Goal: Transaction & Acquisition: Purchase product/service

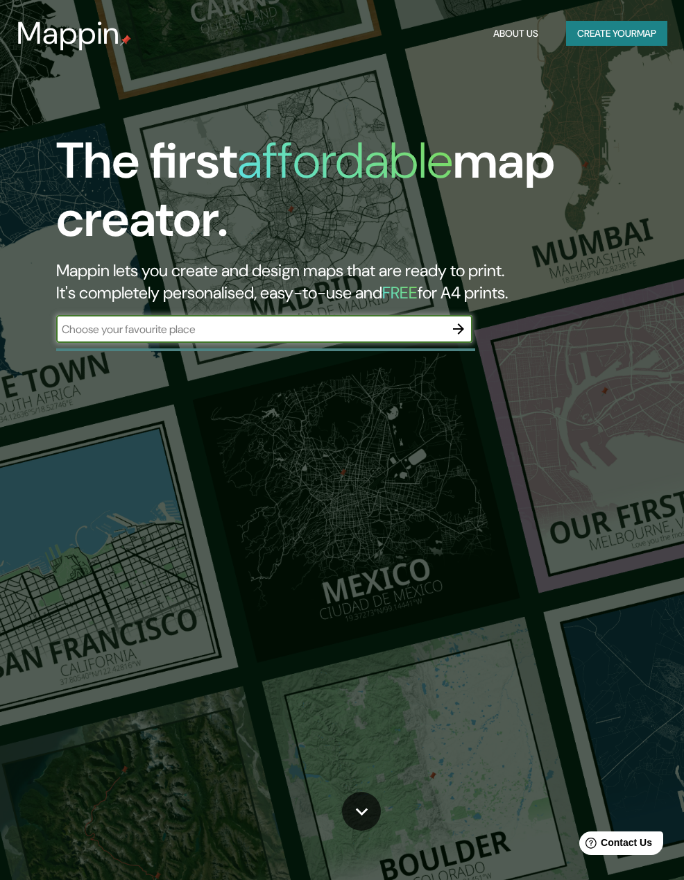
click at [648, 26] on button "Create your map" at bounding box center [616, 34] width 101 height 26
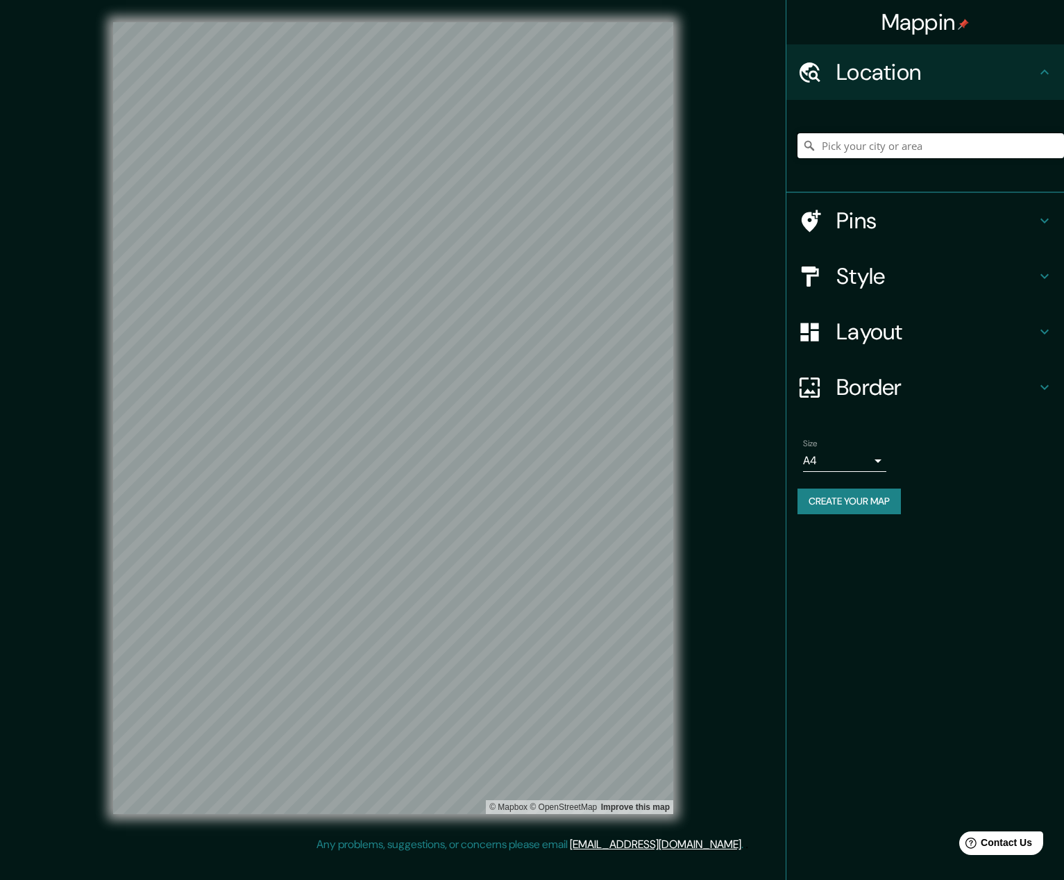
click at [684, 146] on input "Pick your city or area" at bounding box center [931, 145] width 267 height 25
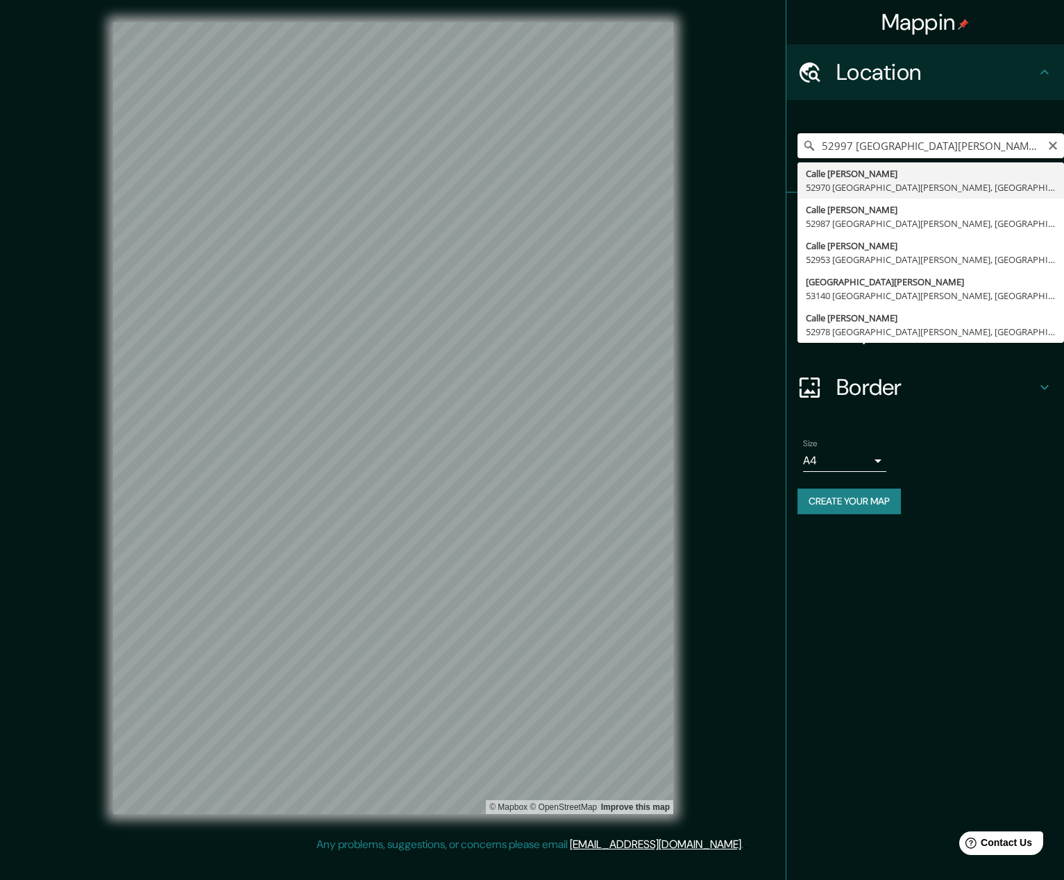
type input "Calle [PERSON_NAME], 52970 [GEOGRAPHIC_DATA][PERSON_NAME], [GEOGRAPHIC_DATA], […"
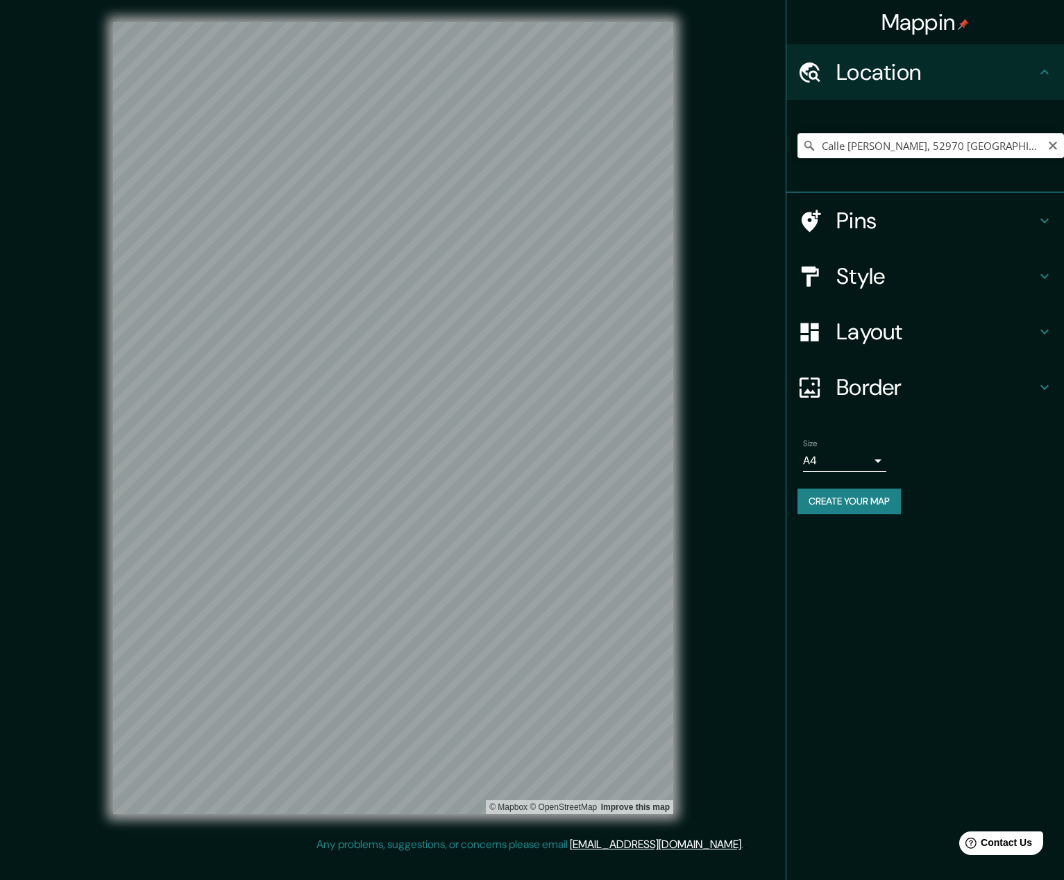
click at [684, 141] on input "Calle [PERSON_NAME], 52970 [GEOGRAPHIC_DATA][PERSON_NAME], [GEOGRAPHIC_DATA], […" at bounding box center [931, 145] width 267 height 25
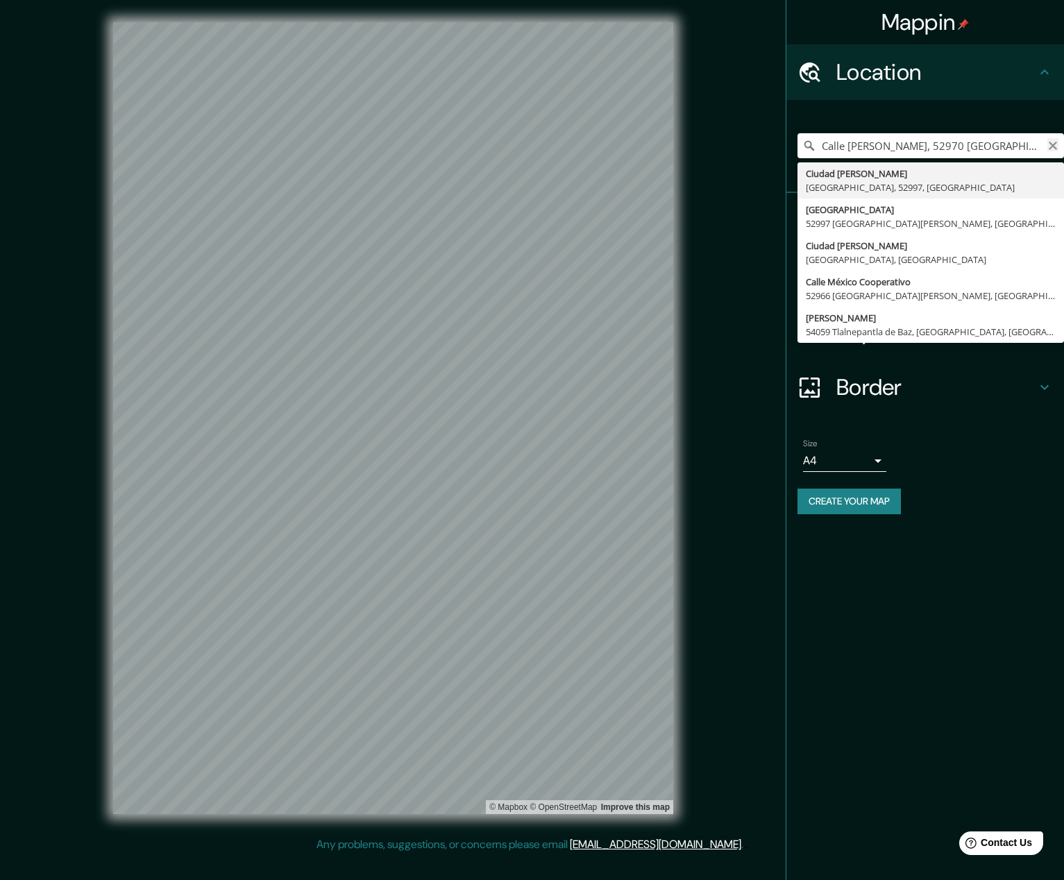
click at [684, 146] on icon "Clear" at bounding box center [1053, 146] width 8 height 8
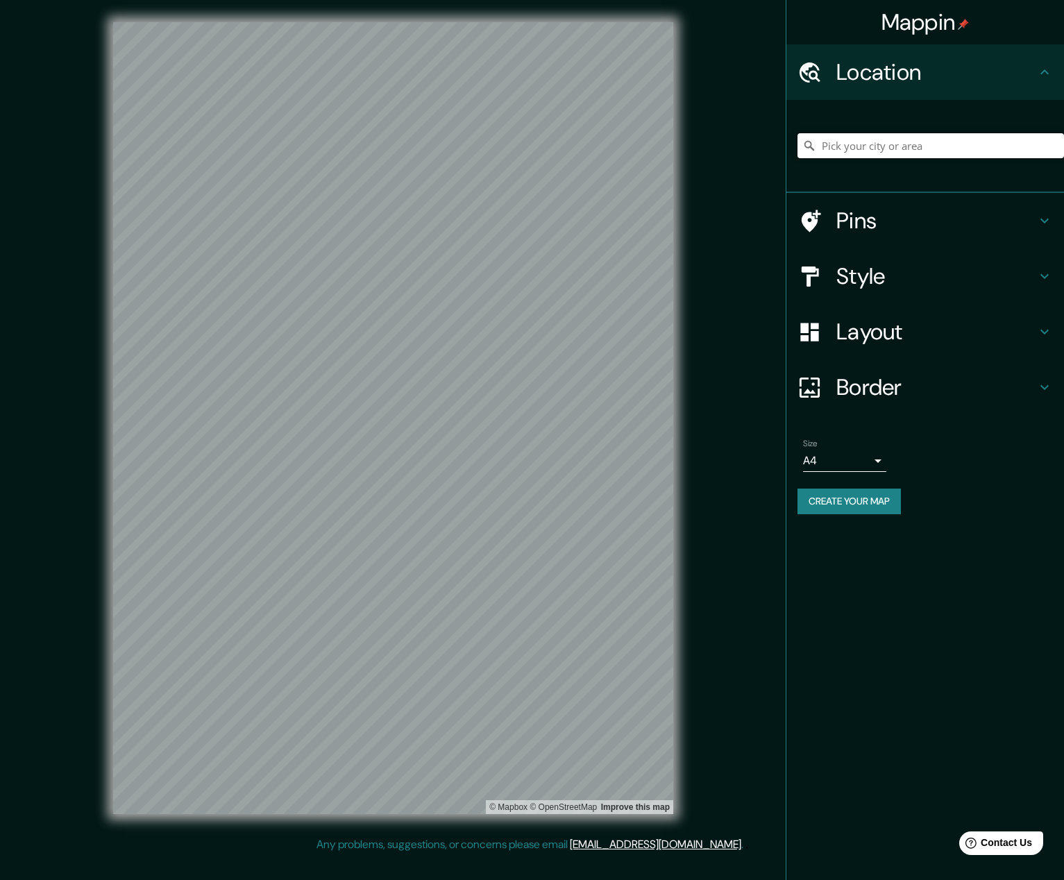
click at [684, 153] on input "Pick your city or area" at bounding box center [931, 145] width 267 height 25
click at [684, 210] on h4 "Pins" at bounding box center [936, 221] width 200 height 28
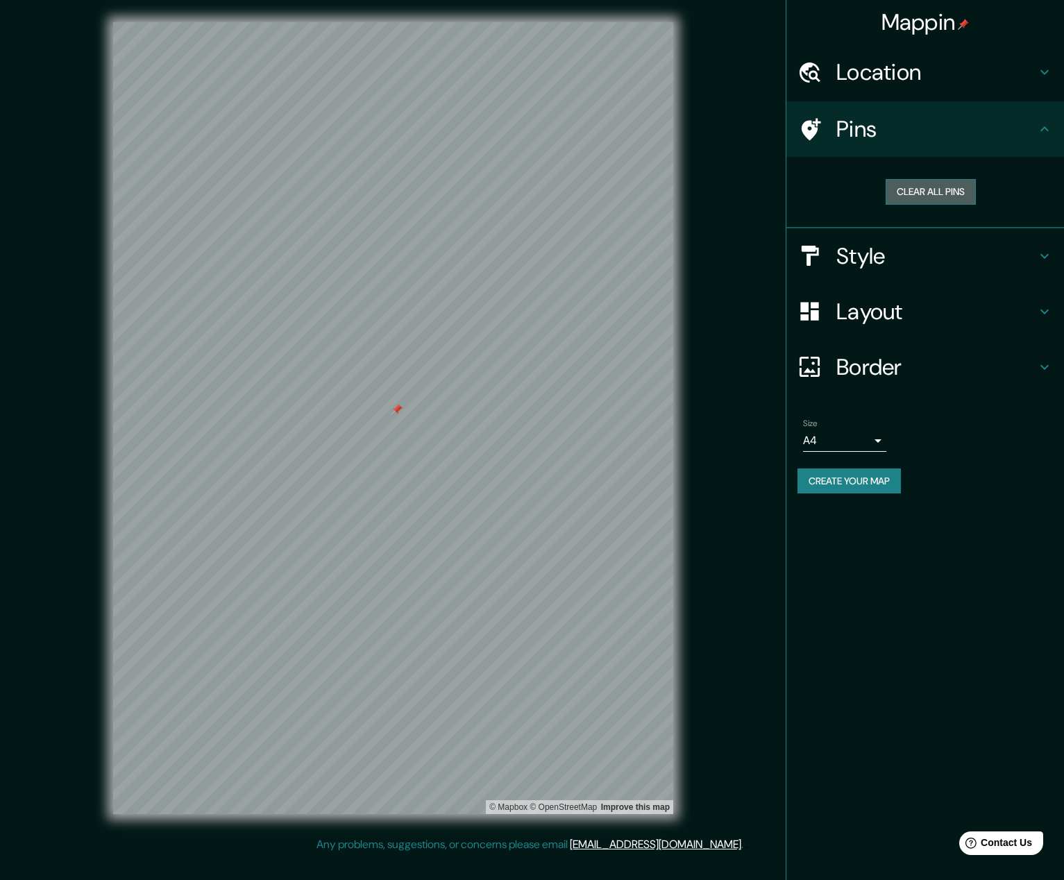
click at [684, 194] on button "Clear all pins" at bounding box center [931, 192] width 90 height 26
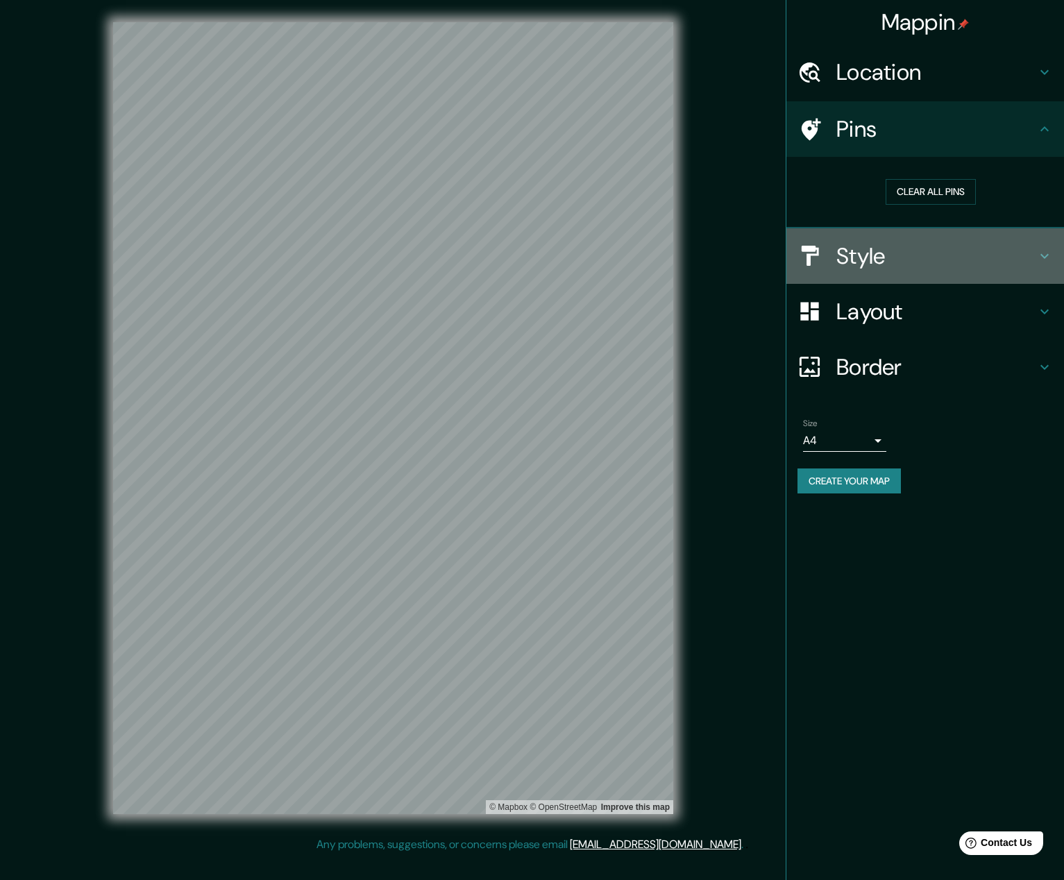
click at [684, 248] on h4 "Style" at bounding box center [936, 256] width 200 height 28
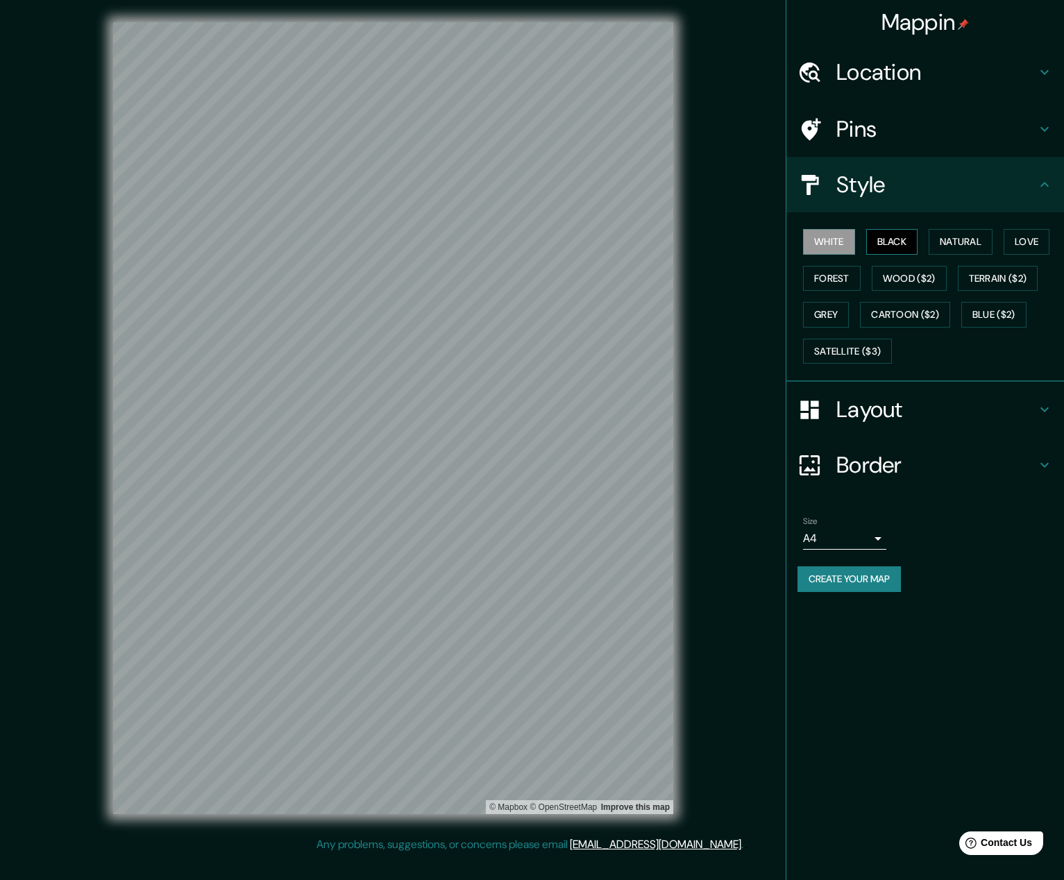
click at [684, 248] on button "Black" at bounding box center [892, 242] width 52 height 26
click at [684, 243] on button "White" at bounding box center [829, 242] width 52 height 26
click at [684, 242] on button "Black" at bounding box center [892, 242] width 52 height 26
click at [684, 238] on button "Natural" at bounding box center [961, 242] width 64 height 26
click at [684, 230] on button "Love" at bounding box center [1027, 242] width 46 height 26
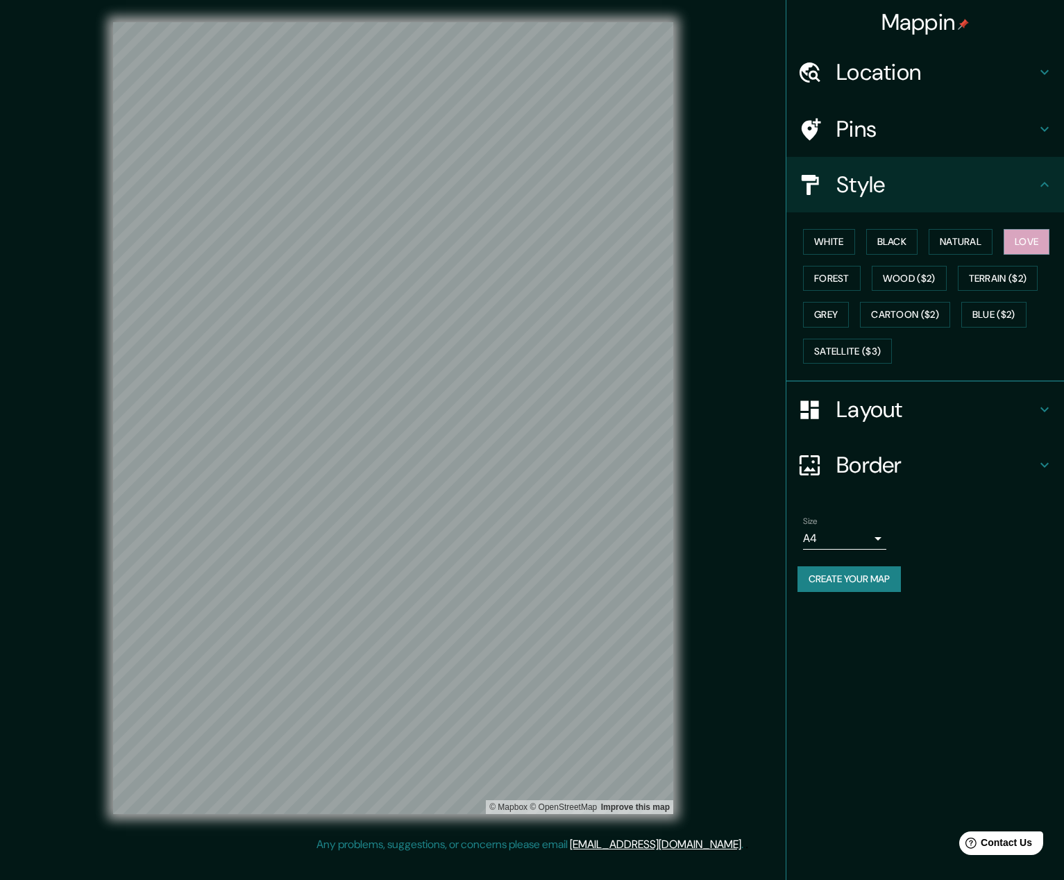
click at [684, 281] on div "White Black Natural Love Forest Wood ($2) Terrain ($2) Grey Cartoon ($2) Blue (…" at bounding box center [931, 297] width 267 height 146
click at [684, 277] on button "Forest" at bounding box center [832, 279] width 58 height 26
click at [684, 271] on button "Wood ($2)" at bounding box center [909, 279] width 75 height 26
click at [684, 276] on button "Terrain ($2)" at bounding box center [998, 279] width 81 height 26
click at [684, 318] on button "Grey" at bounding box center [826, 315] width 46 height 26
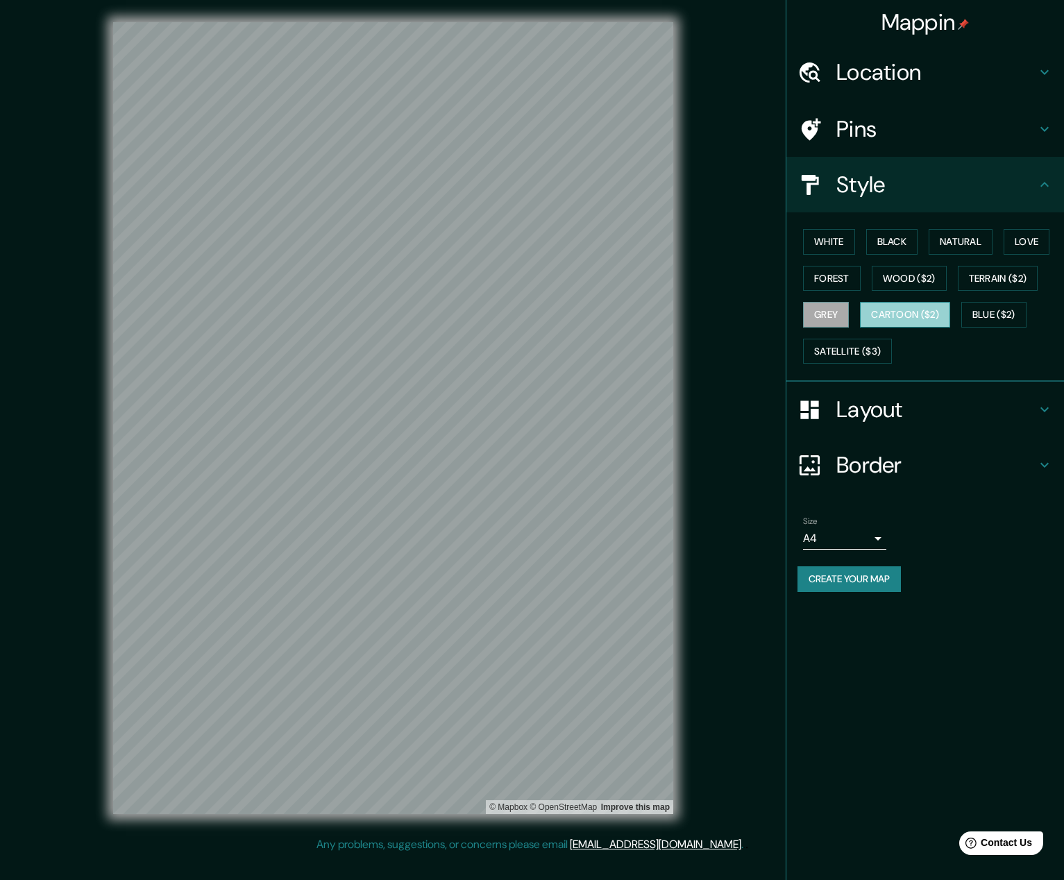
click at [684, 319] on button "Cartoon ($2)" at bounding box center [905, 315] width 90 height 26
click at [684, 319] on button "Grey" at bounding box center [826, 315] width 46 height 26
click at [684, 309] on button "Cartoon ($2)" at bounding box center [905, 315] width 90 height 26
click at [684, 314] on button "Blue ($2)" at bounding box center [993, 315] width 65 height 26
click at [684, 348] on button "Satellite ($3)" at bounding box center [847, 352] width 89 height 26
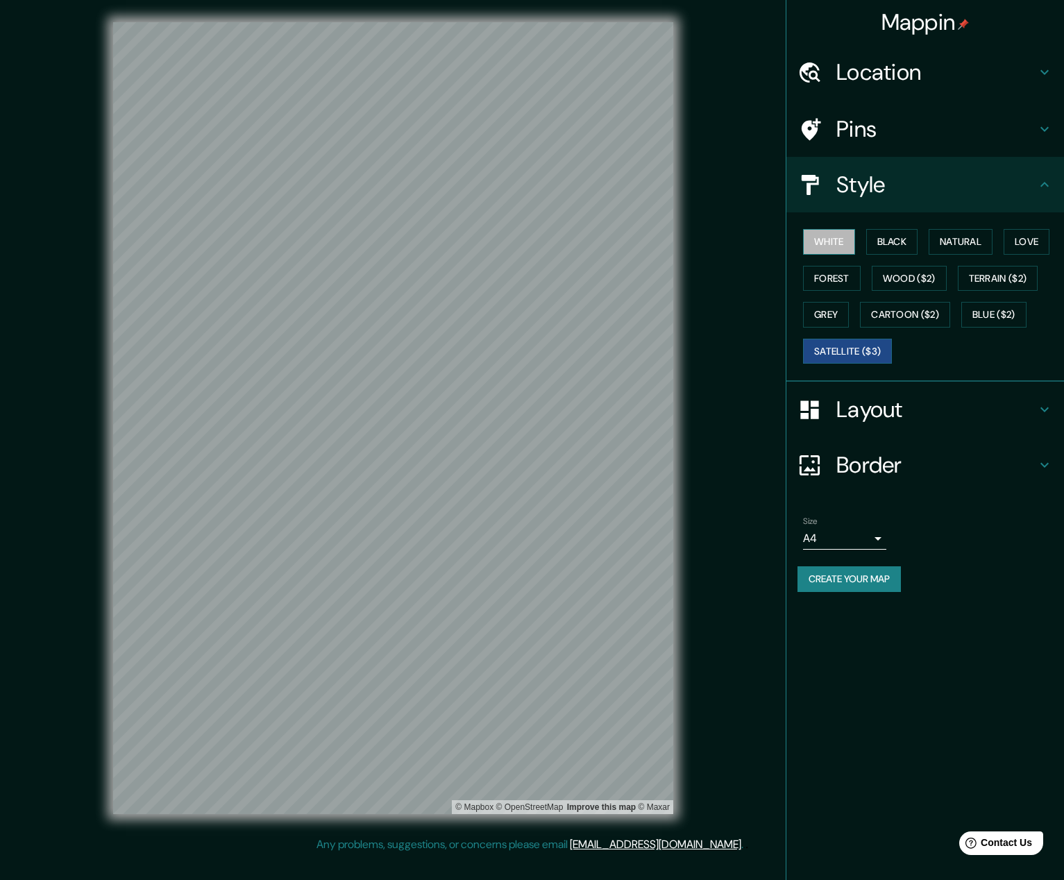
click at [684, 237] on button "White" at bounding box center [829, 242] width 52 height 26
click at [684, 238] on button "Natural" at bounding box center [961, 242] width 64 height 26
click at [684, 412] on h4 "Layout" at bounding box center [936, 410] width 200 height 28
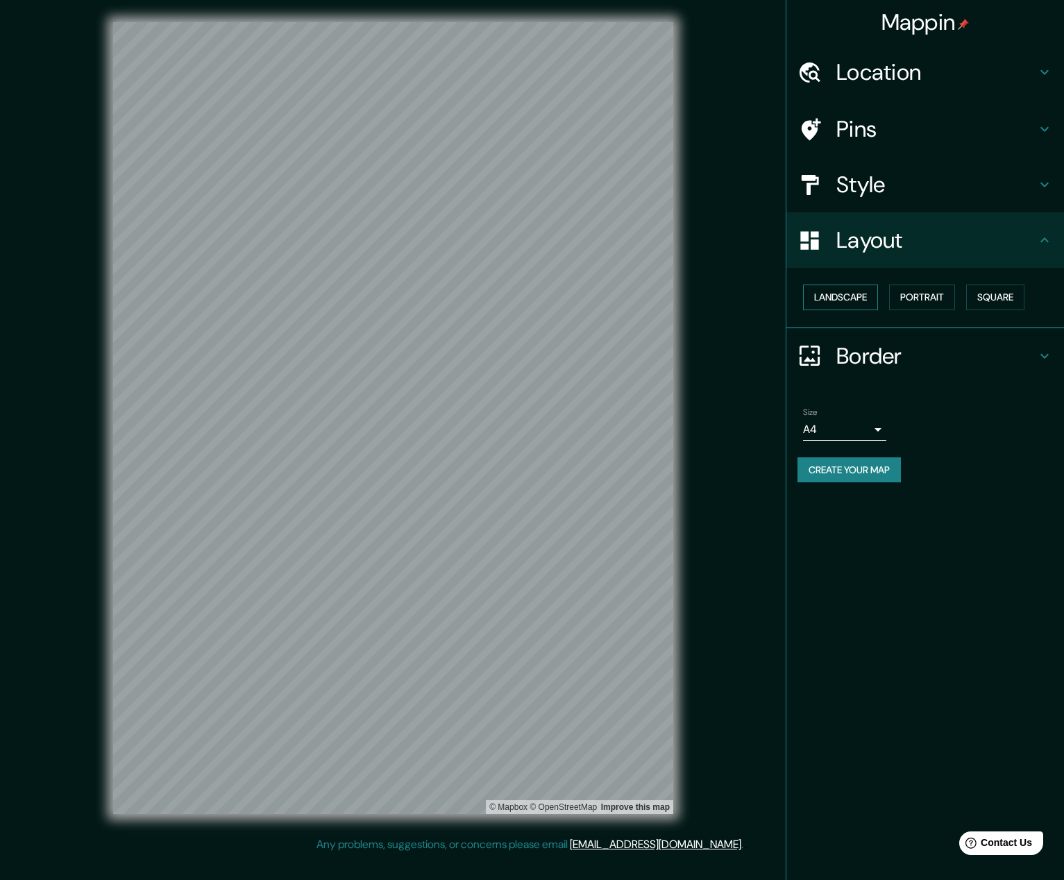
click at [684, 300] on button "Landscape" at bounding box center [840, 298] width 75 height 26
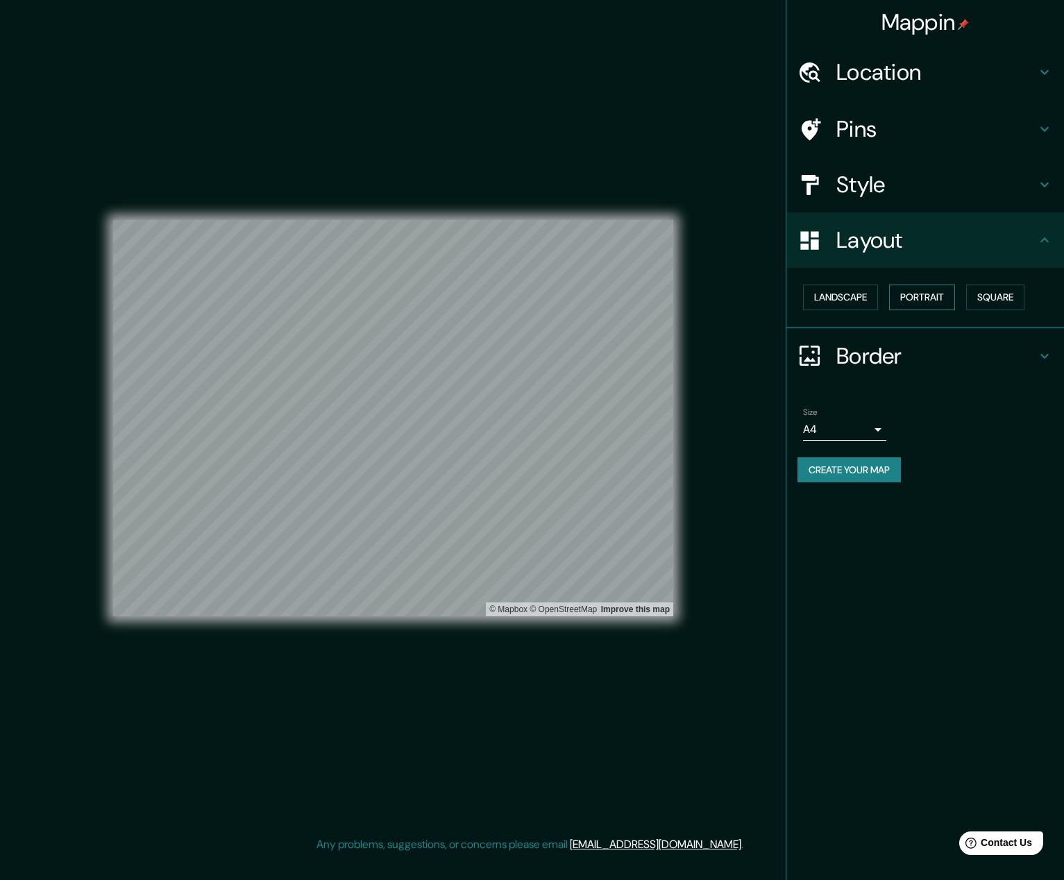
click at [684, 300] on button "Portrait" at bounding box center [922, 298] width 66 height 26
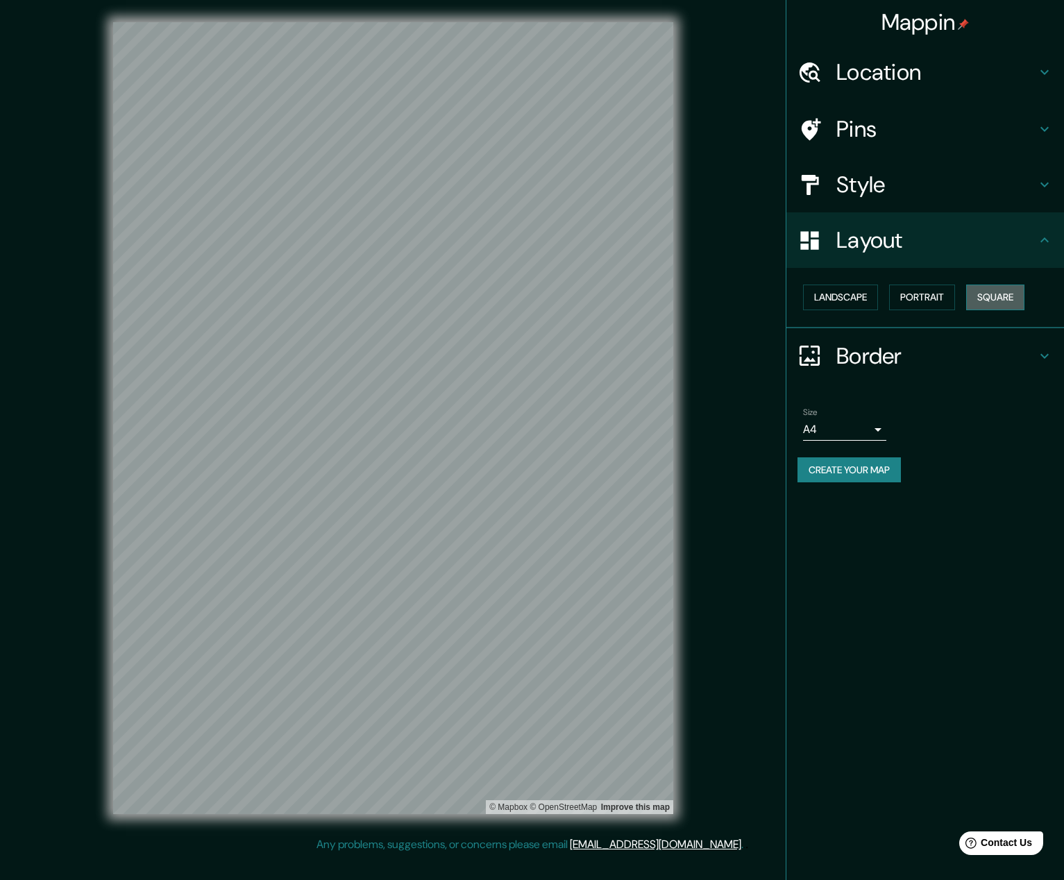
click at [684, 300] on button "Square" at bounding box center [995, 298] width 58 height 26
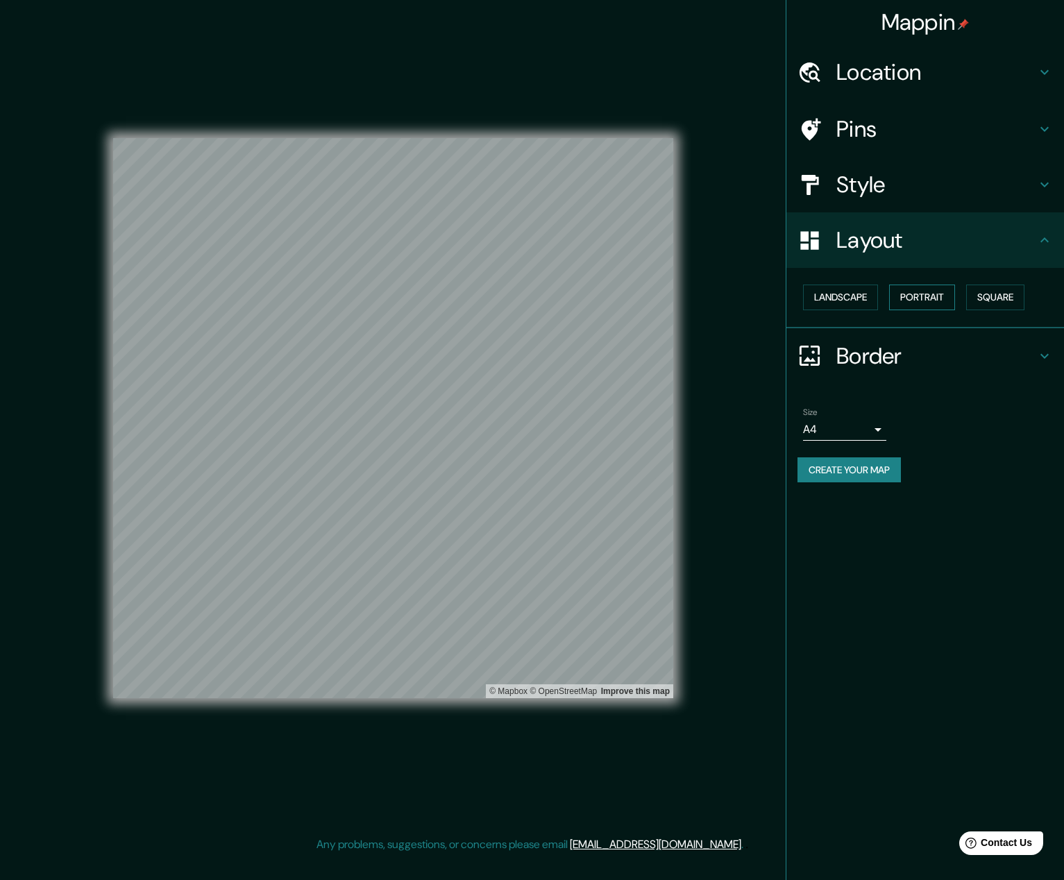
click at [684, 296] on button "Portrait" at bounding box center [922, 298] width 66 height 26
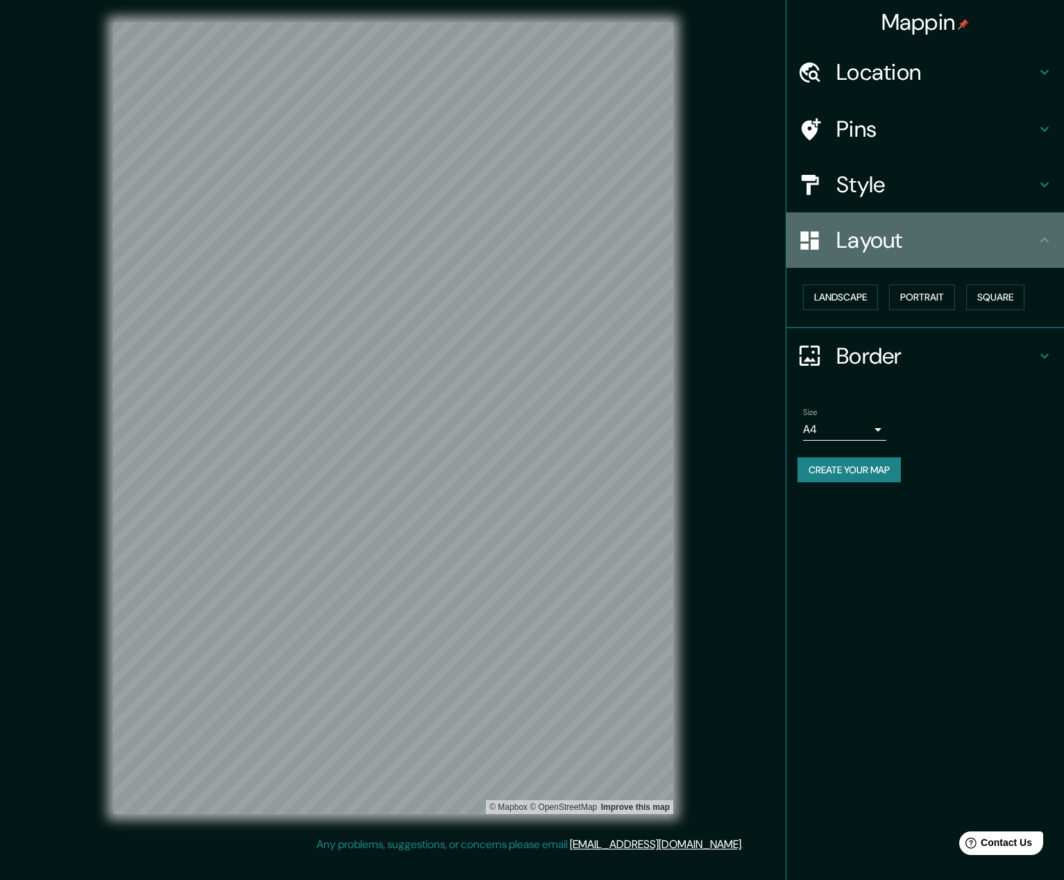
click at [684, 242] on h4 "Layout" at bounding box center [936, 240] width 200 height 28
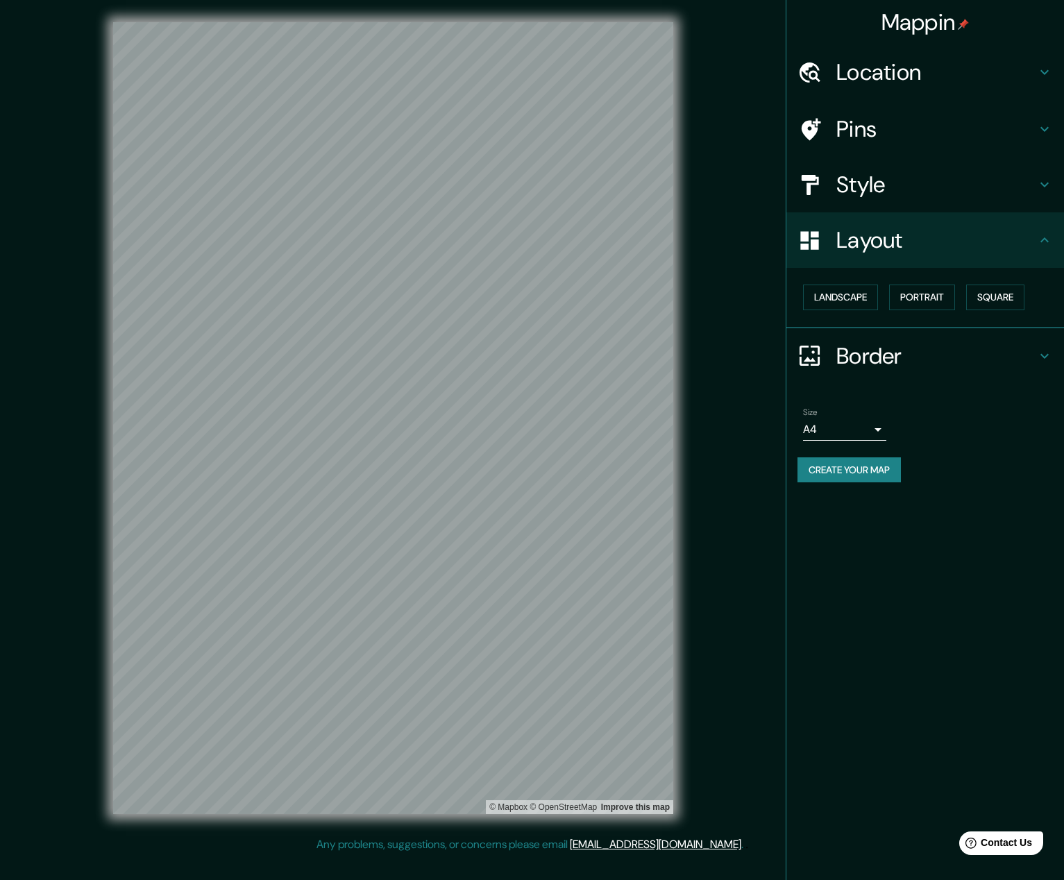
click at [684, 351] on icon at bounding box center [1044, 356] width 17 height 17
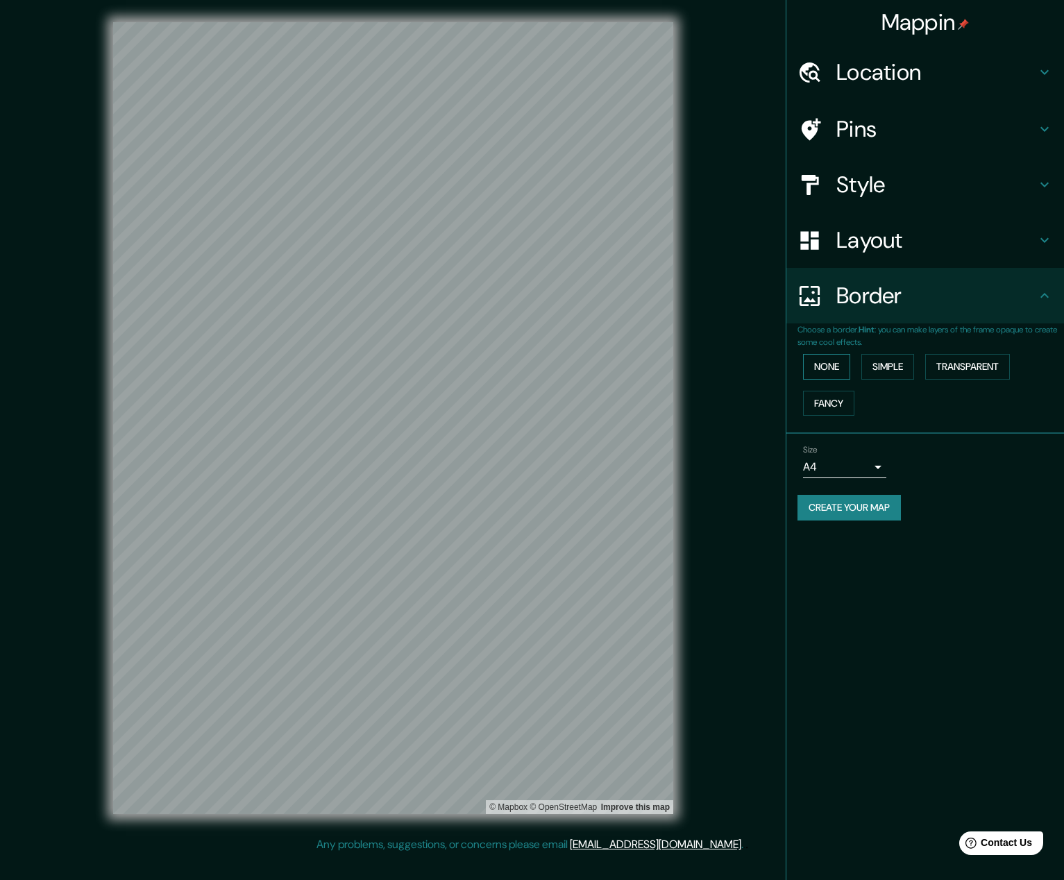
click at [684, 359] on button "None" at bounding box center [826, 367] width 47 height 26
click at [684, 360] on button "Simple" at bounding box center [887, 367] width 53 height 26
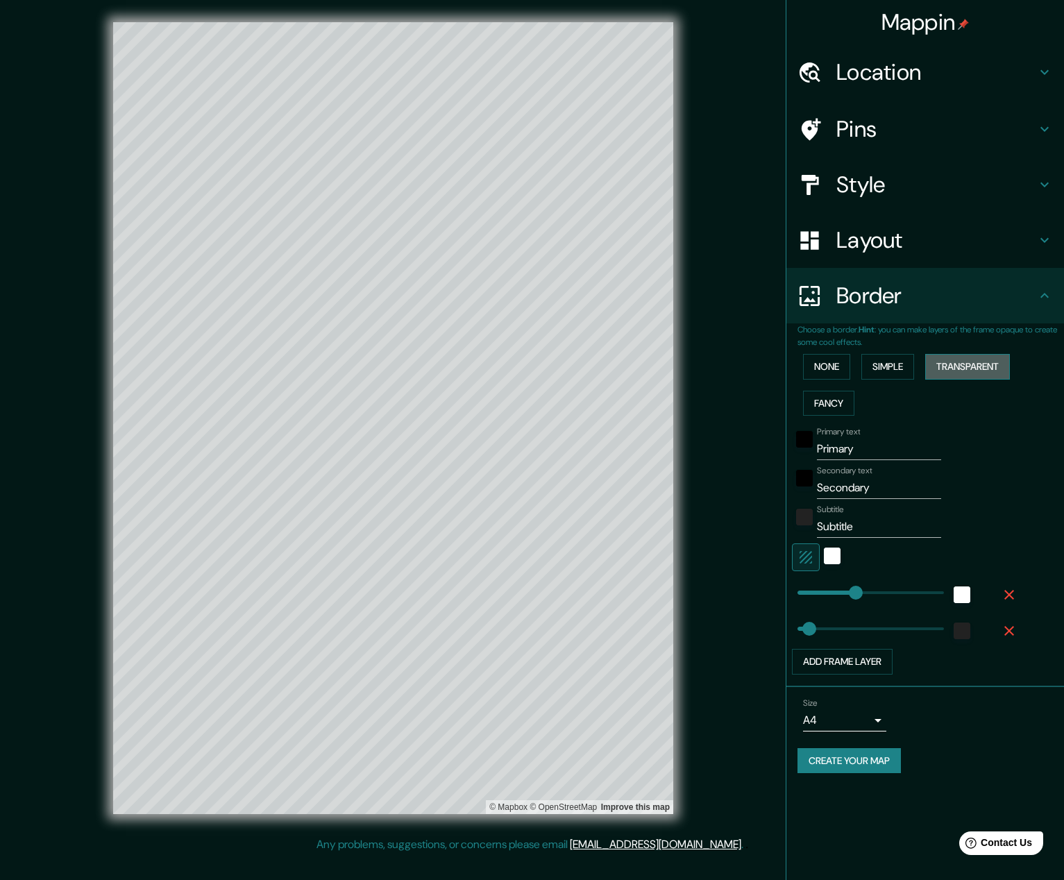
click at [684, 363] on button "Transparent" at bounding box center [967, 367] width 85 height 26
click at [684, 400] on button "Fancy" at bounding box center [828, 404] width 51 height 26
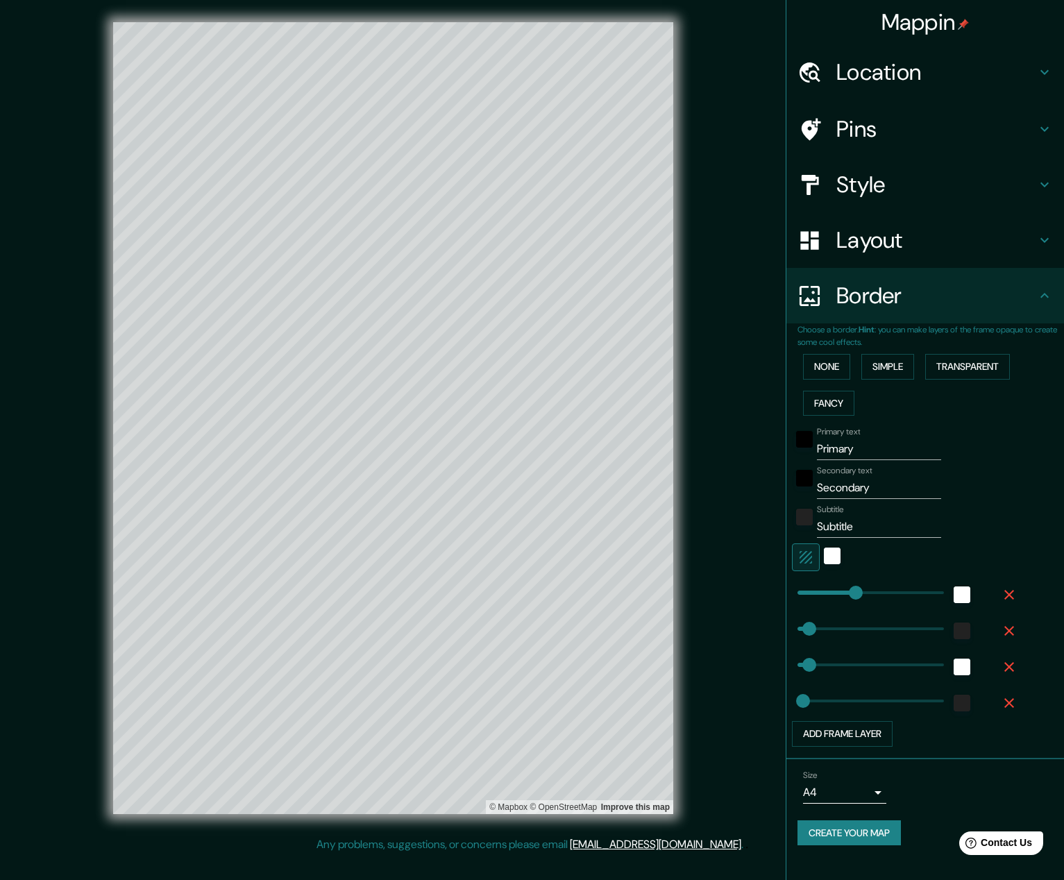
click at [684, 358] on div "None Simple Transparent Fancy" at bounding box center [931, 384] width 267 height 73
click at [684, 363] on button "None" at bounding box center [826, 367] width 47 height 26
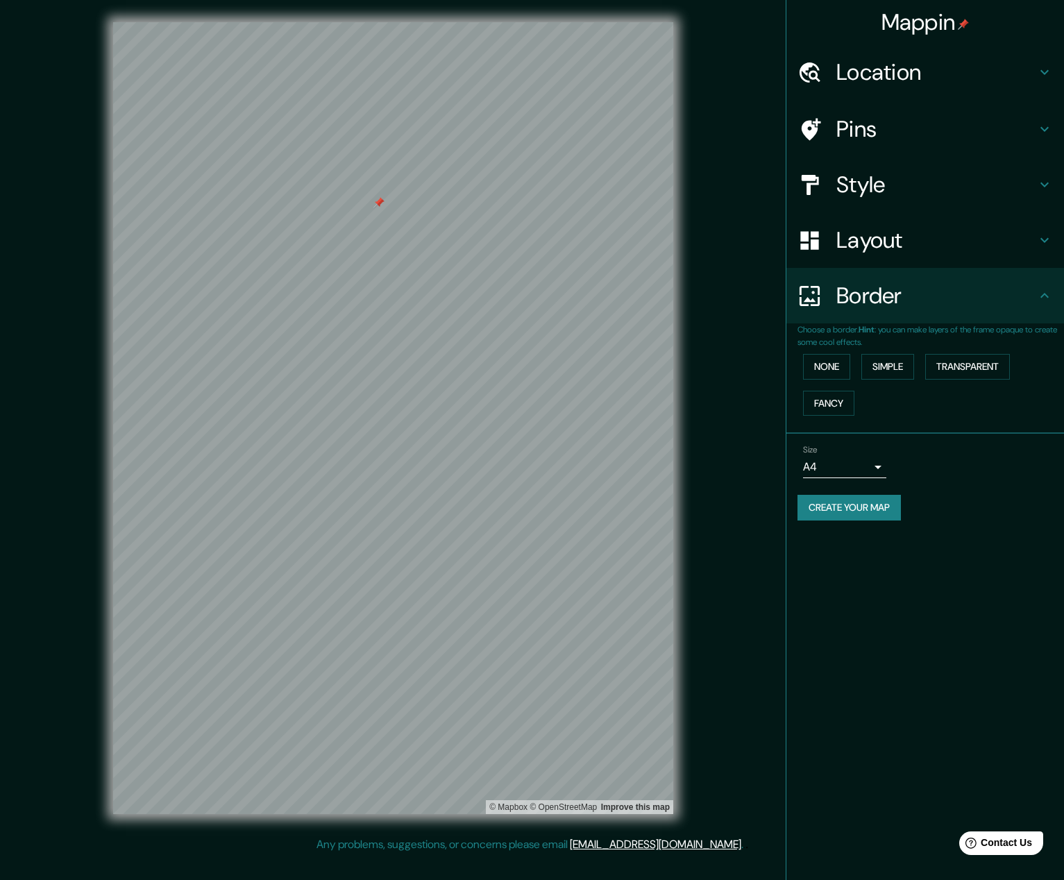
click at [684, 61] on h4 "Location" at bounding box center [936, 72] width 200 height 28
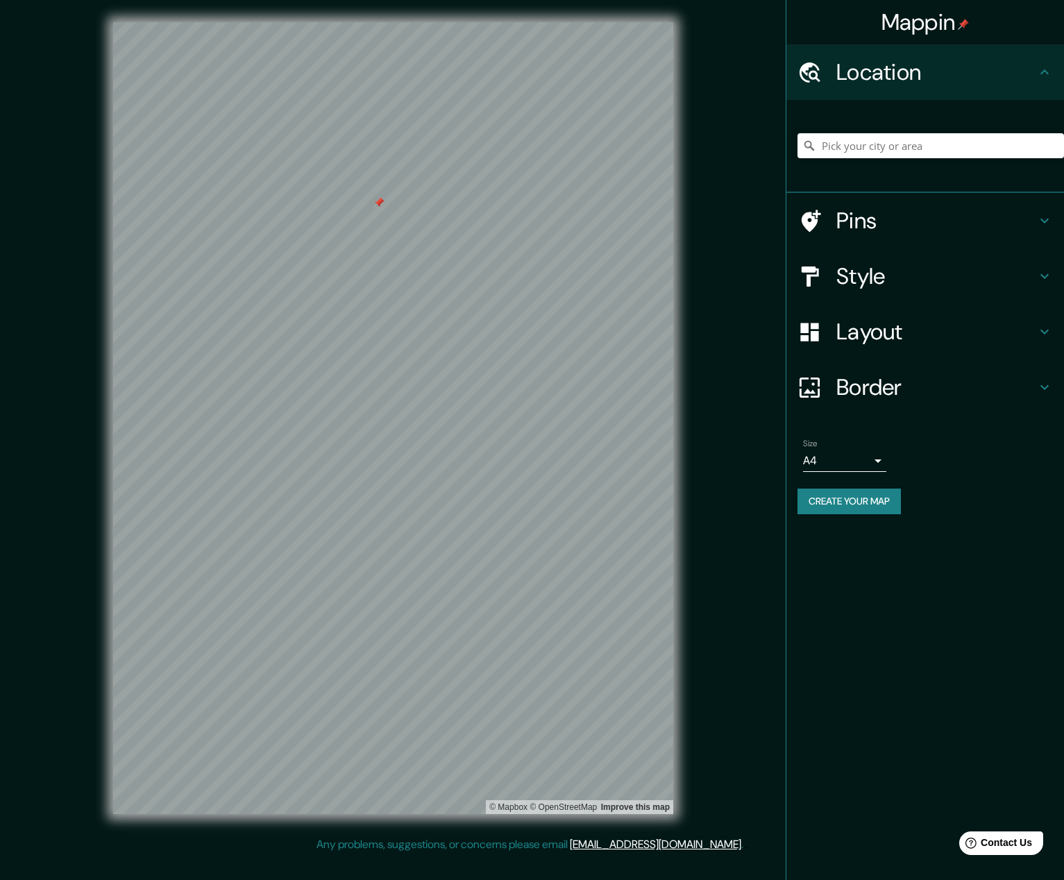
click at [684, 62] on h4 "Location" at bounding box center [936, 72] width 200 height 28
click at [684, 207] on h4 "Pins" at bounding box center [936, 221] width 200 height 28
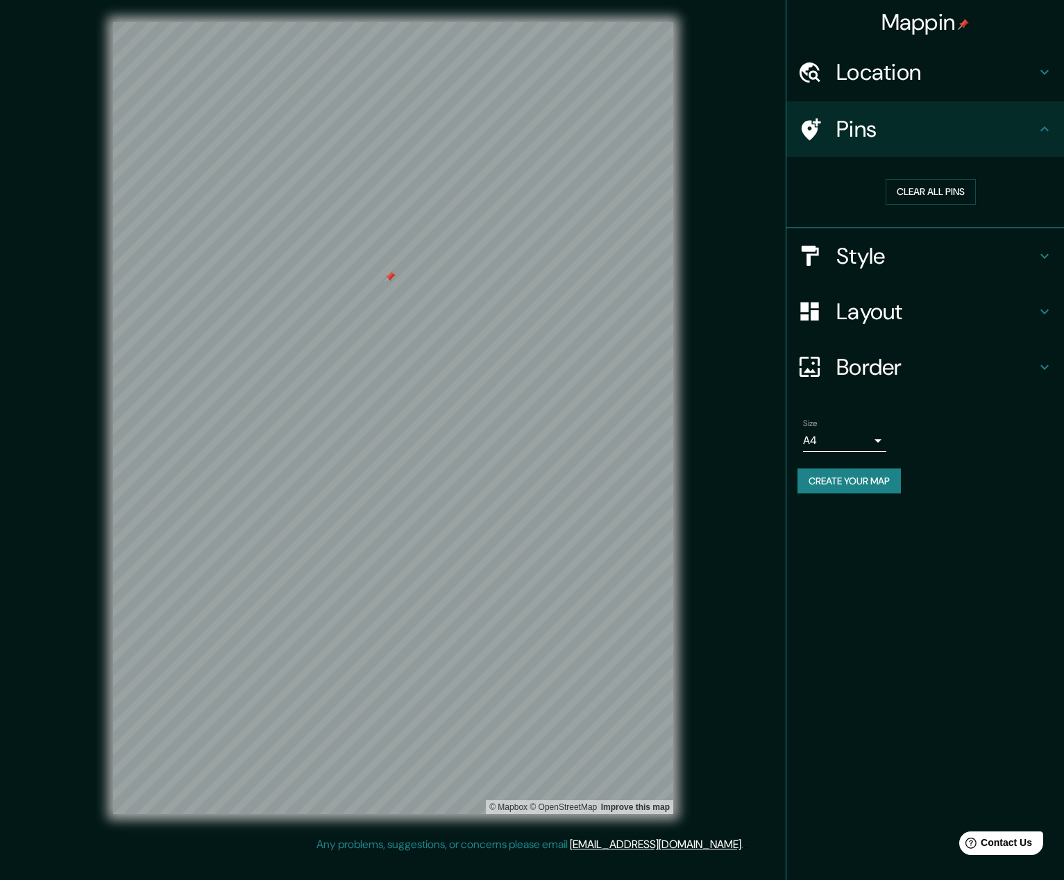
click at [684, 126] on icon at bounding box center [810, 129] width 24 height 24
click at [684, 192] on button "Clear all pins" at bounding box center [931, 192] width 90 height 26
click at [684, 262] on h4 "Style" at bounding box center [936, 256] width 200 height 28
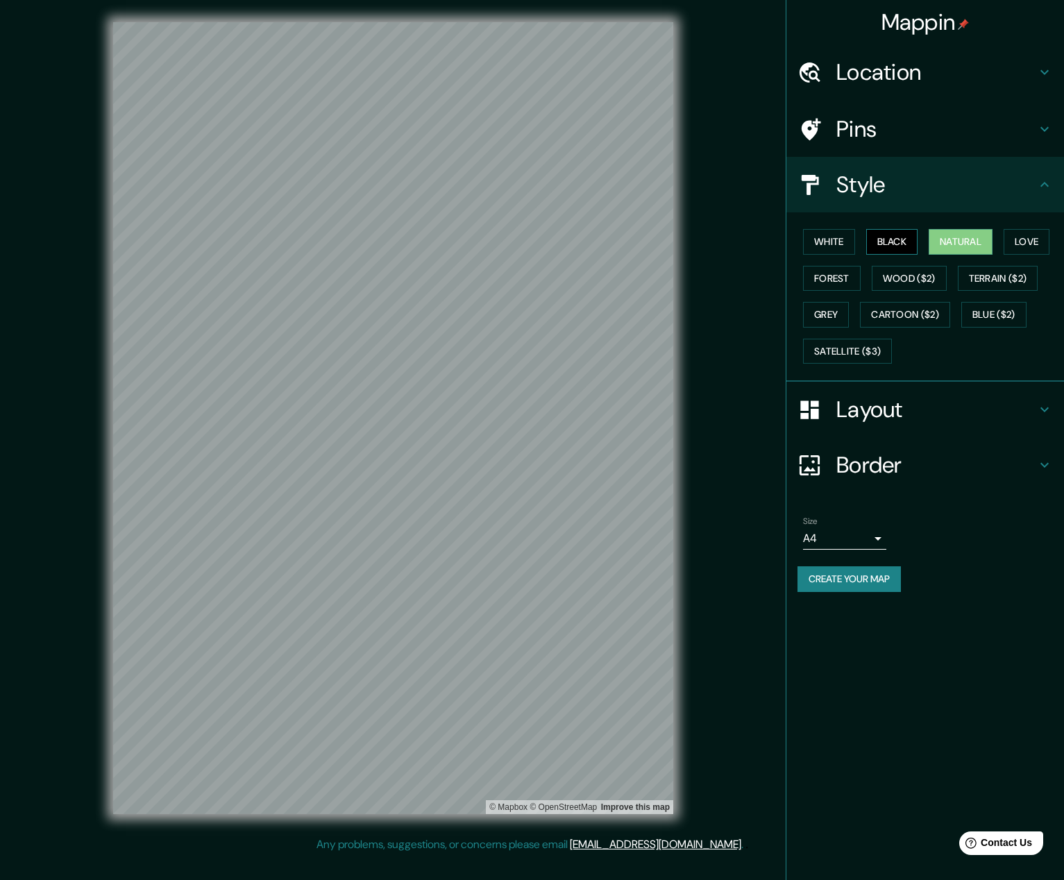
click at [684, 244] on button "Black" at bounding box center [892, 242] width 52 height 26
click at [684, 244] on button "White" at bounding box center [829, 242] width 52 height 26
click at [684, 248] on button "Black" at bounding box center [892, 242] width 52 height 26
click at [684, 241] on button "White" at bounding box center [829, 242] width 52 height 26
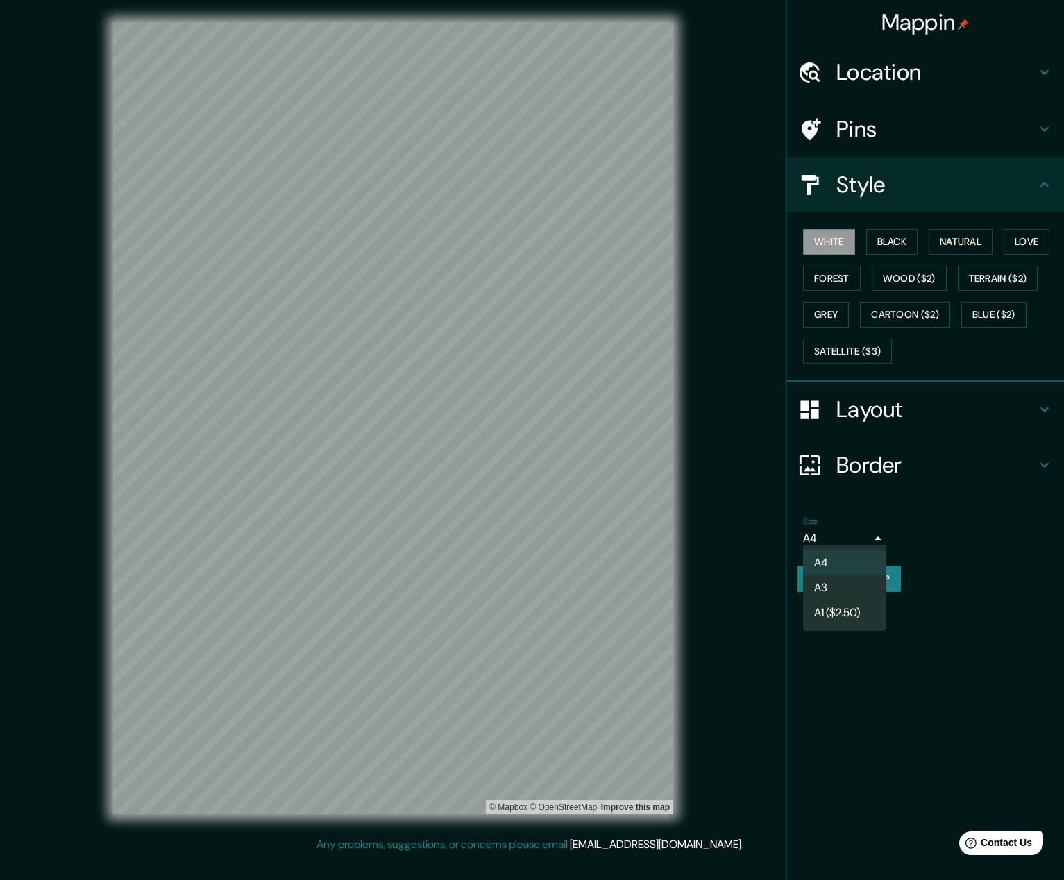
click at [684, 534] on body "Mappin Location Pins Style White Black Natural Love Forest Wood ($2) Terrain ($…" at bounding box center [532, 440] width 1064 height 880
click at [684, 532] on div at bounding box center [532, 440] width 1064 height 880
click at [684, 571] on button "Create your map" at bounding box center [849, 579] width 103 height 26
click at [684, 536] on body "Mappin Location Pins Style White Black Natural Love Forest Wood ($2) Terrain ($…" at bounding box center [532, 440] width 1064 height 880
click at [684, 588] on li "A3" at bounding box center [844, 587] width 83 height 25
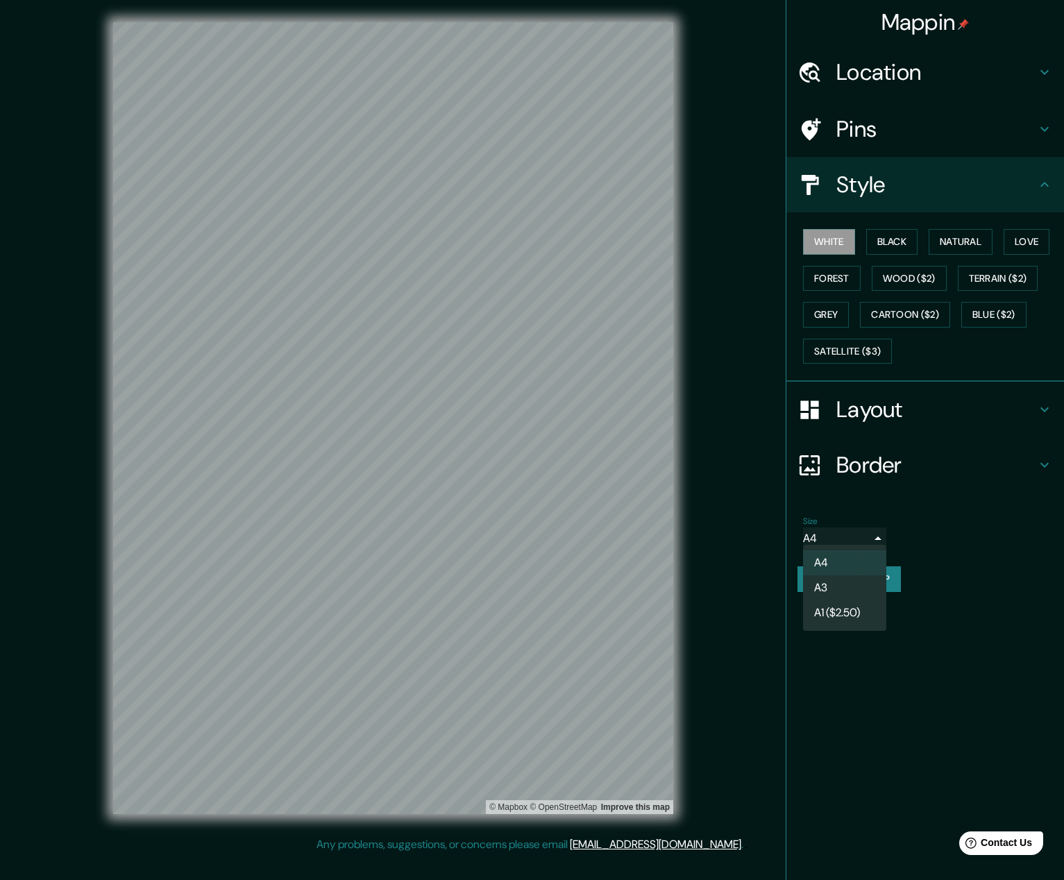
type input "a4"
click at [684, 579] on button "Create your map" at bounding box center [849, 579] width 103 height 26
click at [684, 528] on body "Mappin Location Pins Style White Black Natural Love Forest Wood ($2) Terrain ($…" at bounding box center [532, 440] width 1064 height 880
click at [684, 528] on div at bounding box center [532, 440] width 1064 height 880
click at [684, 400] on h4 "Layout" at bounding box center [936, 410] width 200 height 28
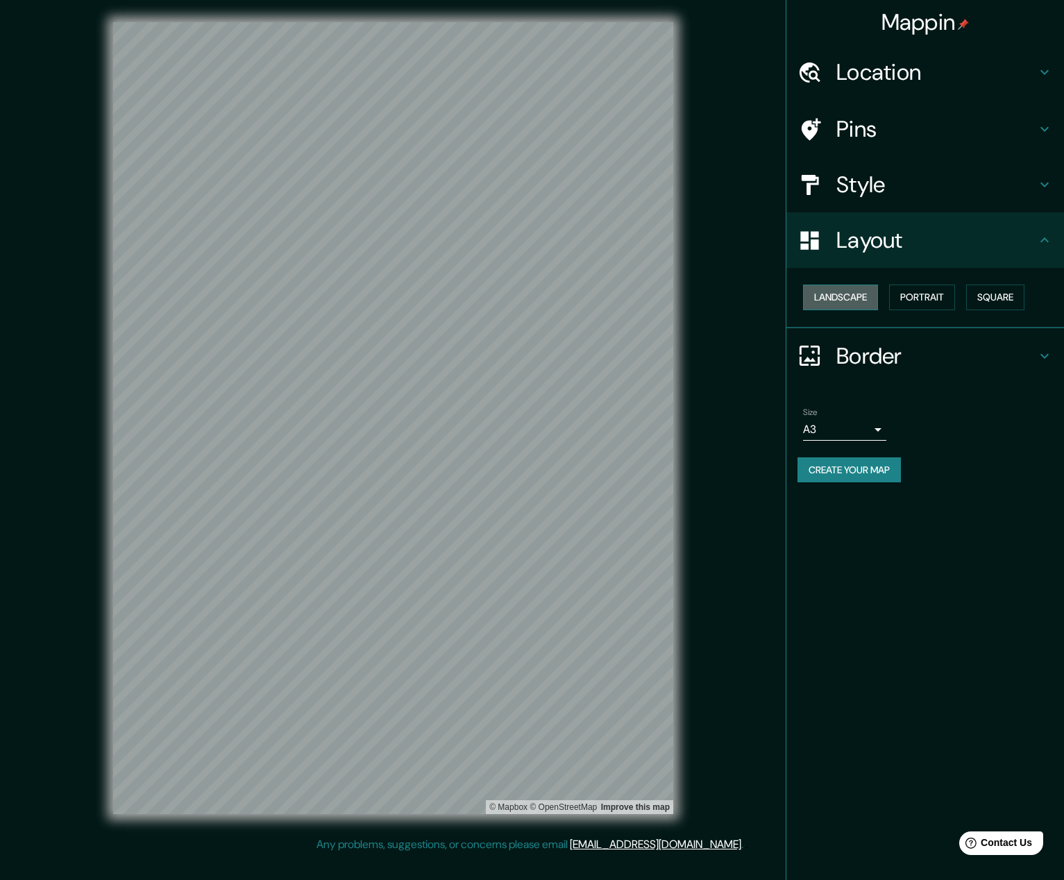
click at [684, 287] on button "Landscape" at bounding box center [840, 298] width 75 height 26
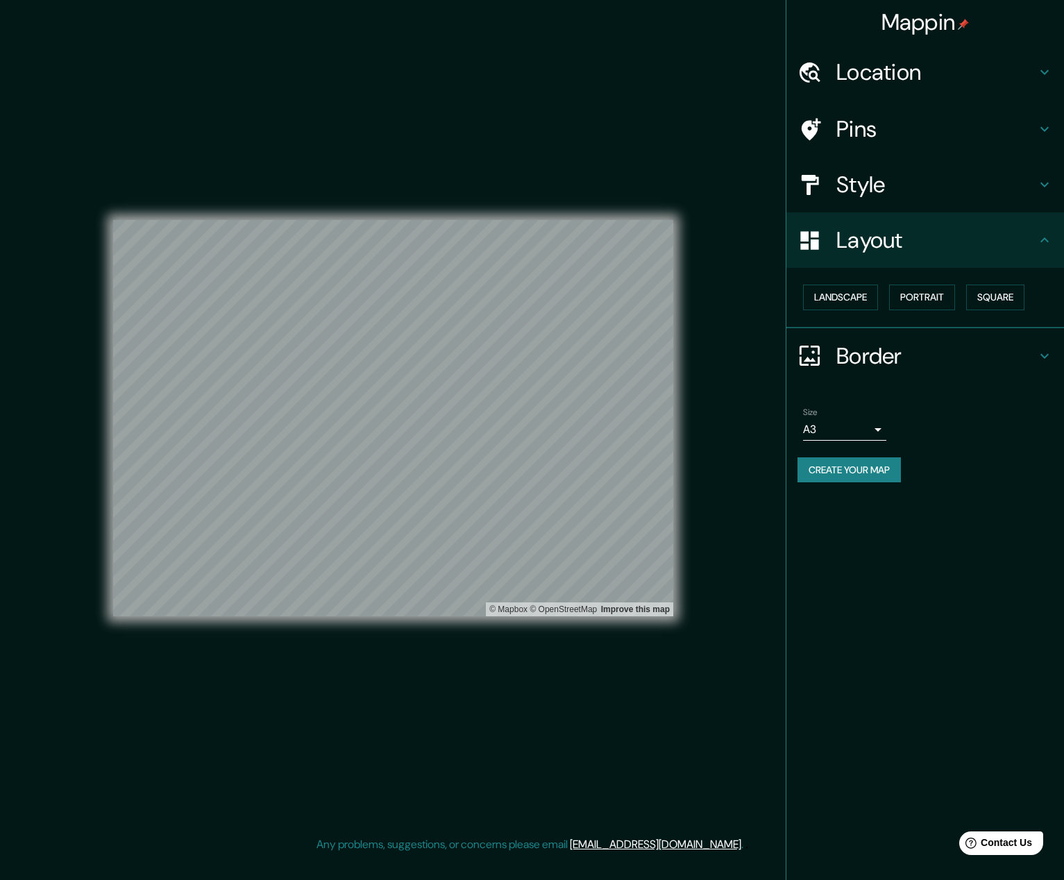
click at [684, 291] on div "Landscape [GEOGRAPHIC_DATA]" at bounding box center [931, 297] width 267 height 37
click at [684, 294] on button "Portrait" at bounding box center [922, 298] width 66 height 26
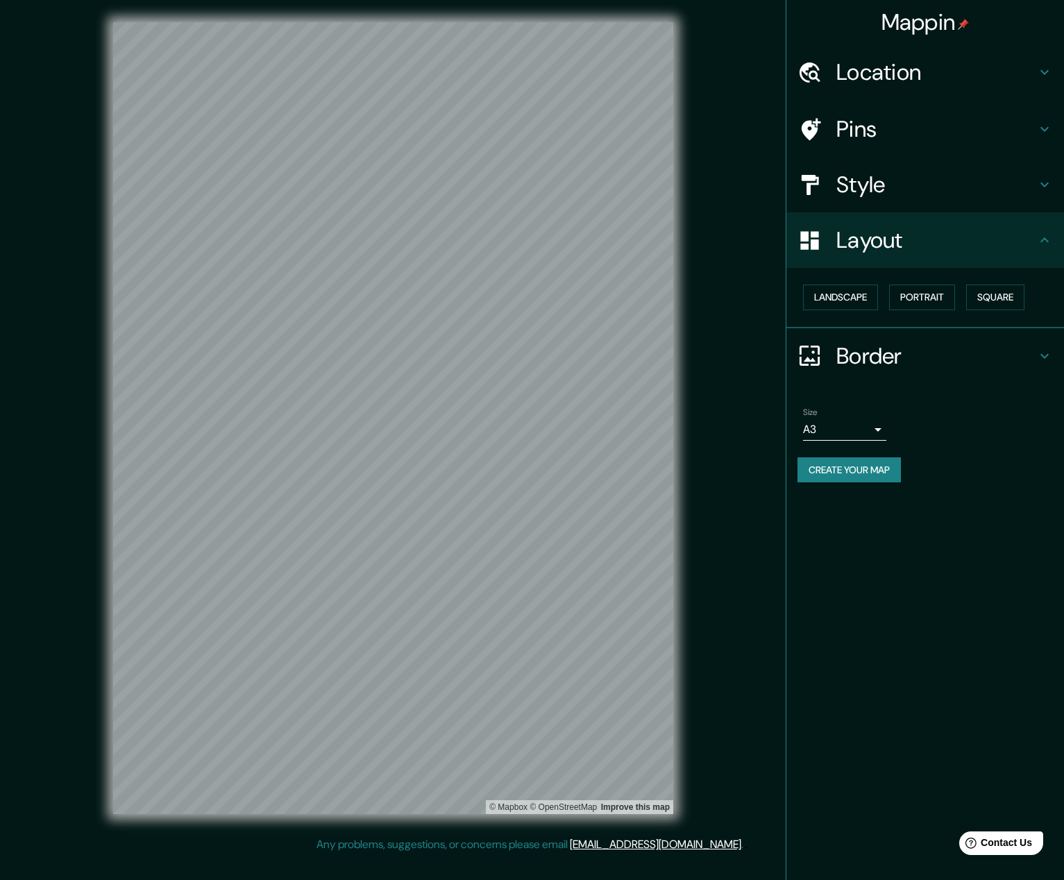
click at [684, 349] on h4 "Border" at bounding box center [936, 356] width 200 height 28
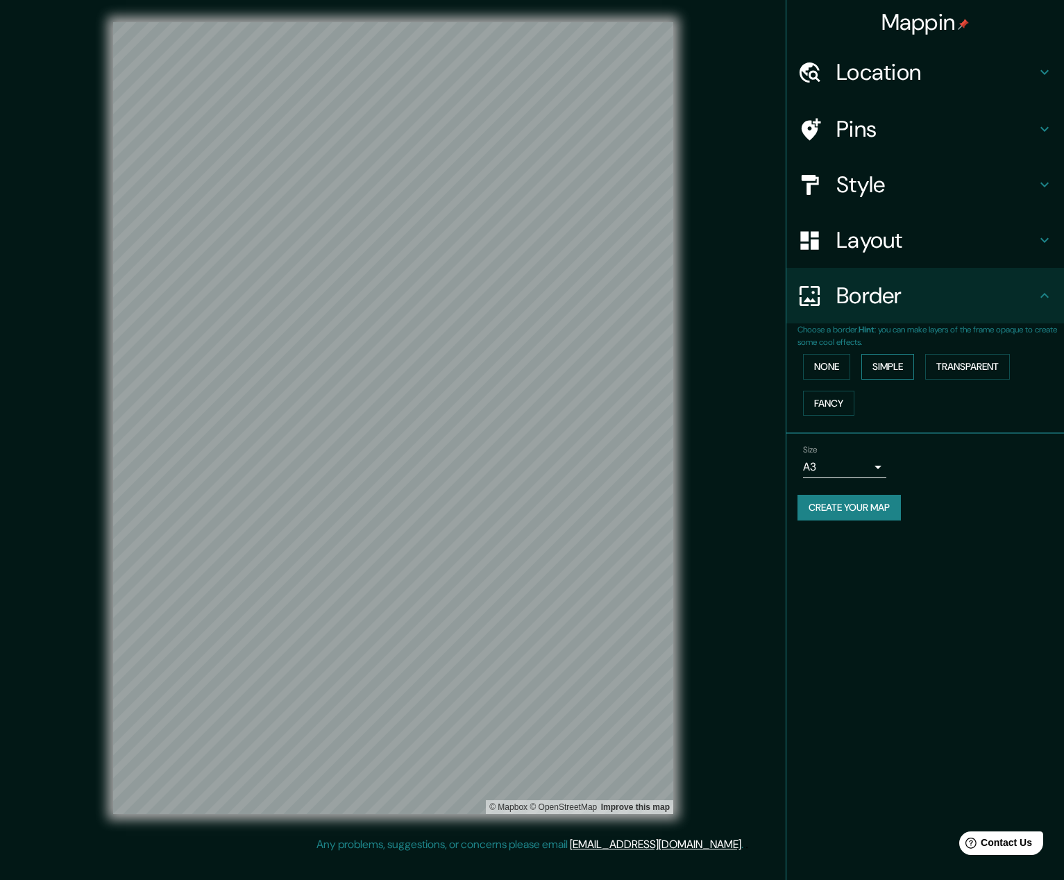
click at [684, 367] on button "Simple" at bounding box center [887, 367] width 53 height 26
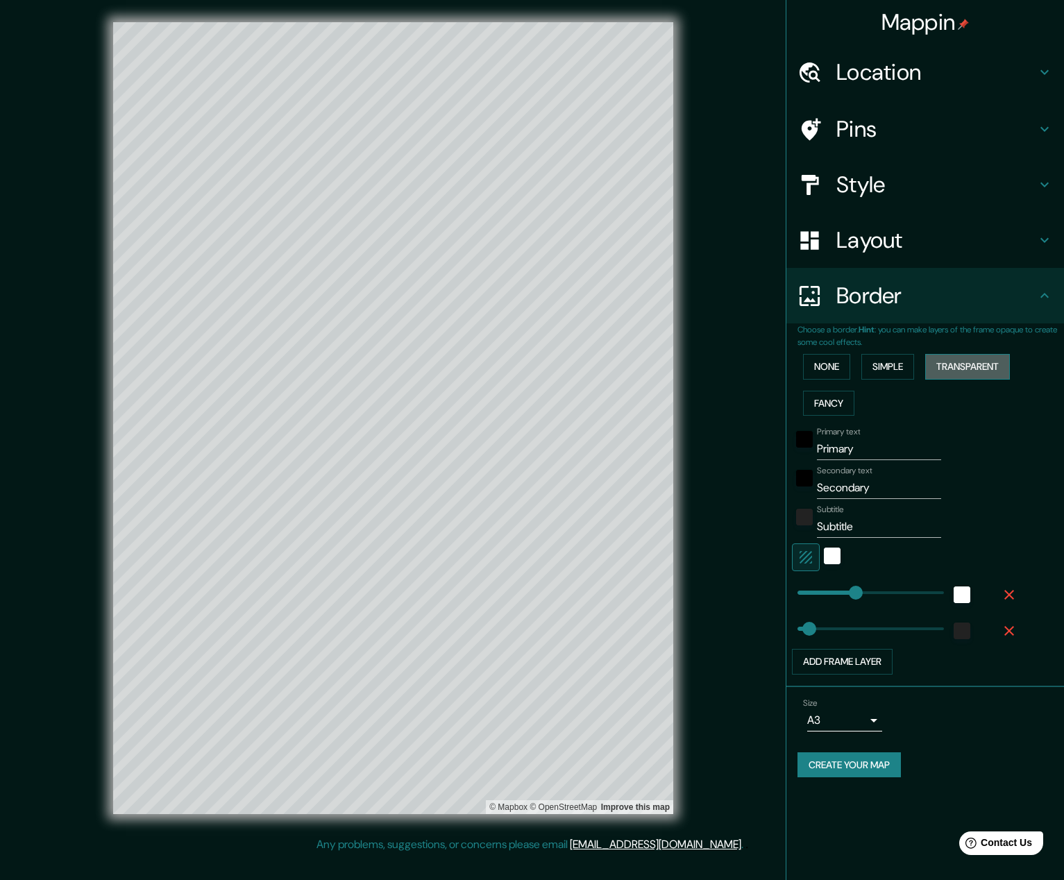
click at [684, 365] on button "Transparent" at bounding box center [967, 367] width 85 height 26
click at [684, 371] on button "Simple" at bounding box center [887, 367] width 53 height 26
click at [684, 450] on input "Primary" at bounding box center [879, 449] width 124 height 22
drag, startPoint x: 876, startPoint y: 443, endPoint x: 804, endPoint y: 443, distance: 71.5
click at [684, 443] on div "Primary text Primary" at bounding box center [906, 443] width 228 height 33
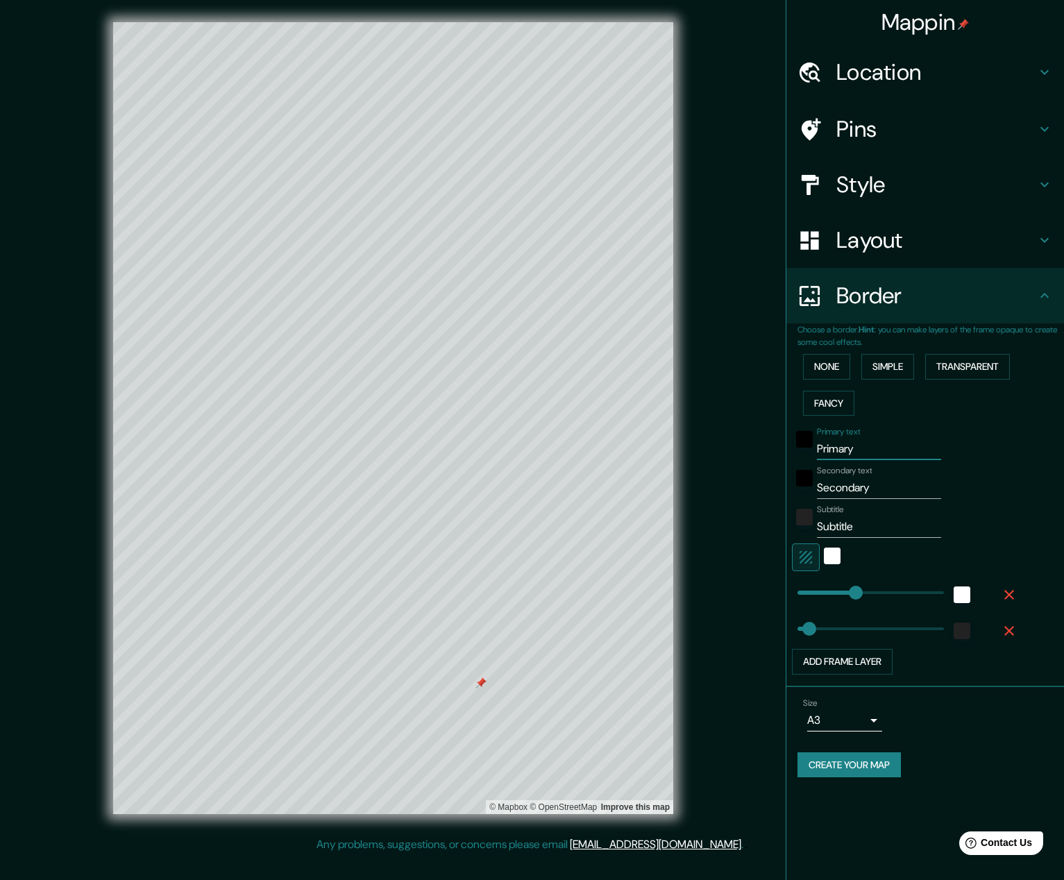
type input "H"
type input "323"
type input "65"
type input "HO"
type input "323"
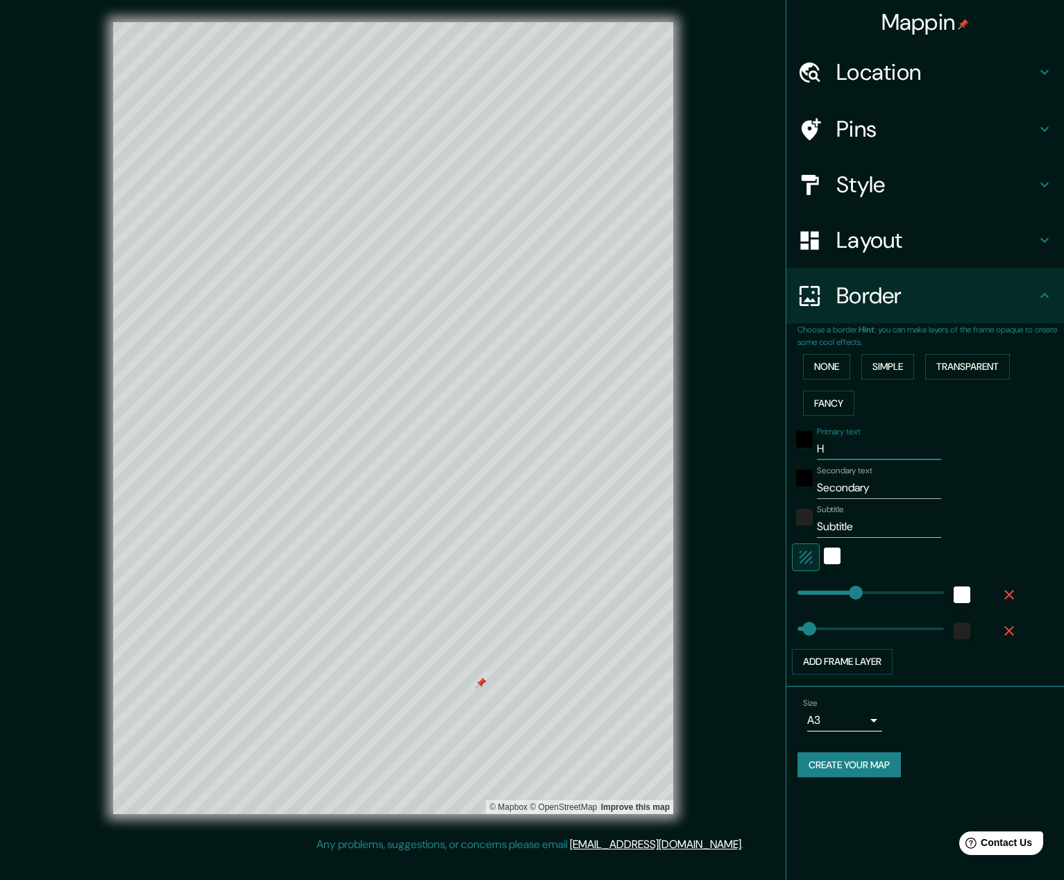
type input "65"
type input "HOM"
type input "323"
type input "65"
type input "HOME"
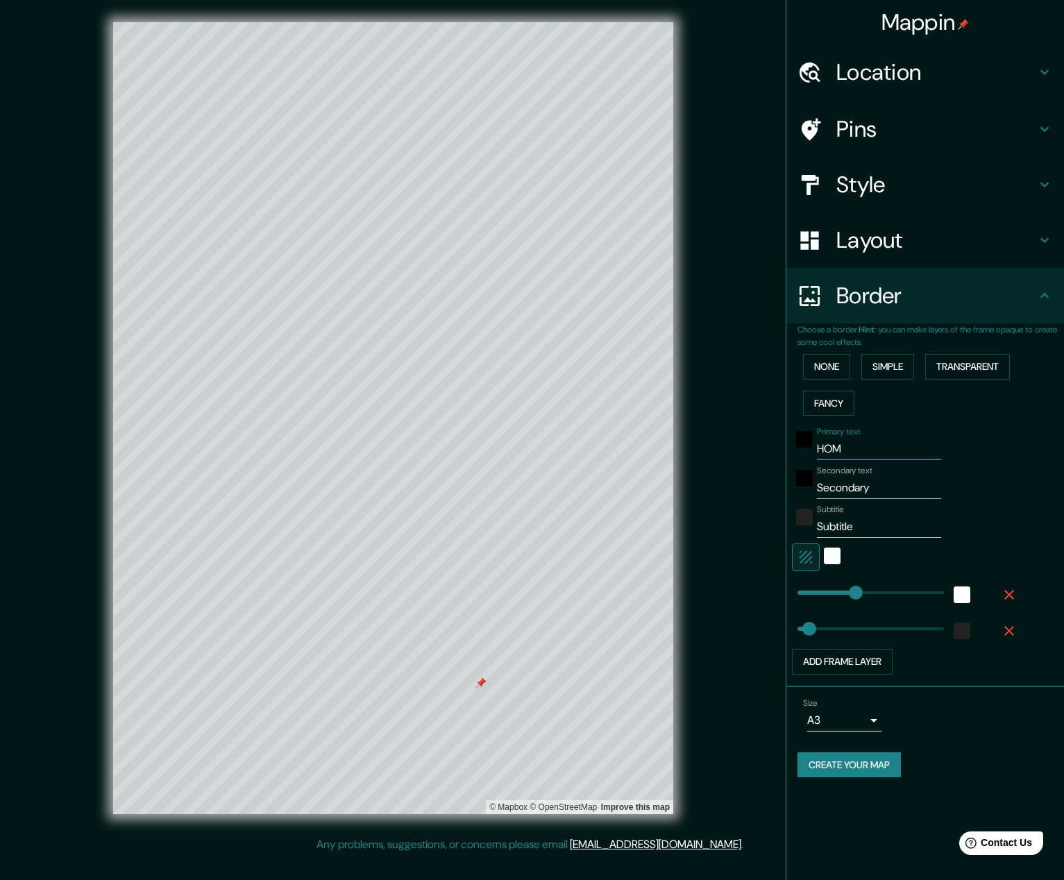
type input "323"
type input "65"
type input "HOME"
click at [684, 481] on input "Secondary" at bounding box center [879, 488] width 124 height 22
drag, startPoint x: 870, startPoint y: 485, endPoint x: 800, endPoint y: 484, distance: 70.1
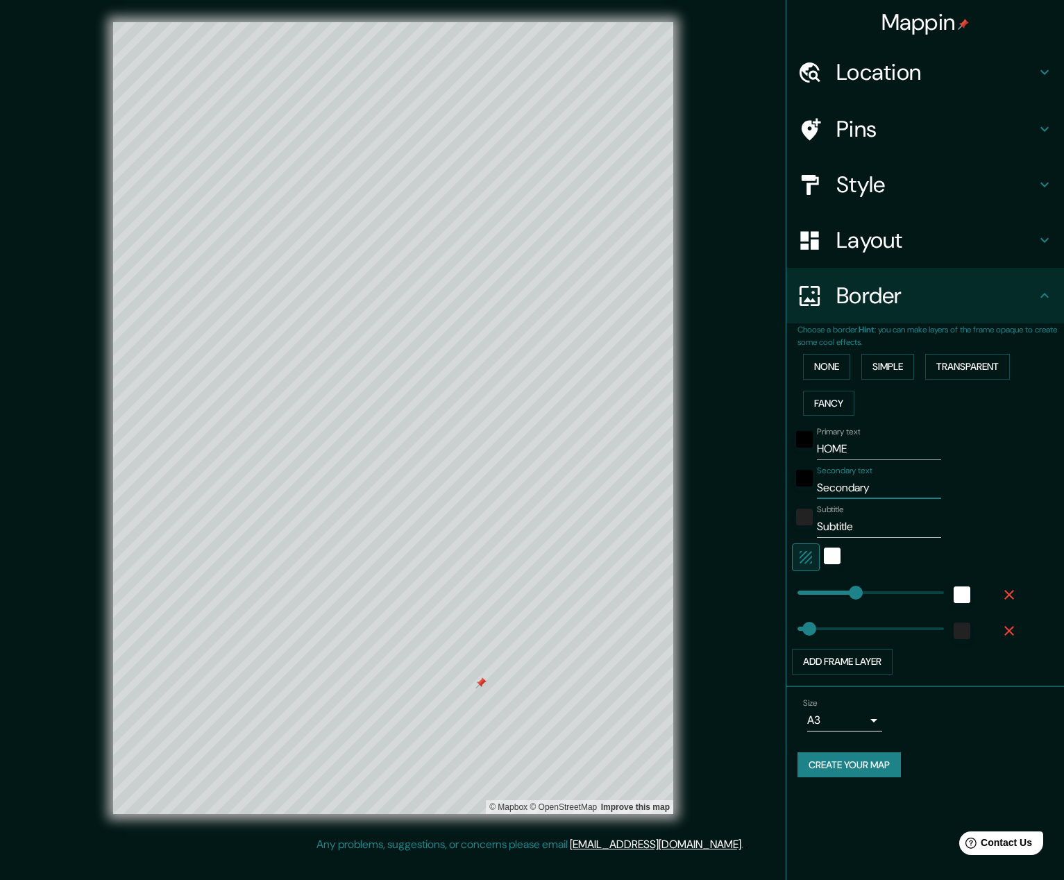
click at [684, 484] on div "Secondary text Secondary" at bounding box center [906, 482] width 228 height 33
type input "5"
type input "323"
type input "65"
type input "52"
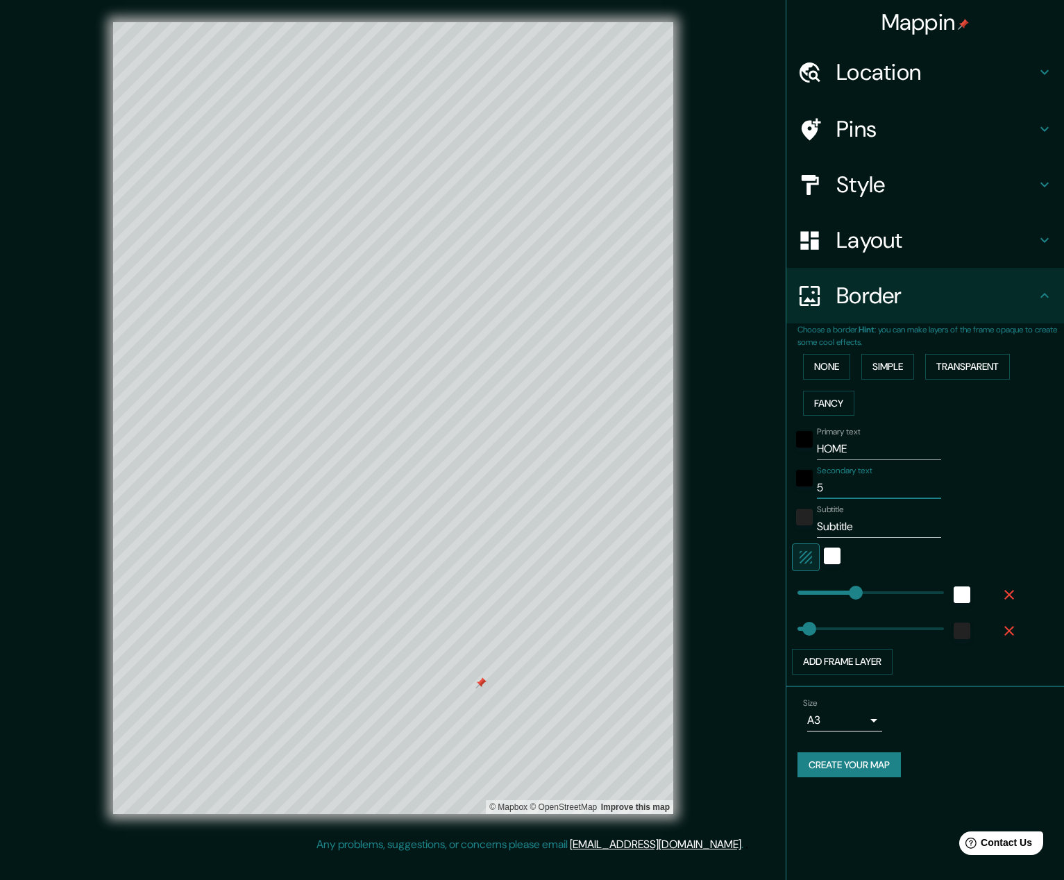
type input "323"
type input "65"
type input "529"
type input "323"
type input "65"
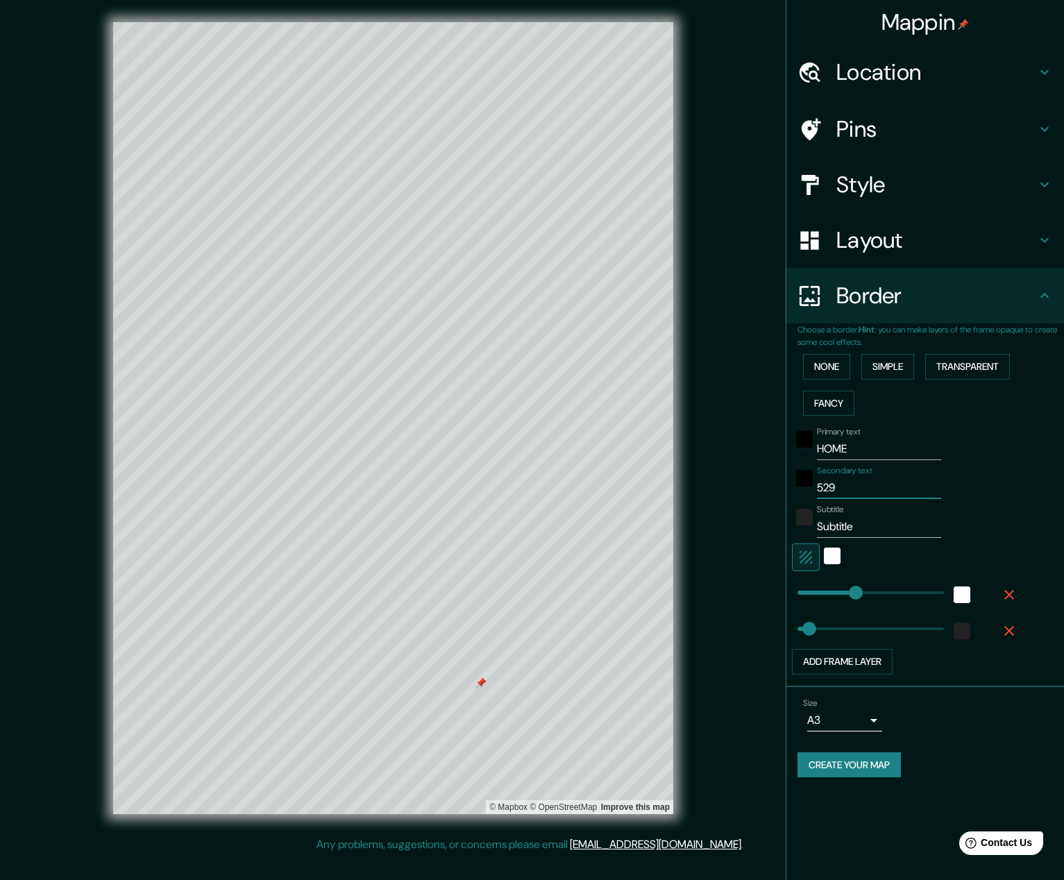
type input "5299"
type input "323"
type input "65"
type input "52997"
type input "323"
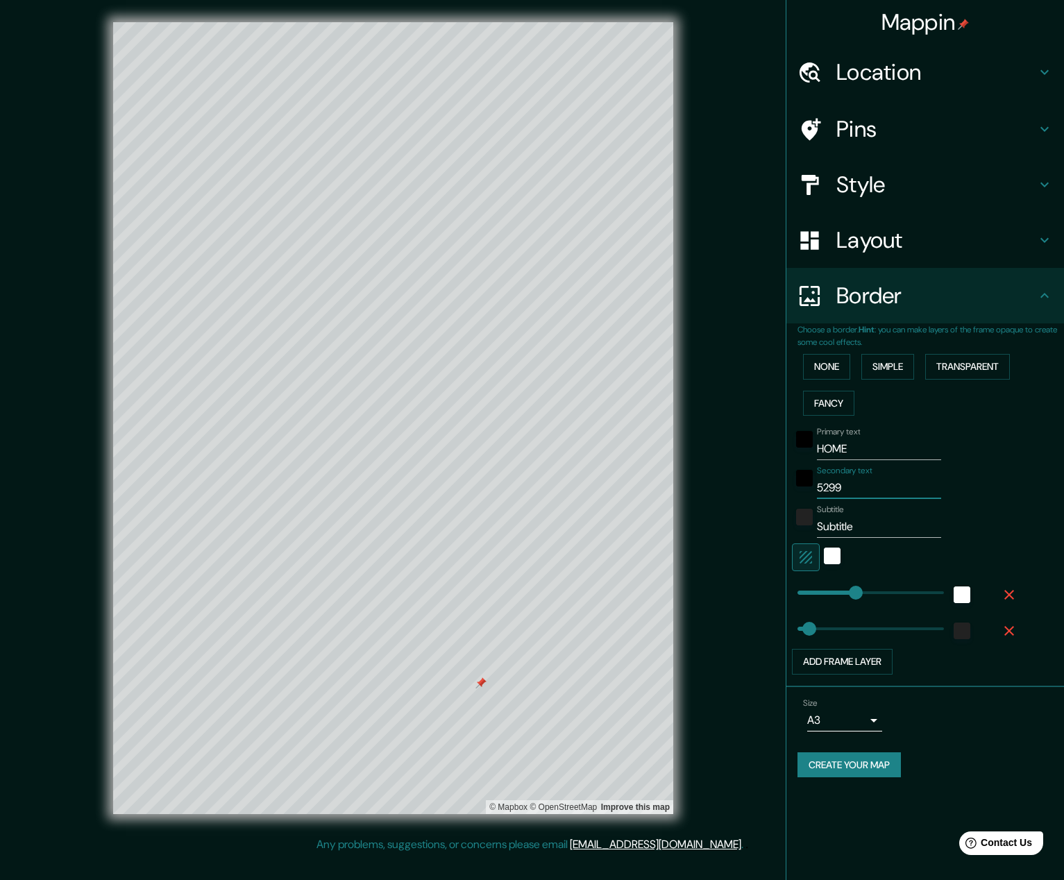
type input "65"
type input "323"
type input "52997"
click at [684, 522] on input "Subtitle" at bounding box center [879, 527] width 124 height 22
click at [684, 521] on div "Mappin Location Pins Style Layout Border Choose a border. Hint : you can make l…" at bounding box center [532, 429] width 1064 height 859
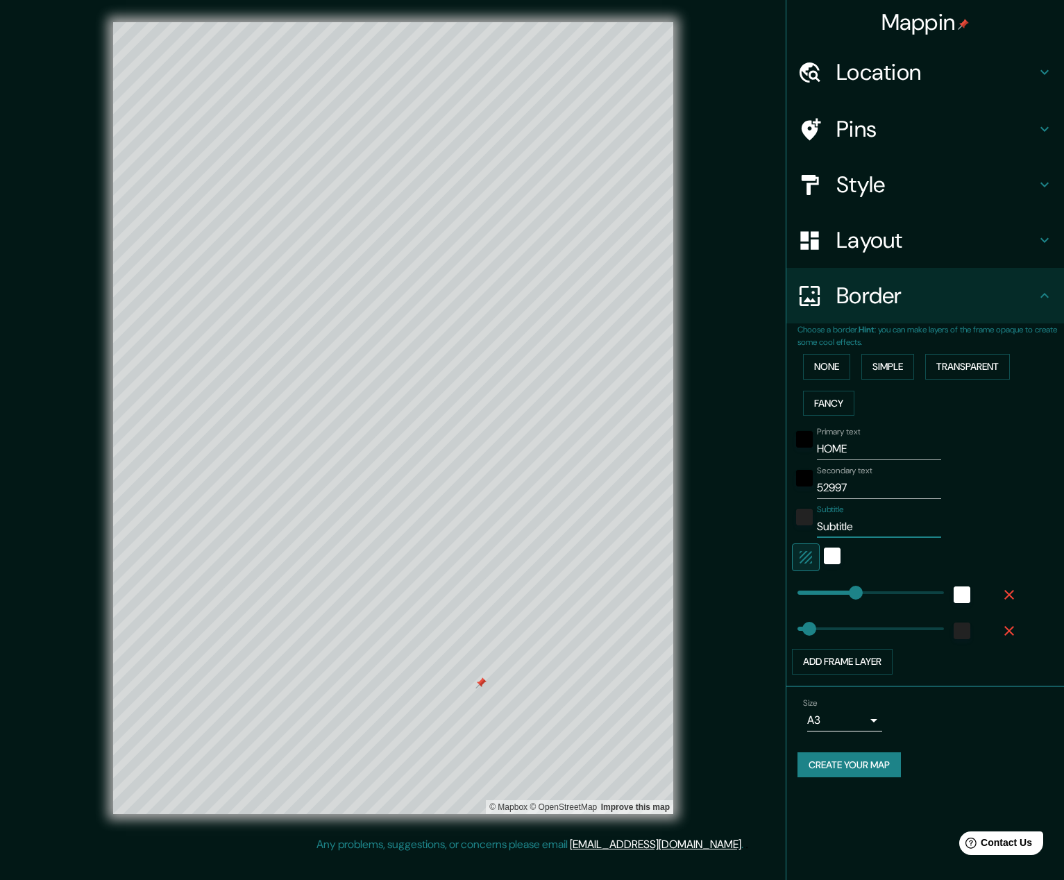
type input "323"
type input "65"
type input "323"
type input "475"
drag, startPoint x: 858, startPoint y: 587, endPoint x: 884, endPoint y: 588, distance: 25.7
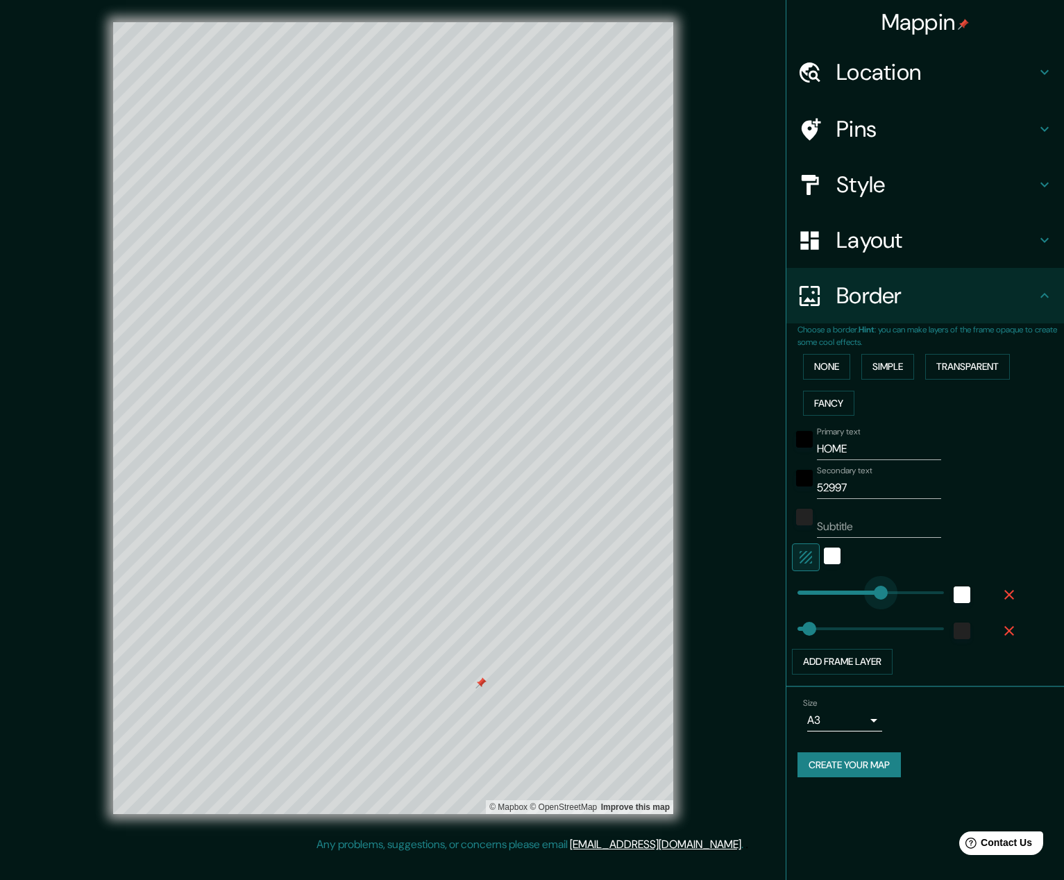
type input "65"
type input "287"
drag, startPoint x: 884, startPoint y: 588, endPoint x: 850, endPoint y: 588, distance: 34.0
type input "65"
type input "192"
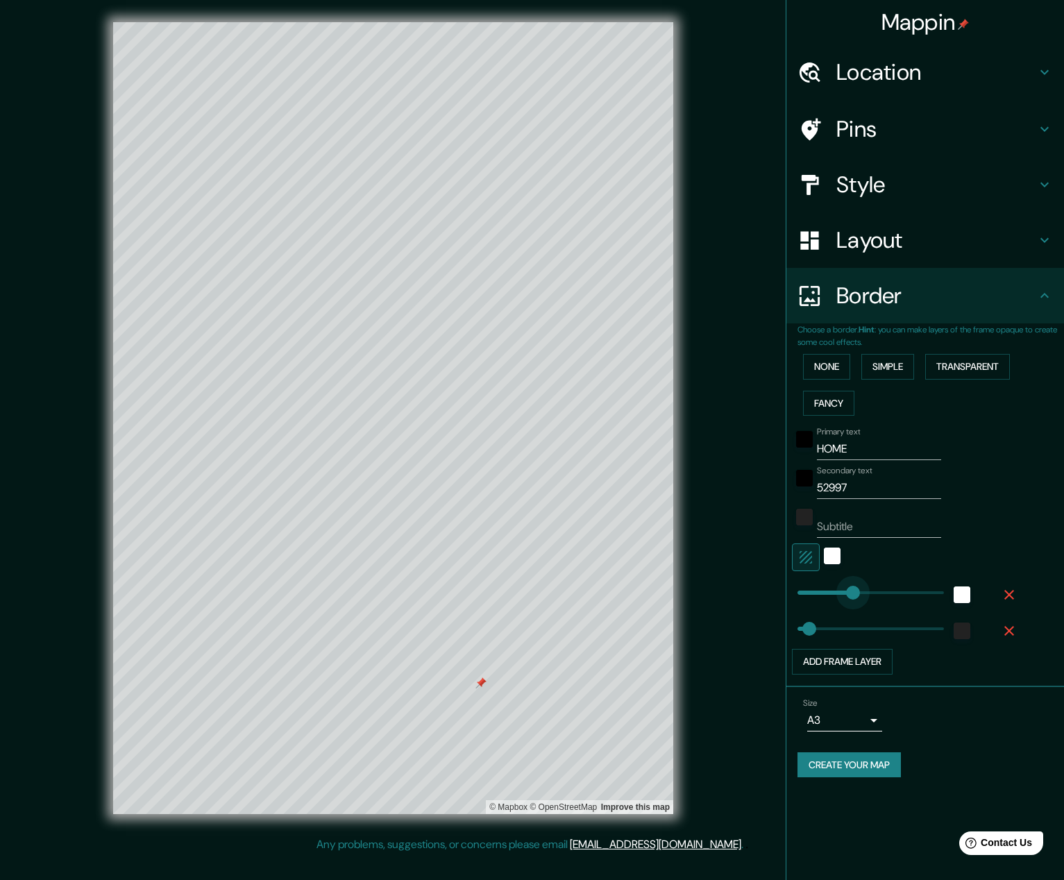
drag, startPoint x: 853, startPoint y: 587, endPoint x: 832, endPoint y: 586, distance: 20.8
type input "65"
type input "103"
drag, startPoint x: 832, startPoint y: 586, endPoint x: 816, endPoint y: 586, distance: 16.0
type input "65"
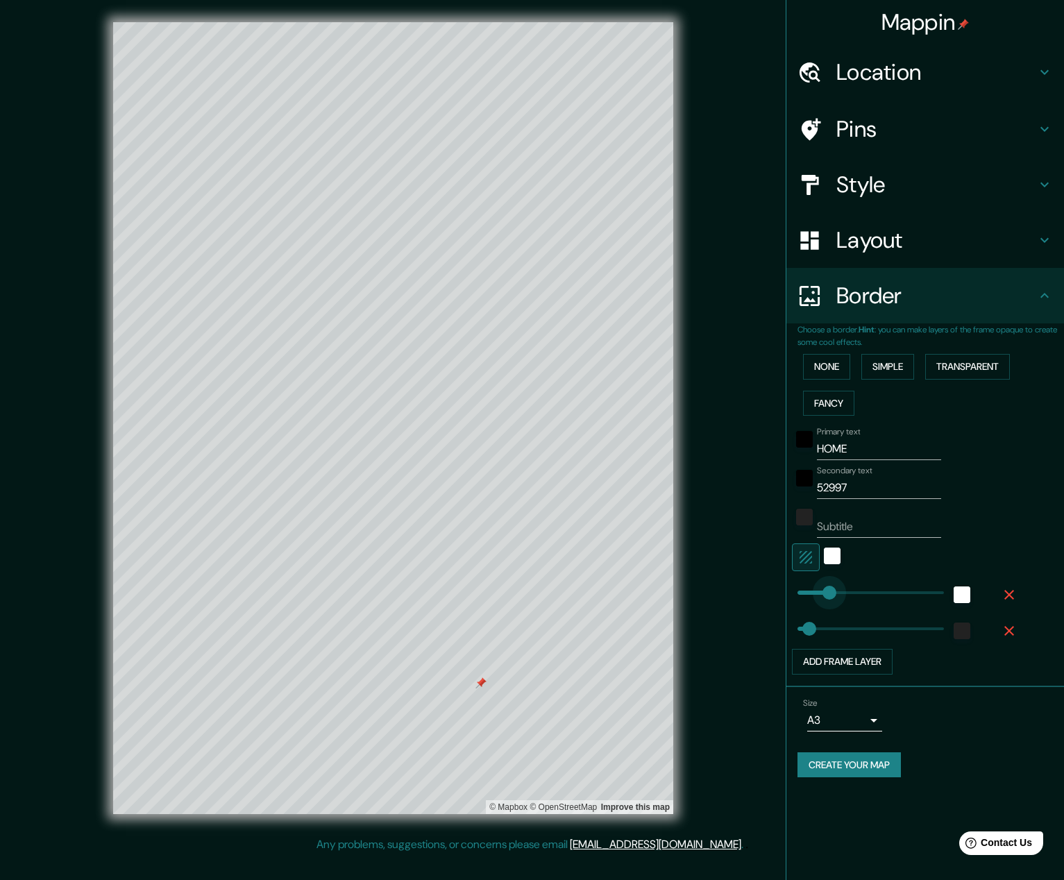
type input "180"
drag, startPoint x: 816, startPoint y: 586, endPoint x: 830, endPoint y: 585, distance: 13.9
type input "65"
type input "218"
drag, startPoint x: 830, startPoint y: 585, endPoint x: 837, endPoint y: 584, distance: 7.0
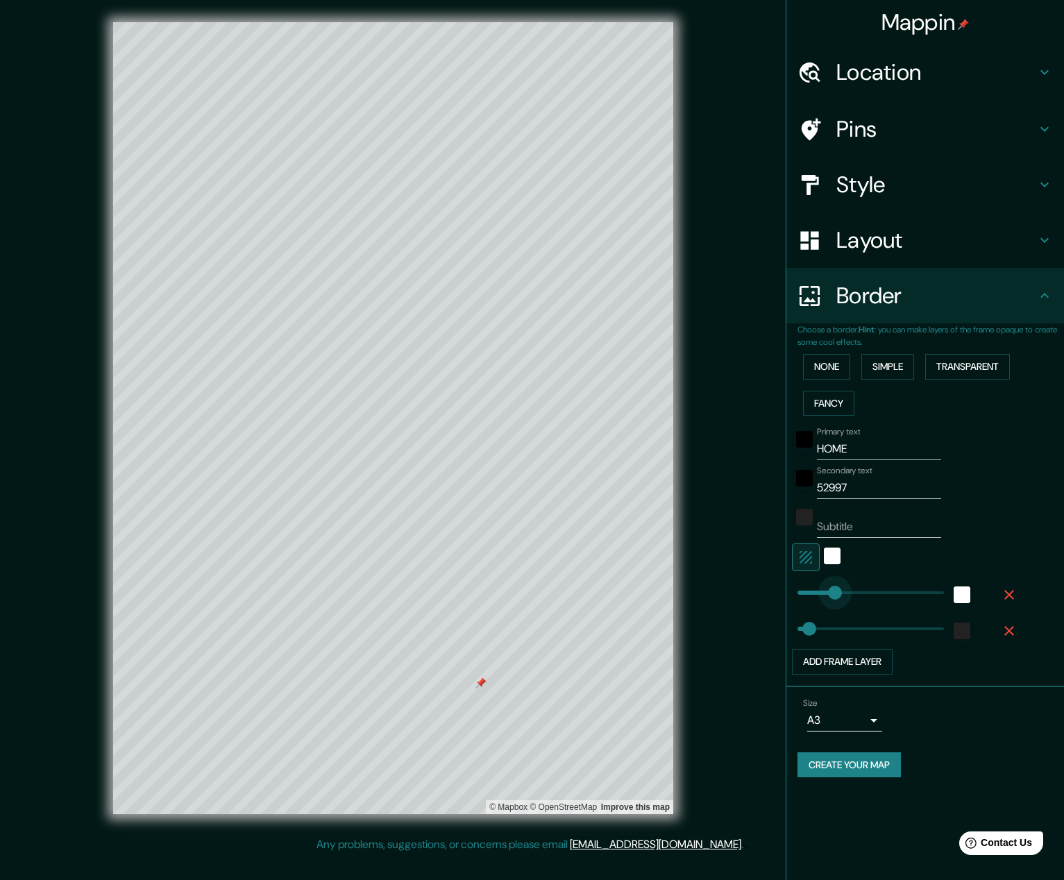
type input "65"
type input "276"
drag, startPoint x: 837, startPoint y: 584, endPoint x: 848, endPoint y: 585, distance: 10.4
type input "92"
type input "207"
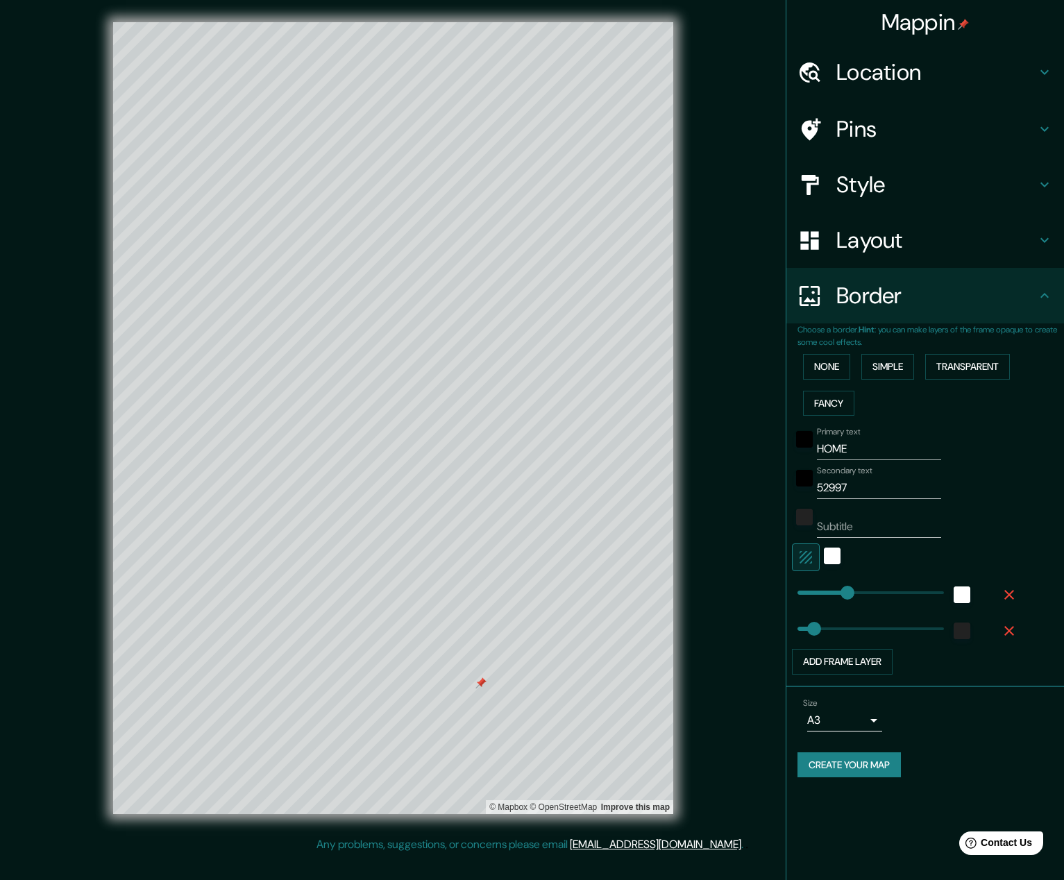
drag, startPoint x: 814, startPoint y: 631, endPoint x: 835, endPoint y: 632, distance: 20.8
type input "0"
drag, startPoint x: 835, startPoint y: 632, endPoint x: 790, endPoint y: 627, distance: 45.3
type input "46"
drag, startPoint x: 799, startPoint y: 627, endPoint x: 806, endPoint y: 628, distance: 7.0
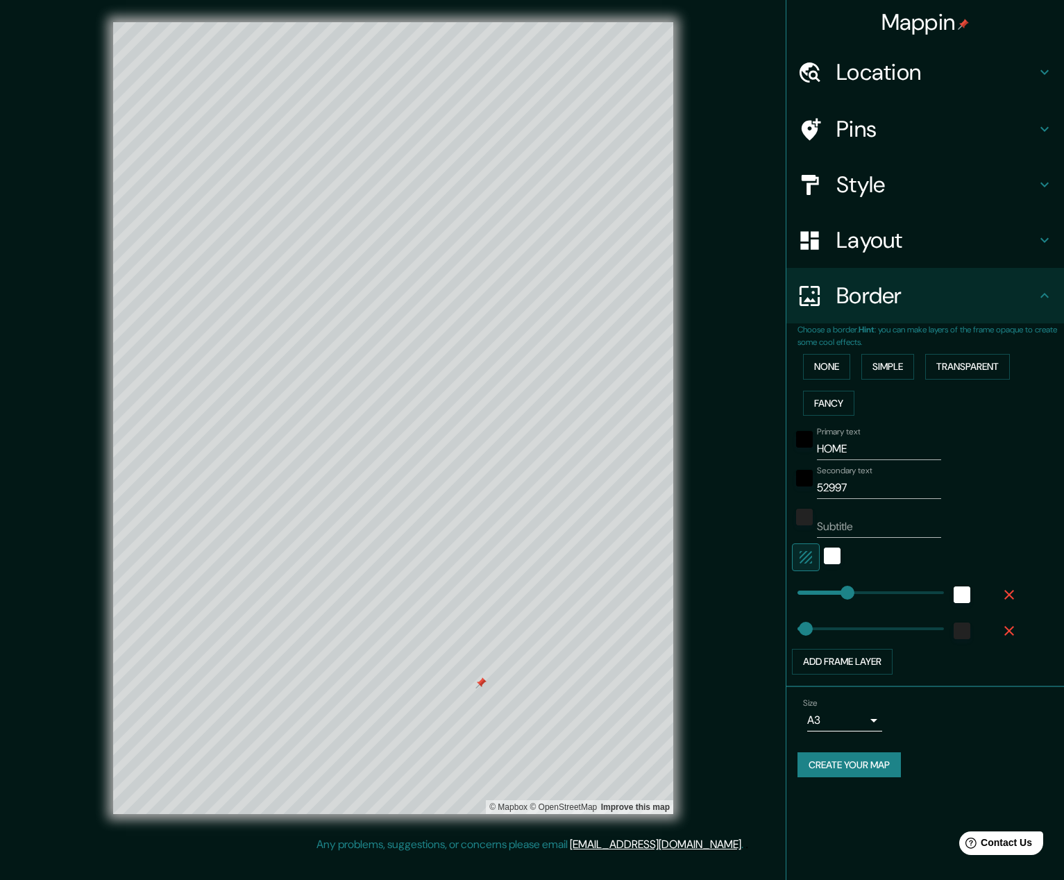
type input "27"
type input "4"
type input "34"
type input "46"
type input "54"
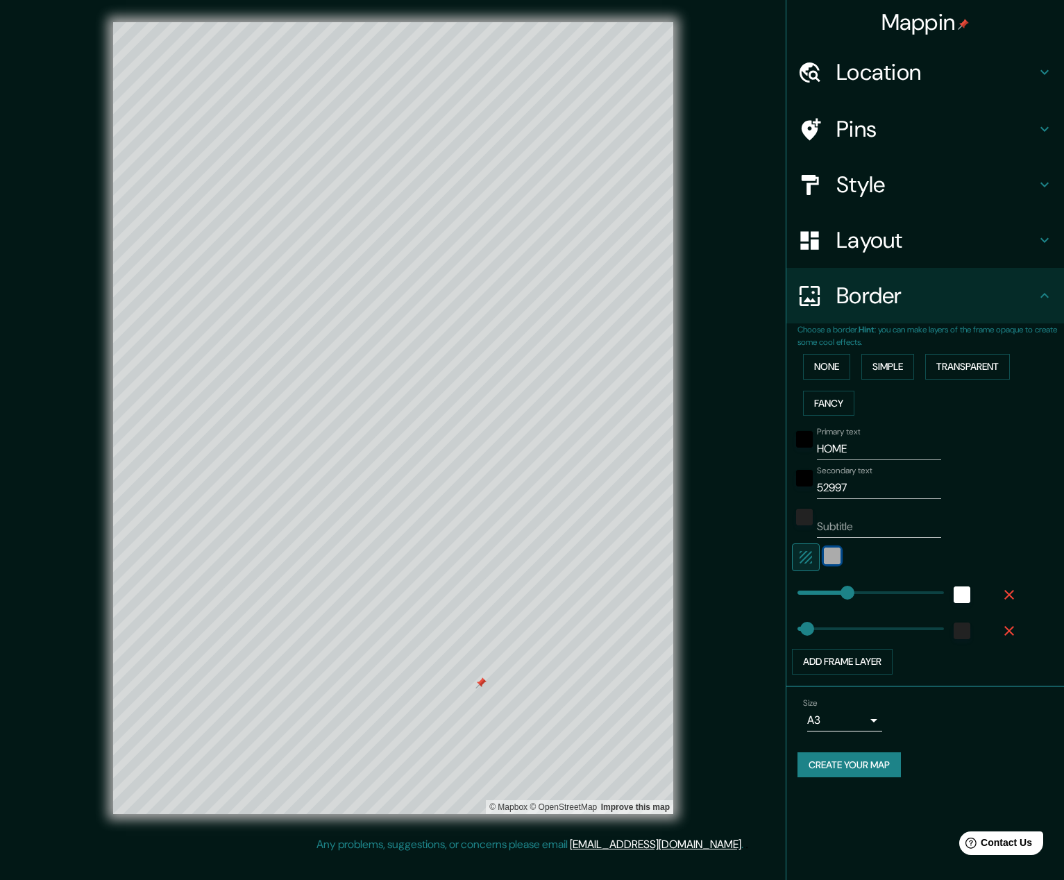
click at [684, 548] on div "white" at bounding box center [832, 556] width 17 height 17
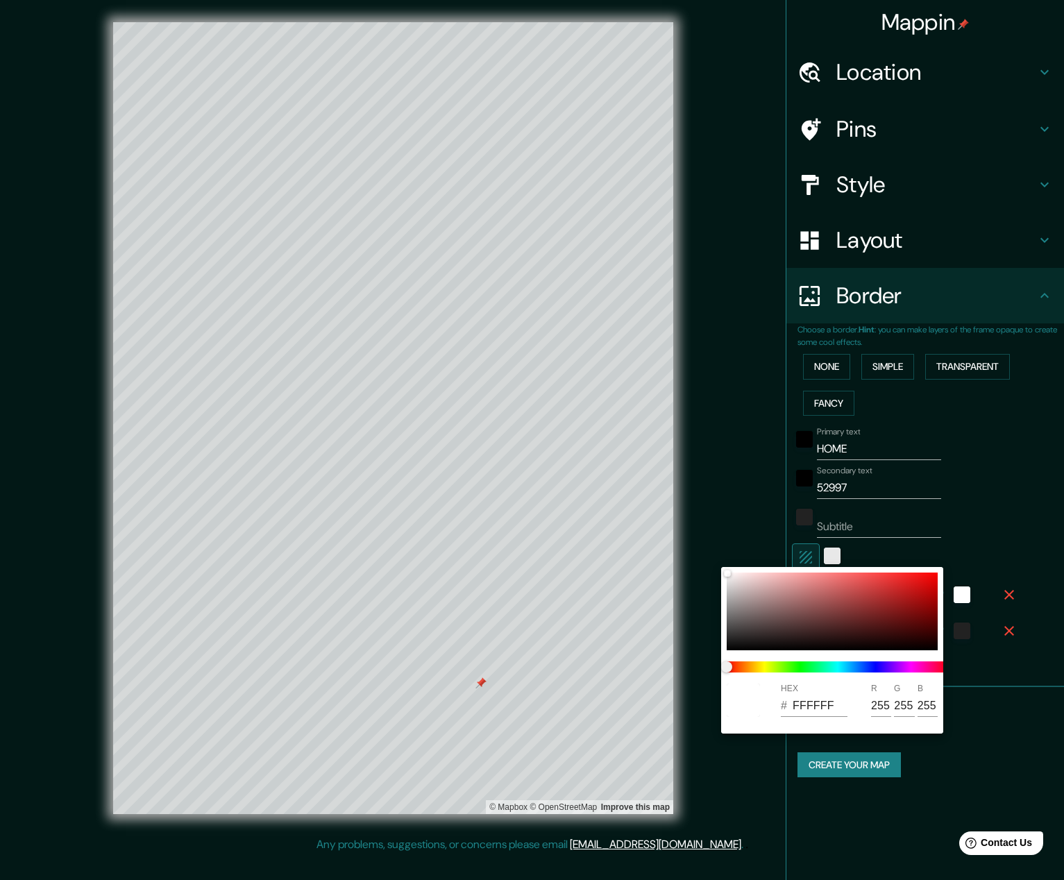
click at [684, 548] on div at bounding box center [532, 440] width 1064 height 880
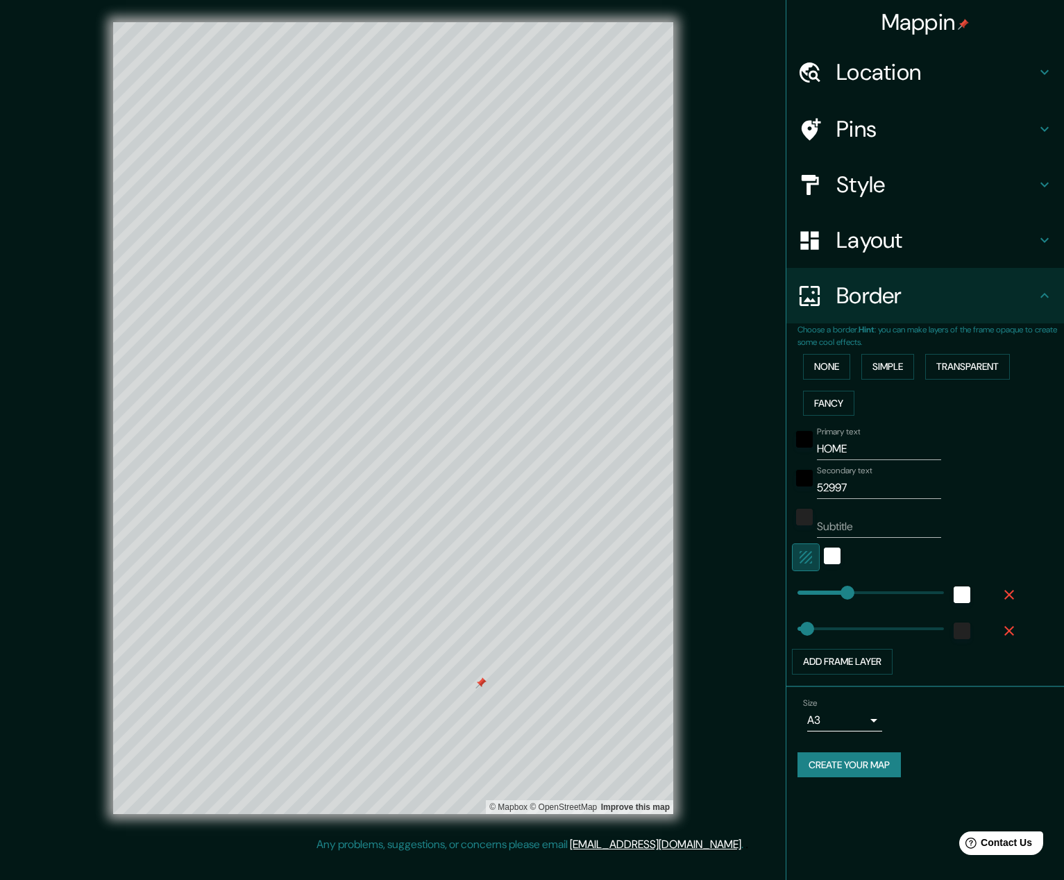
click at [684, 549] on icon "button" at bounding box center [806, 557] width 17 height 17
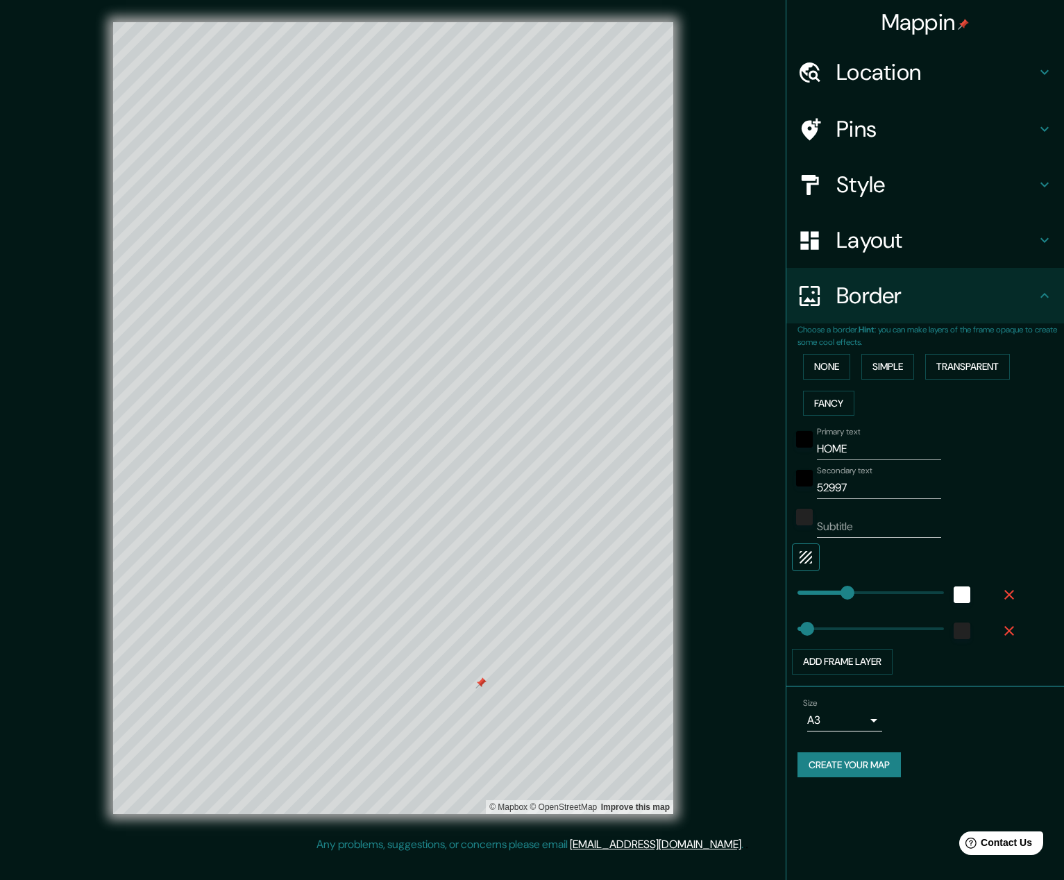
click at [684, 549] on icon "button" at bounding box center [806, 557] width 17 height 17
click at [684, 143] on div "Pins" at bounding box center [925, 129] width 278 height 56
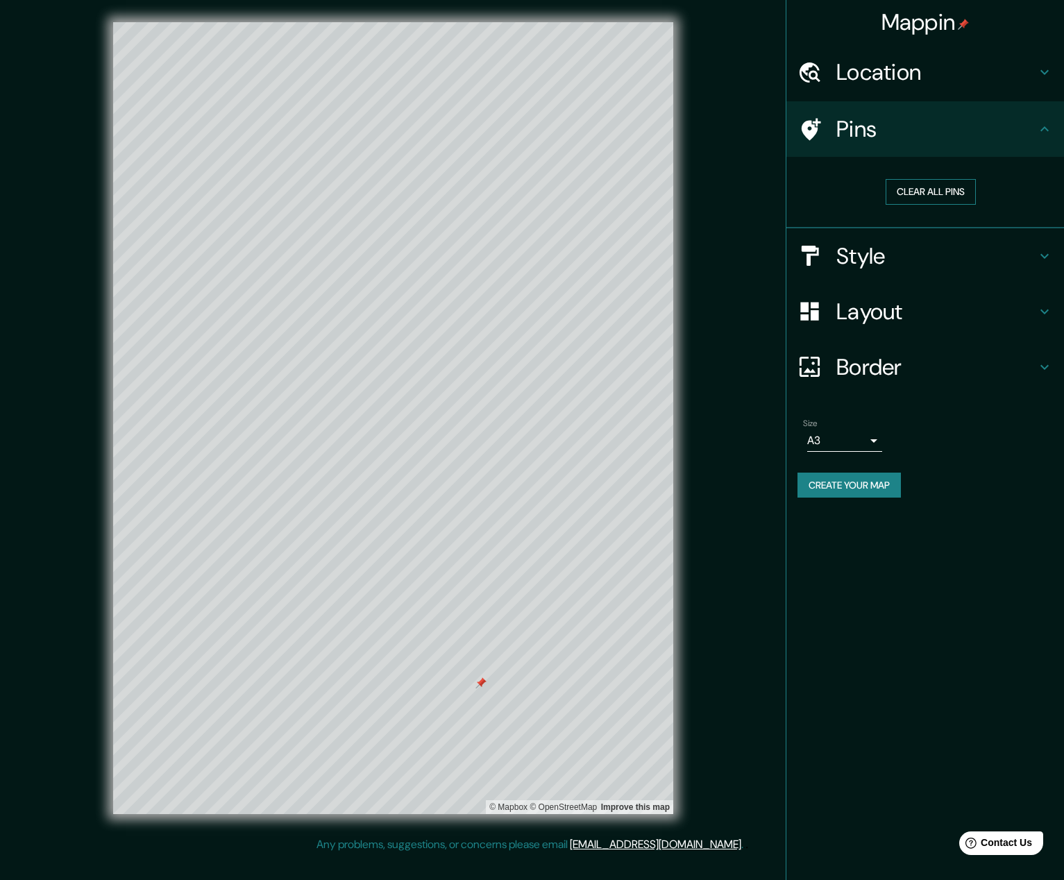
click at [684, 186] on button "Clear all pins" at bounding box center [931, 192] width 90 height 26
drag, startPoint x: 905, startPoint y: 190, endPoint x: 901, endPoint y: 200, distance: 10.6
click at [684, 189] on button "Clear all pins" at bounding box center [931, 192] width 90 height 26
click at [684, 65] on h4 "Location" at bounding box center [936, 72] width 200 height 28
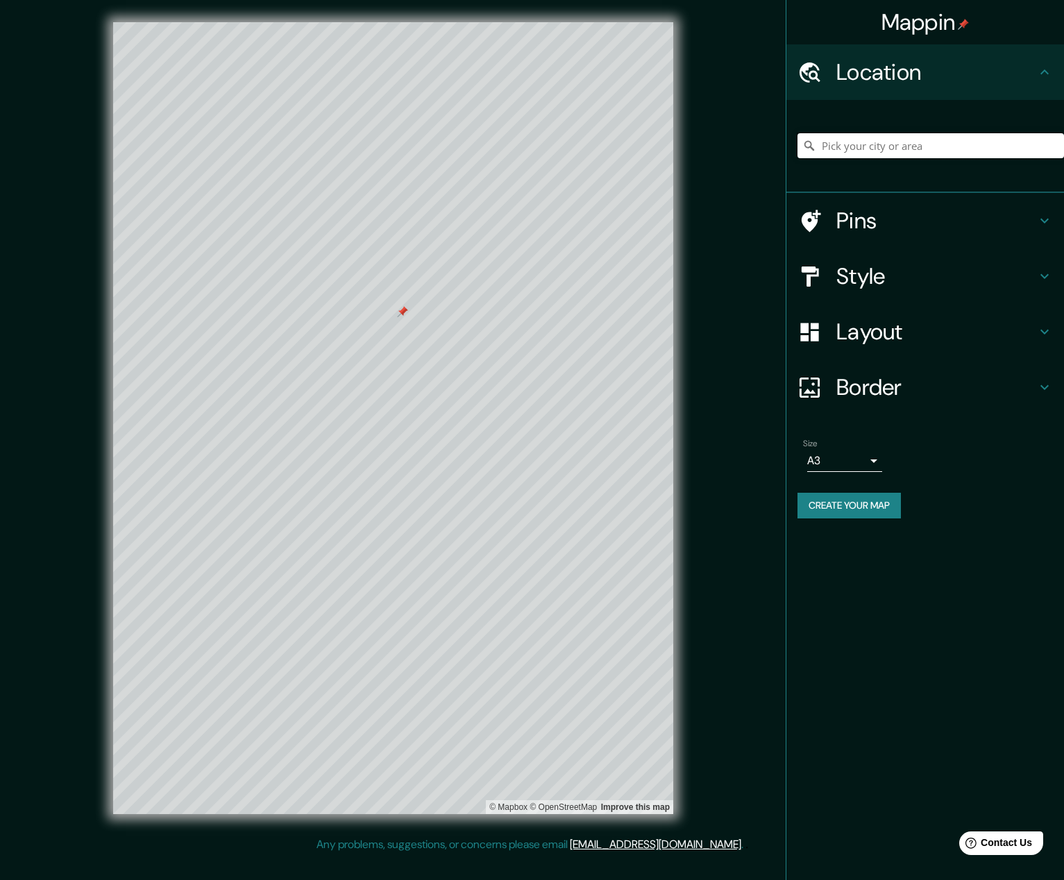
click at [684, 150] on input "Pick your city or area" at bounding box center [931, 145] width 267 height 25
click at [684, 90] on div "Location" at bounding box center [925, 72] width 278 height 56
click at [684, 111] on div at bounding box center [931, 145] width 267 height 69
click at [684, 512] on button "Create your map" at bounding box center [849, 506] width 103 height 26
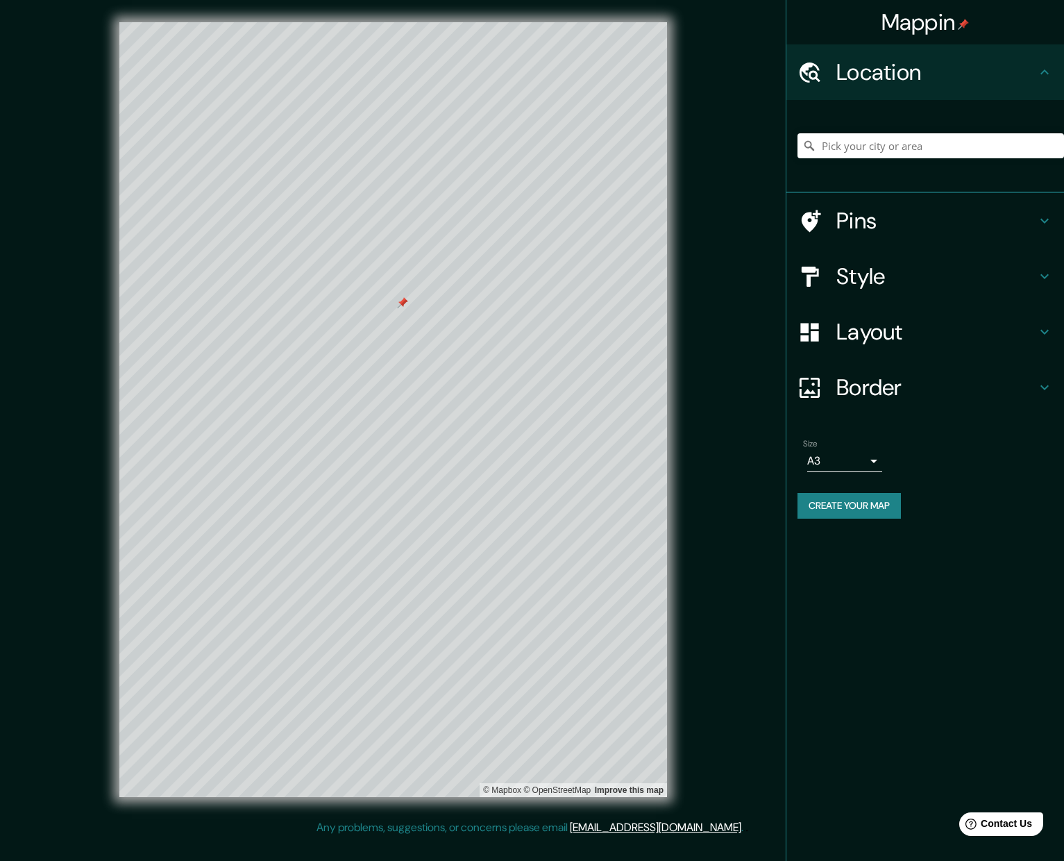
click at [684, 588] on div "Mappin Location Pins Style Layout Border Choose a border. Hint : you can make l…" at bounding box center [925, 430] width 278 height 861
click at [684, 282] on h4 "Style" at bounding box center [936, 276] width 200 height 28
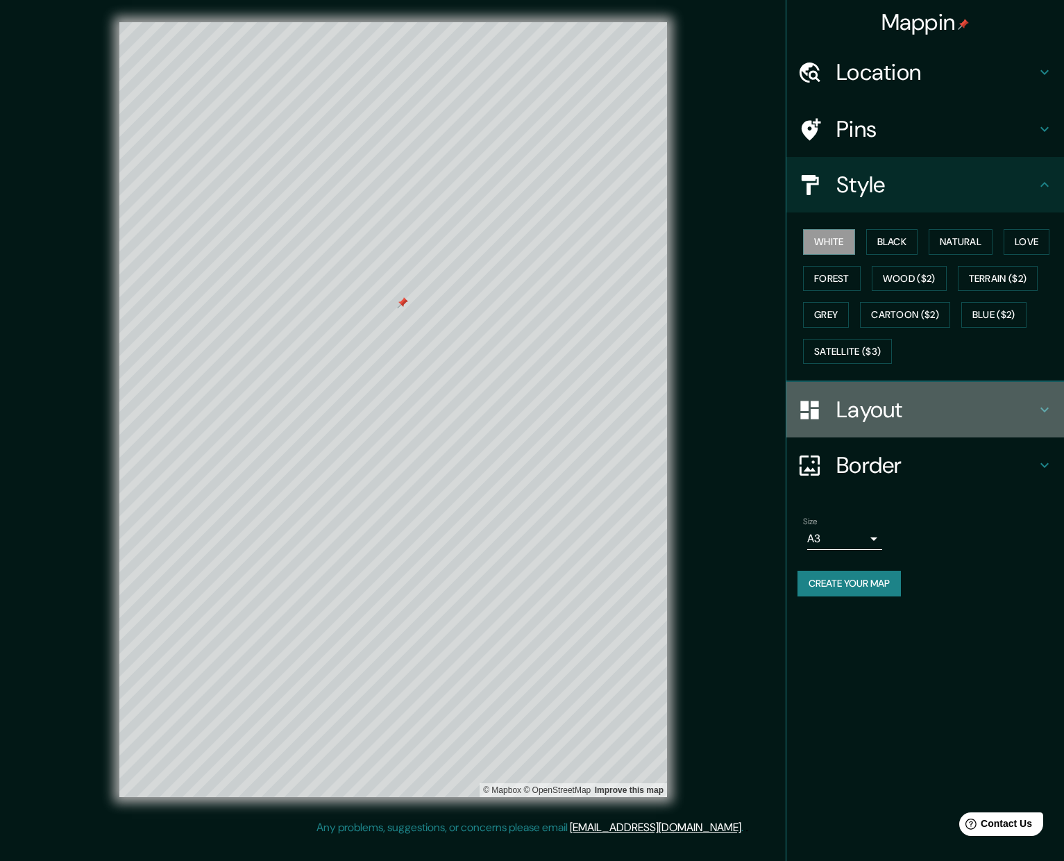
click at [684, 396] on h4 "Layout" at bounding box center [936, 410] width 200 height 28
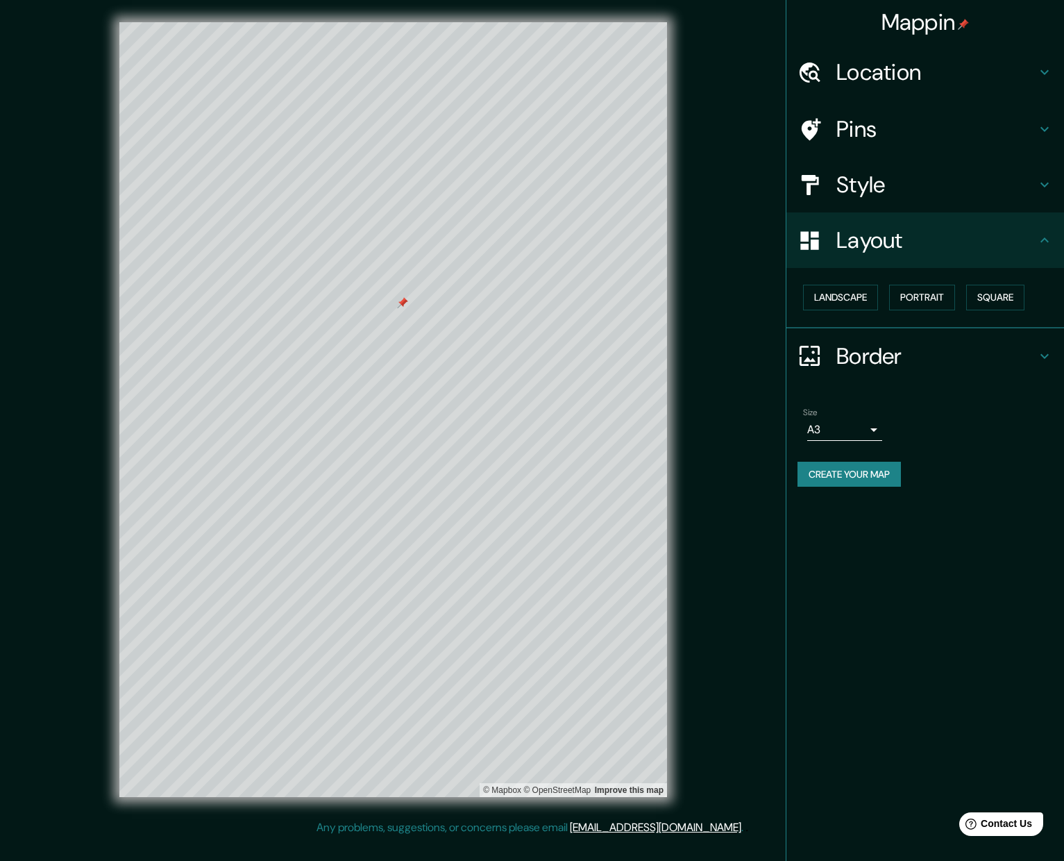
click at [684, 369] on div "Border" at bounding box center [925, 356] width 278 height 56
type input "54"
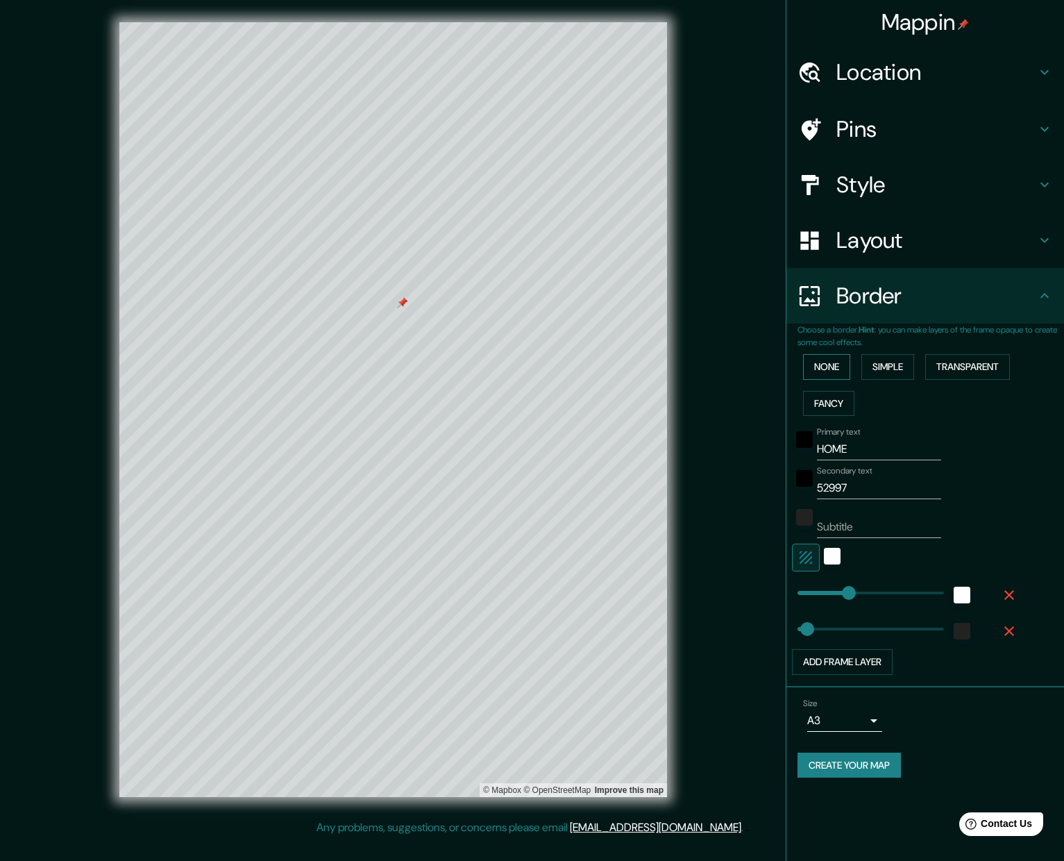
click at [684, 354] on button "None" at bounding box center [826, 367] width 47 height 26
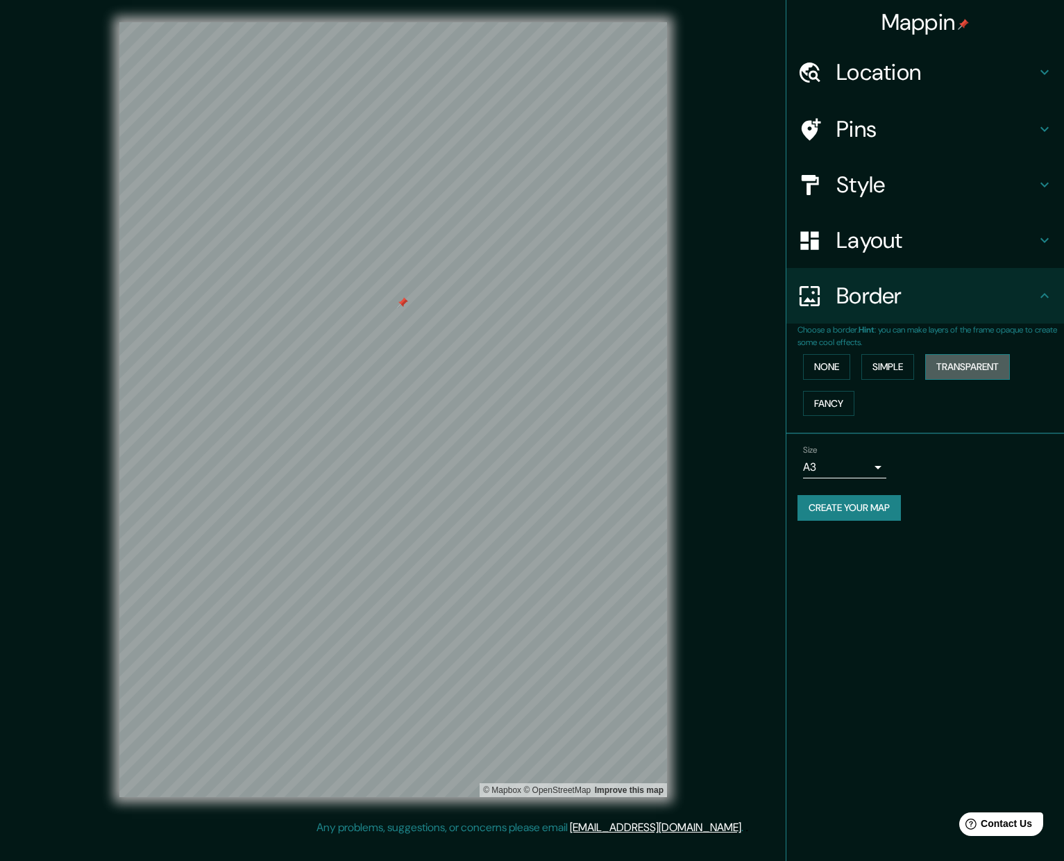
click at [684, 366] on button "Transparent" at bounding box center [967, 367] width 85 height 26
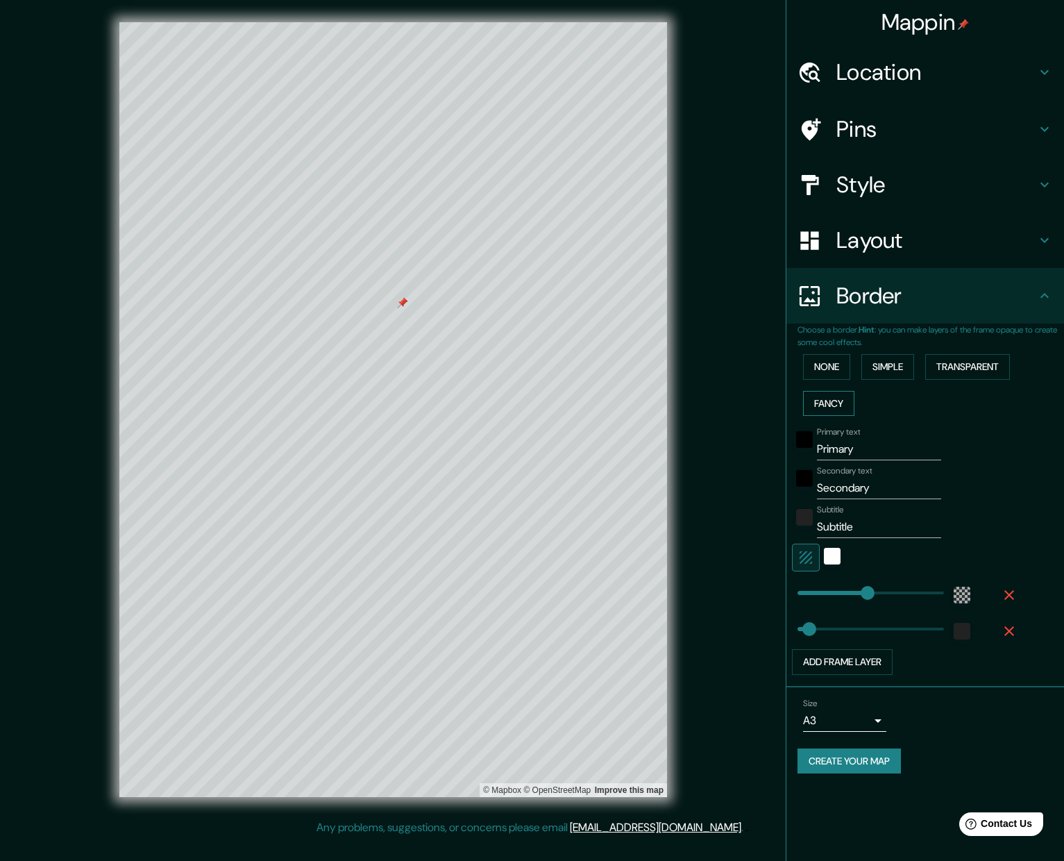
click at [684, 403] on button "Fancy" at bounding box center [828, 404] width 51 height 26
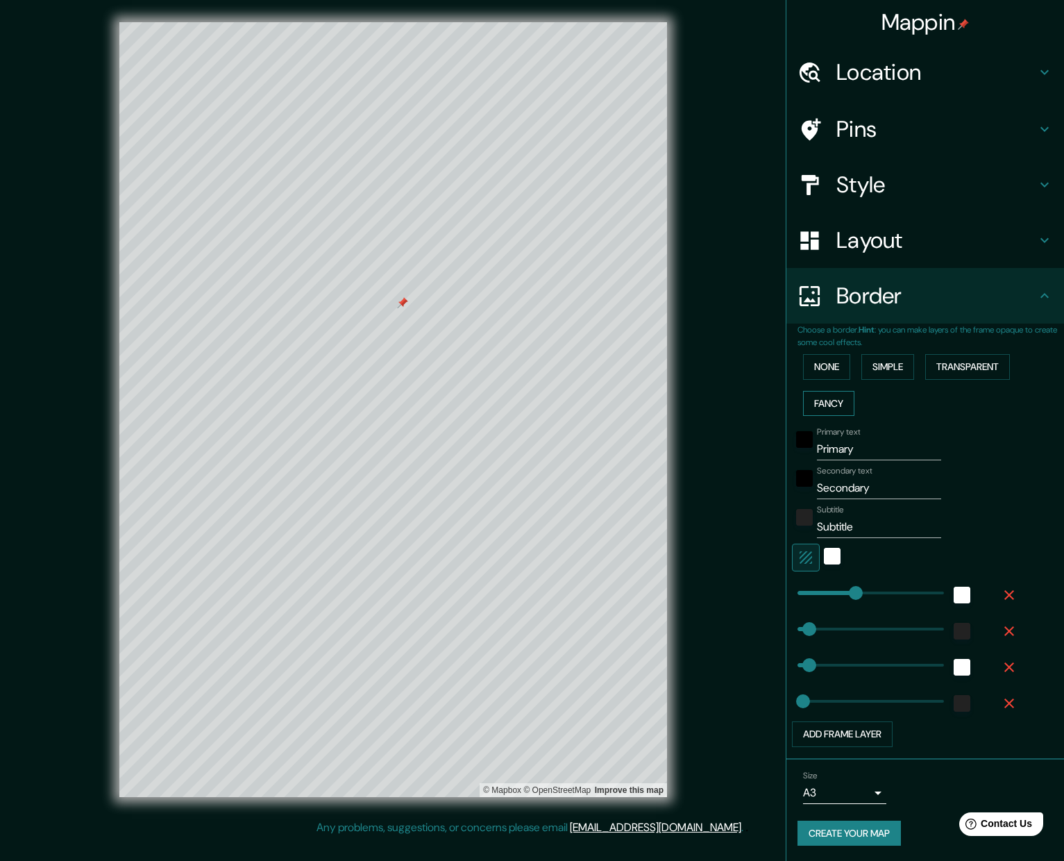
click at [684, 403] on button "Fancy" at bounding box center [828, 404] width 51 height 26
type input "316"
type input "63"
type input "32"
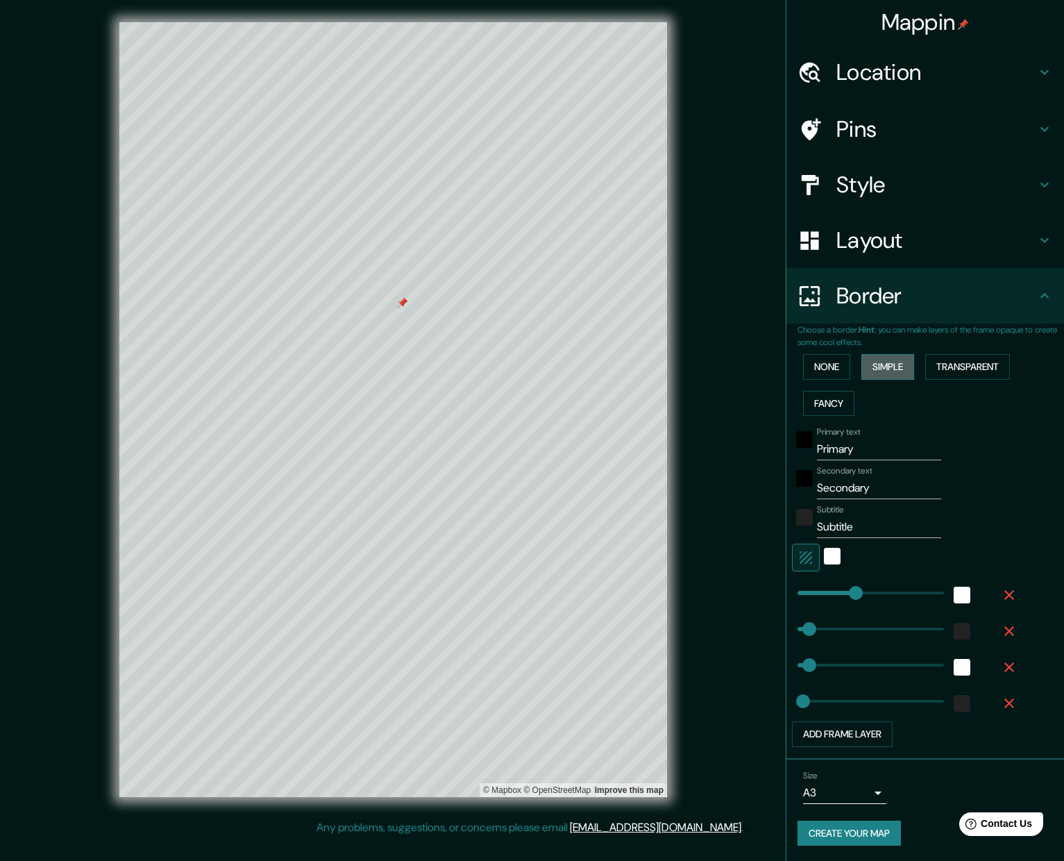
click at [684, 370] on button "Simple" at bounding box center [887, 367] width 53 height 26
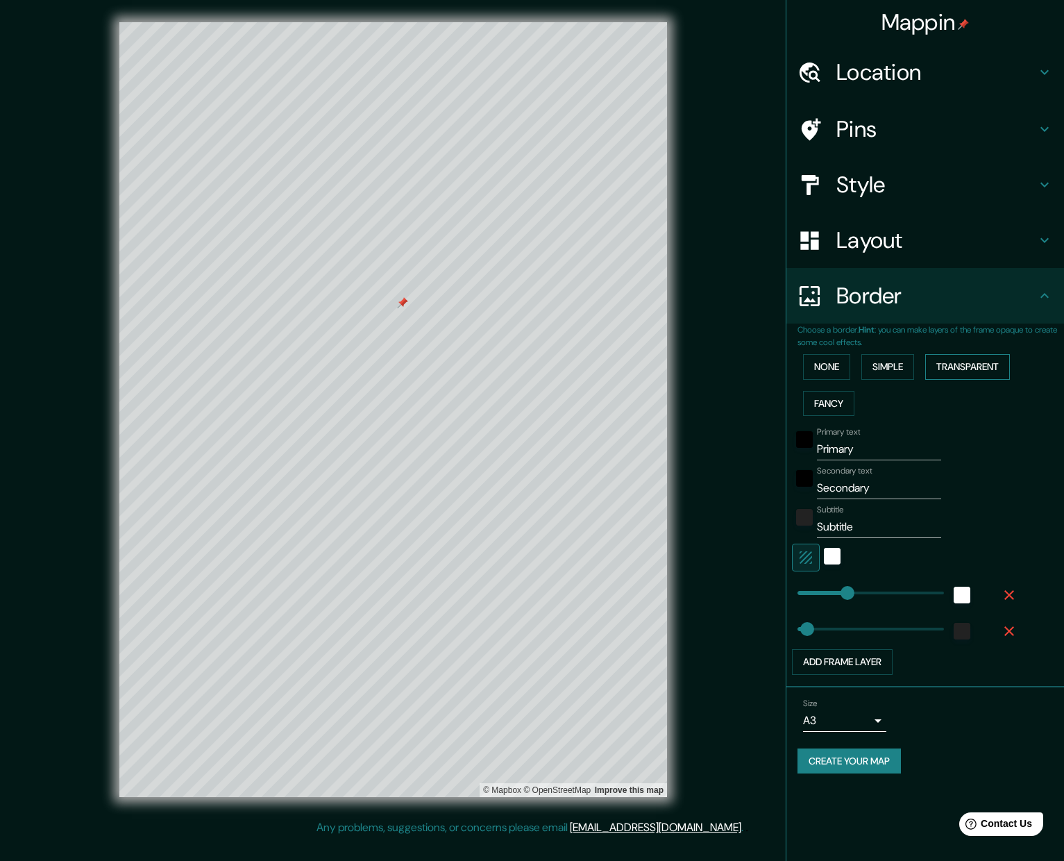
click at [684, 366] on button "Transparent" at bounding box center [967, 367] width 85 height 26
type input "379"
type input "4"
drag, startPoint x: 806, startPoint y: 623, endPoint x: 798, endPoint y: 623, distance: 7.7
type input "379"
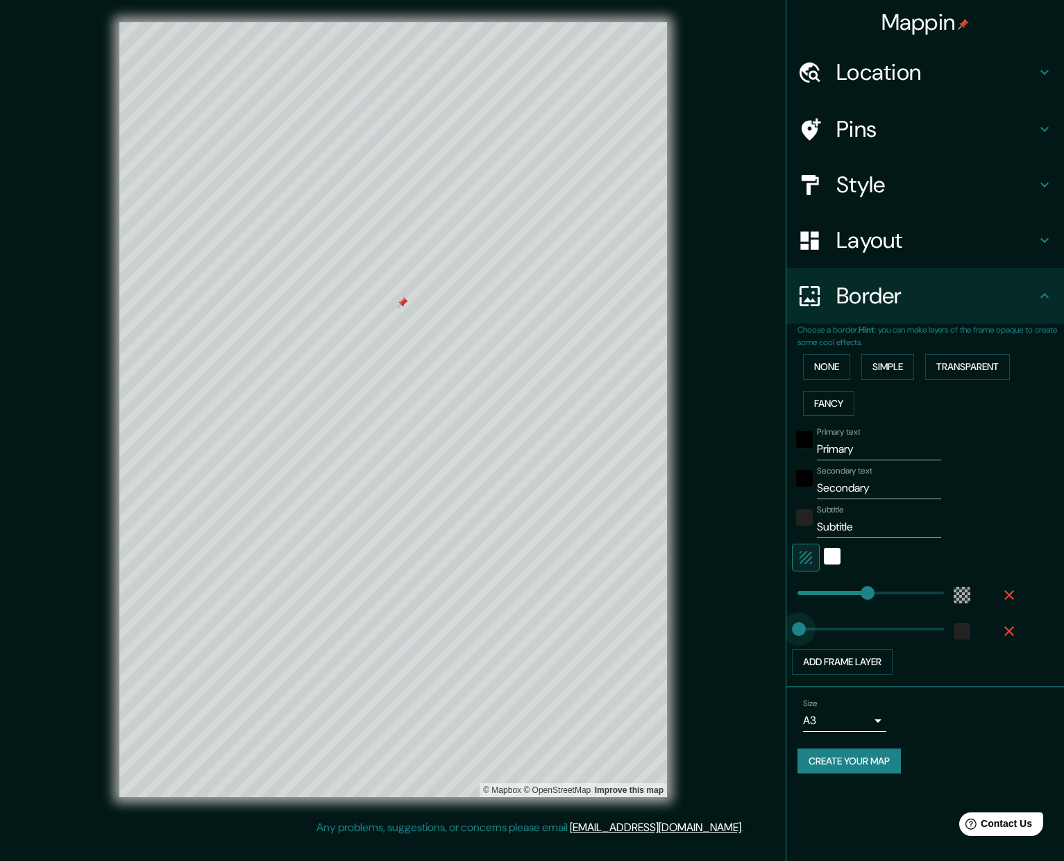
type input "26"
type input "379"
type input "37"
type input "379"
type input "56"
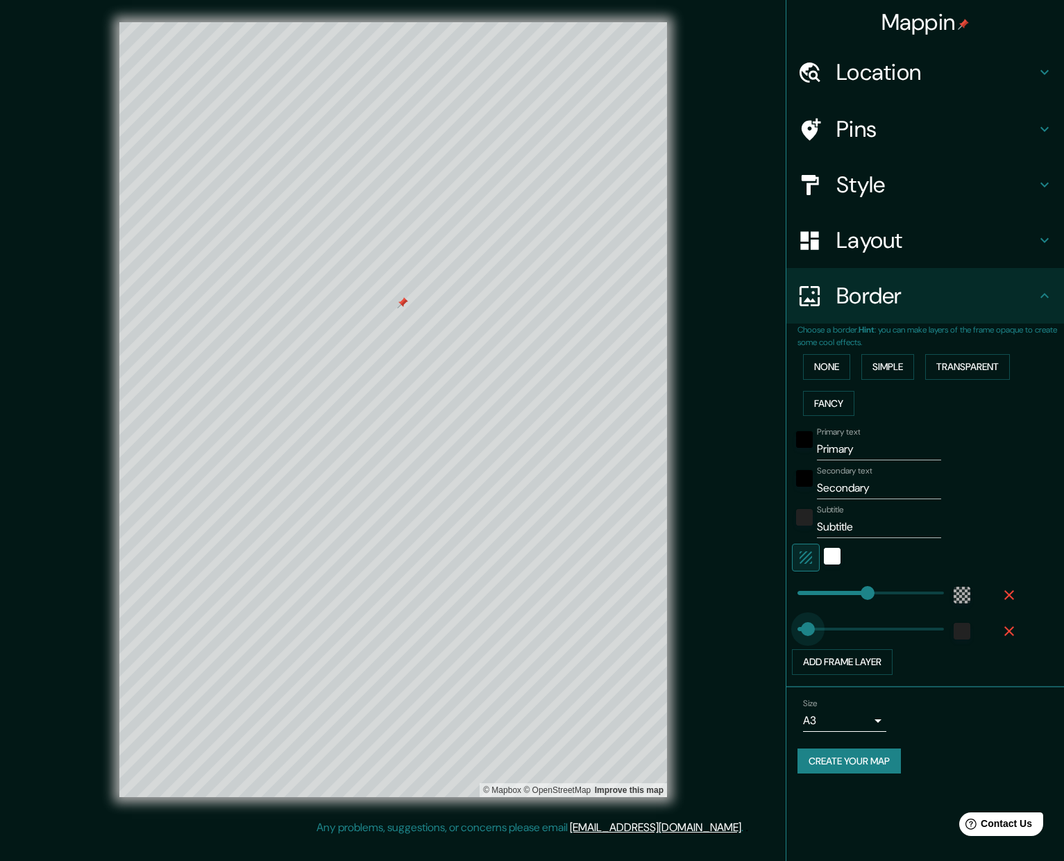
type input "379"
type input "157"
drag, startPoint x: 808, startPoint y: 623, endPoint x: 827, endPoint y: 622, distance: 18.8
type input "379"
type input "86"
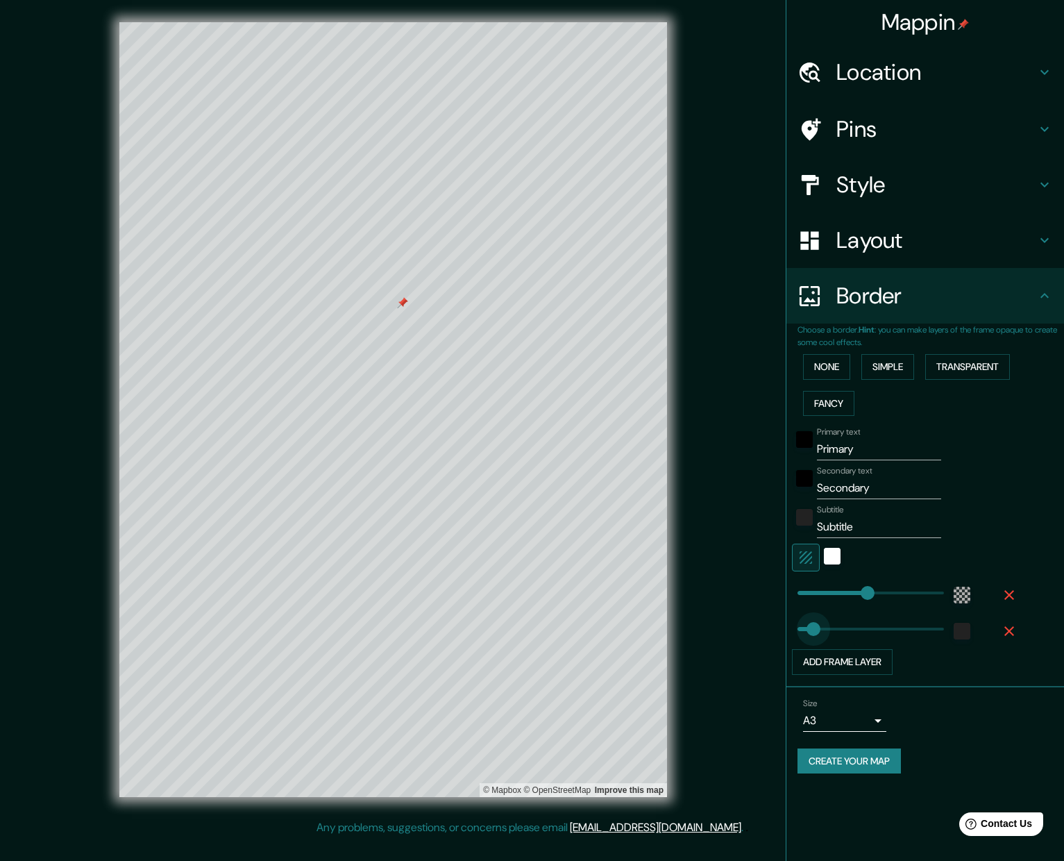
drag, startPoint x: 827, startPoint y: 622, endPoint x: 813, endPoint y: 623, distance: 13.3
type input "379"
type input "79"
type input "379"
type input "75"
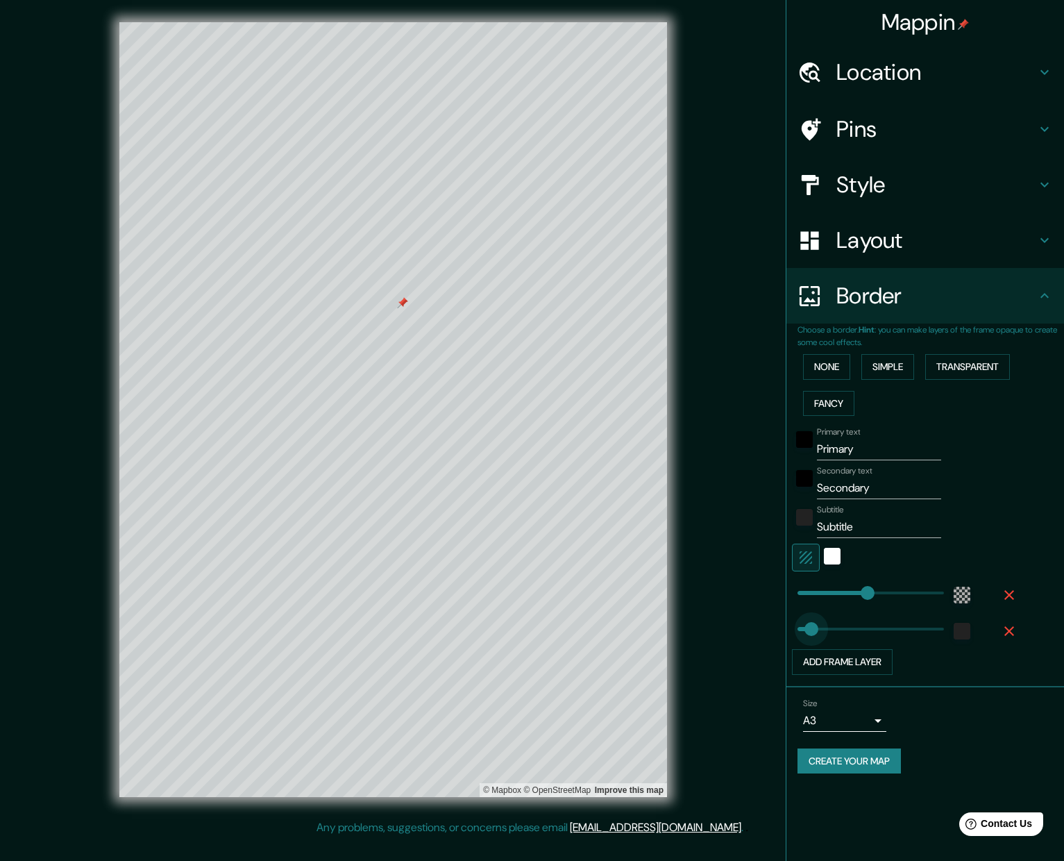
type input "379"
type input "67"
click at [684, 521] on input "Subtitle" at bounding box center [879, 527] width 124 height 22
click at [684, 115] on h4 "Pins" at bounding box center [936, 129] width 200 height 28
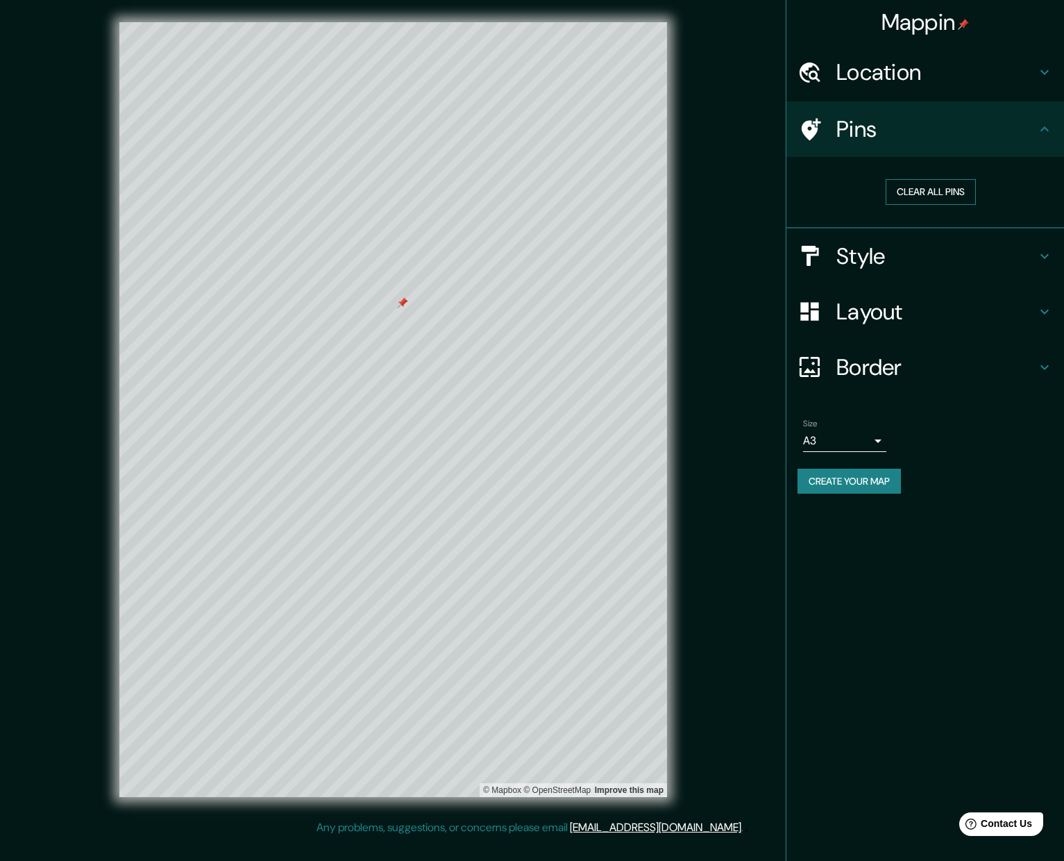
click at [684, 197] on button "Clear all pins" at bounding box center [931, 192] width 90 height 26
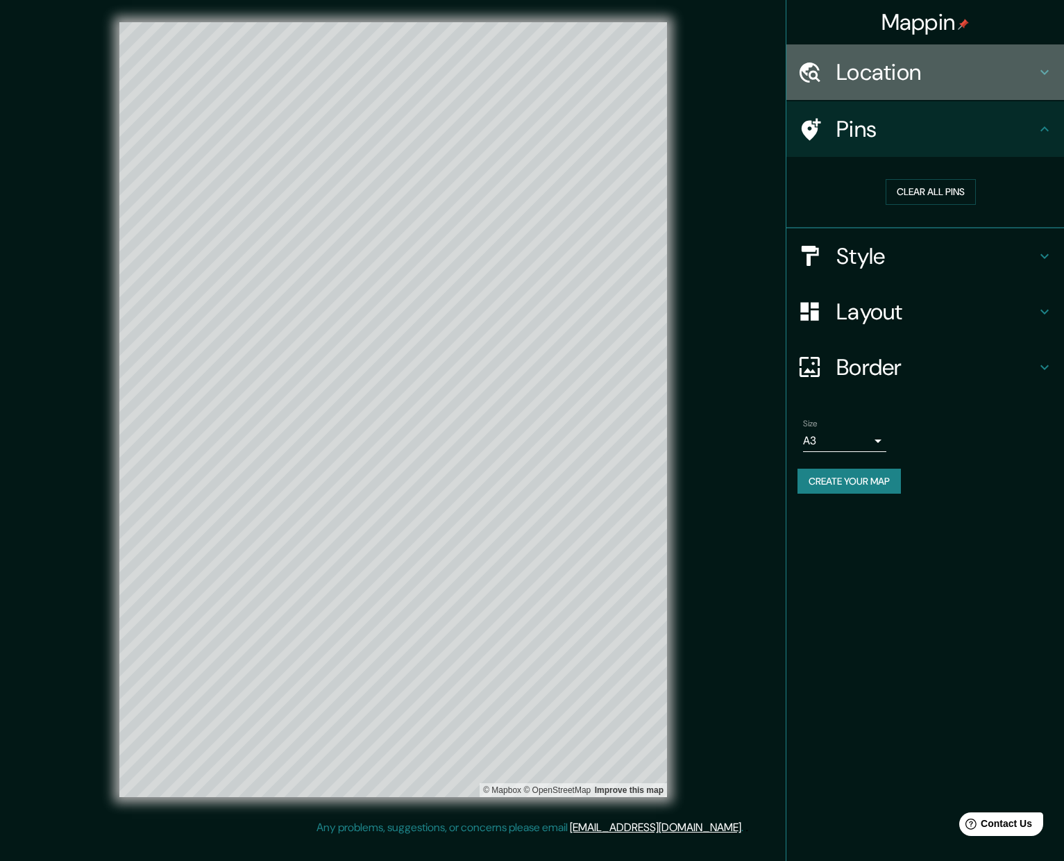
click at [684, 73] on h4 "Location" at bounding box center [936, 72] width 200 height 28
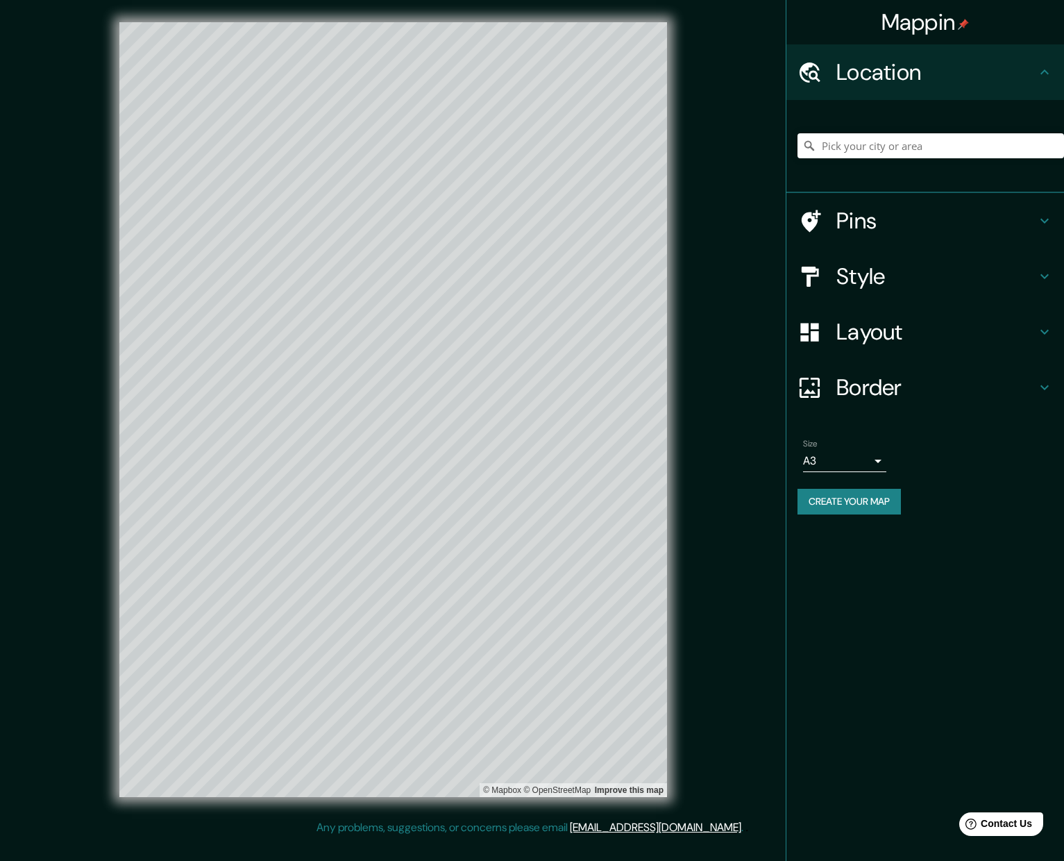
click at [684, 73] on h4 "Location" at bounding box center [936, 72] width 200 height 28
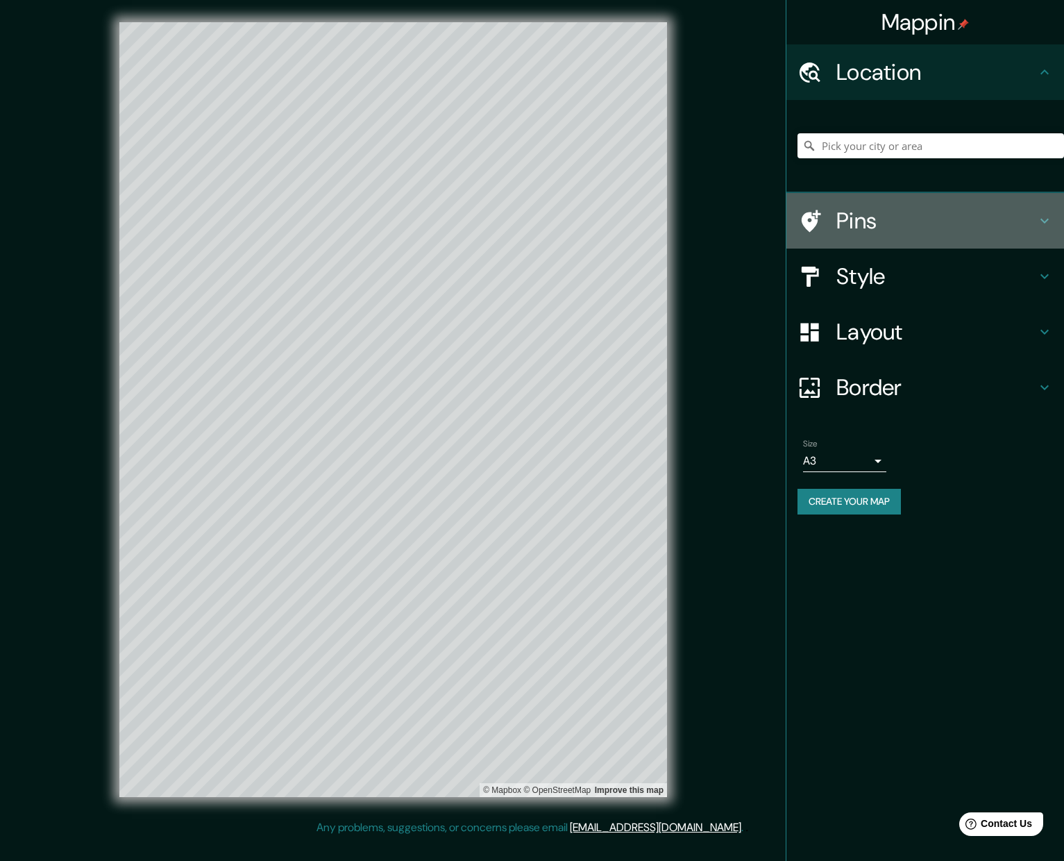
click at [684, 198] on div "Pins" at bounding box center [925, 221] width 278 height 56
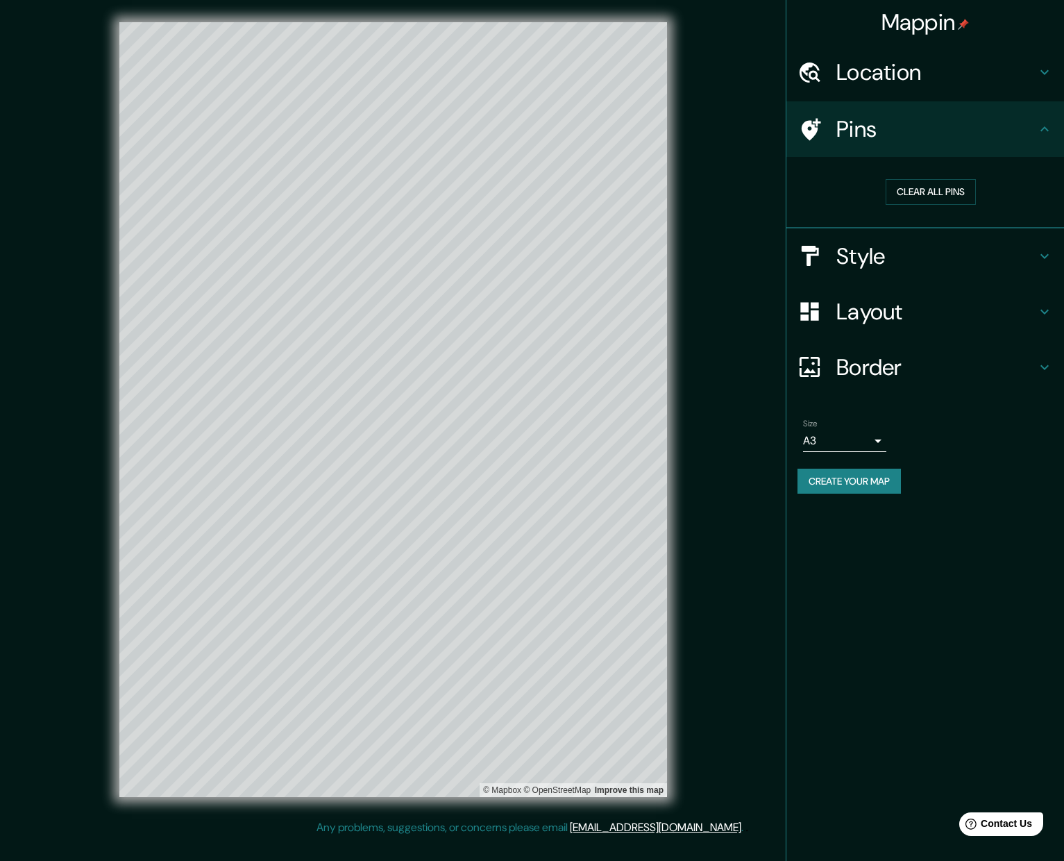
click at [684, 246] on h4 "Style" at bounding box center [936, 256] width 200 height 28
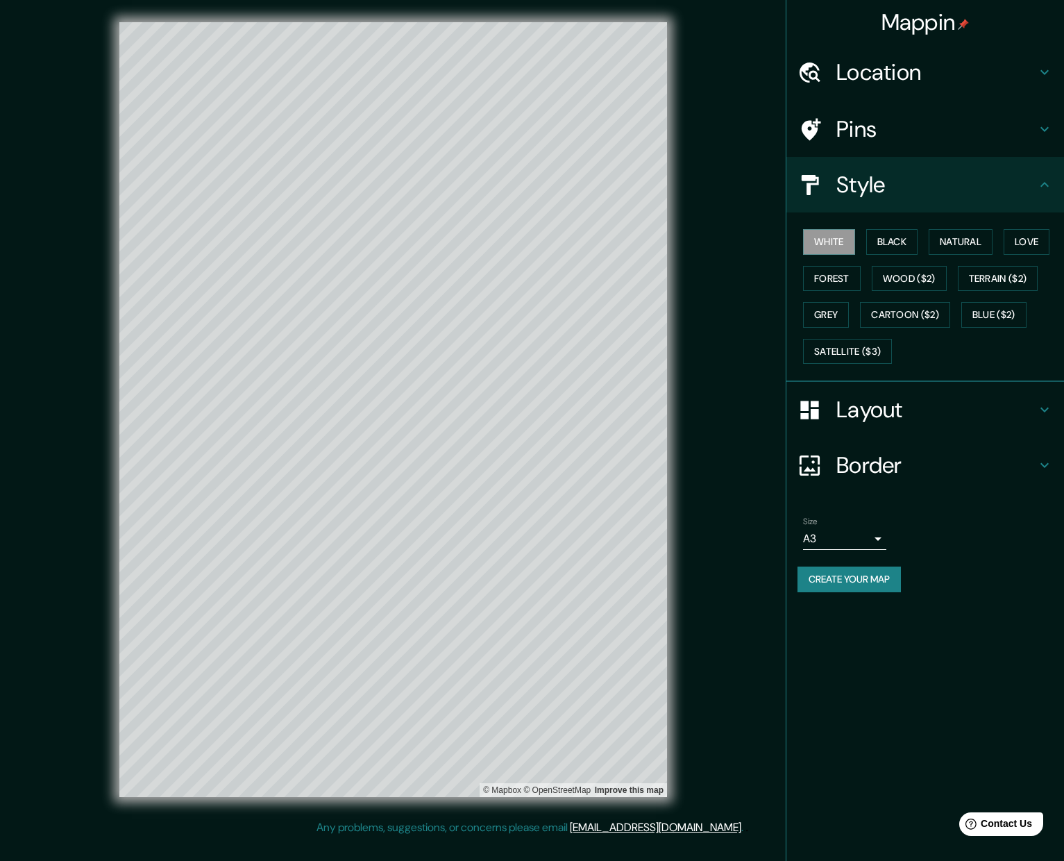
click at [684, 416] on h4 "Layout" at bounding box center [936, 410] width 200 height 28
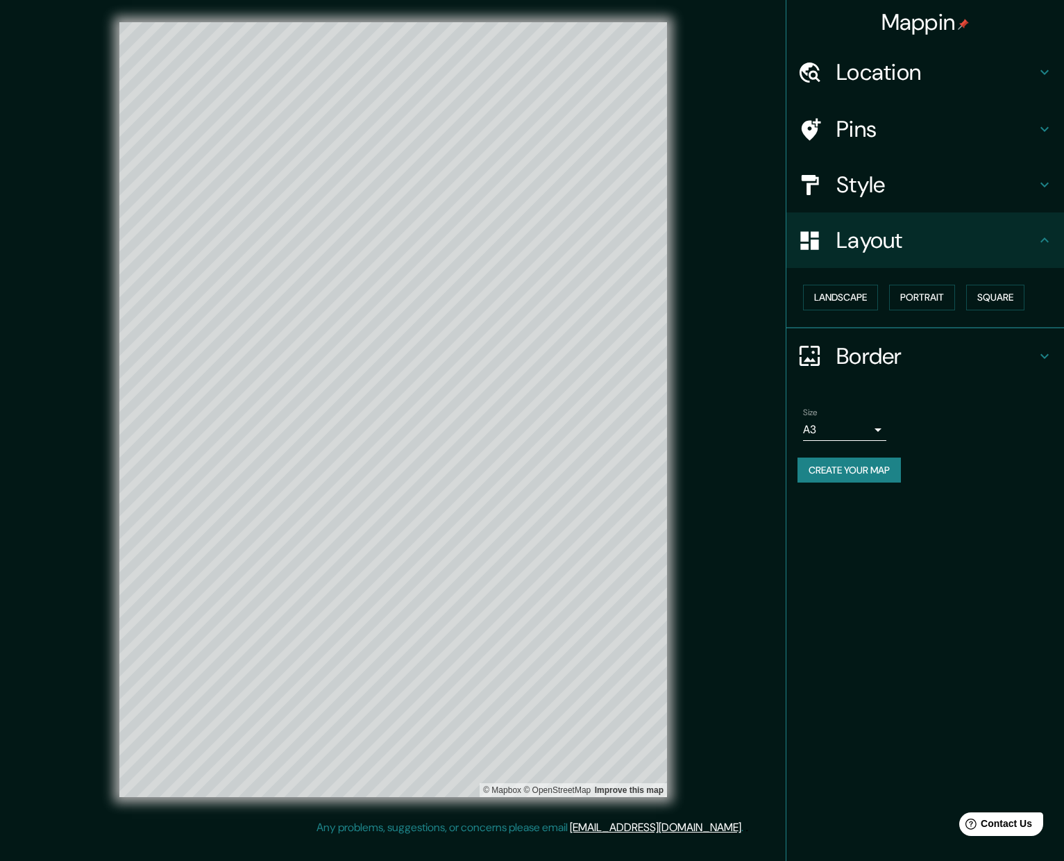
click at [684, 174] on h4 "Style" at bounding box center [936, 185] width 200 height 28
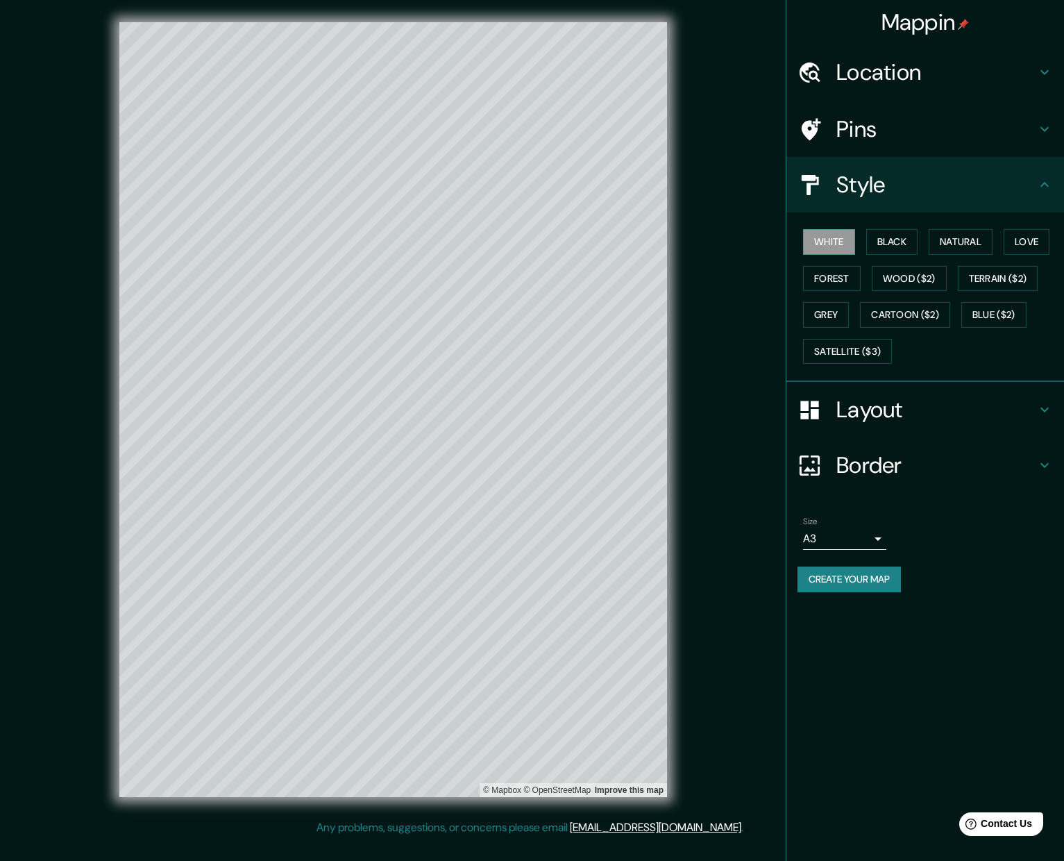
click at [684, 416] on h4 "Layout" at bounding box center [936, 410] width 200 height 28
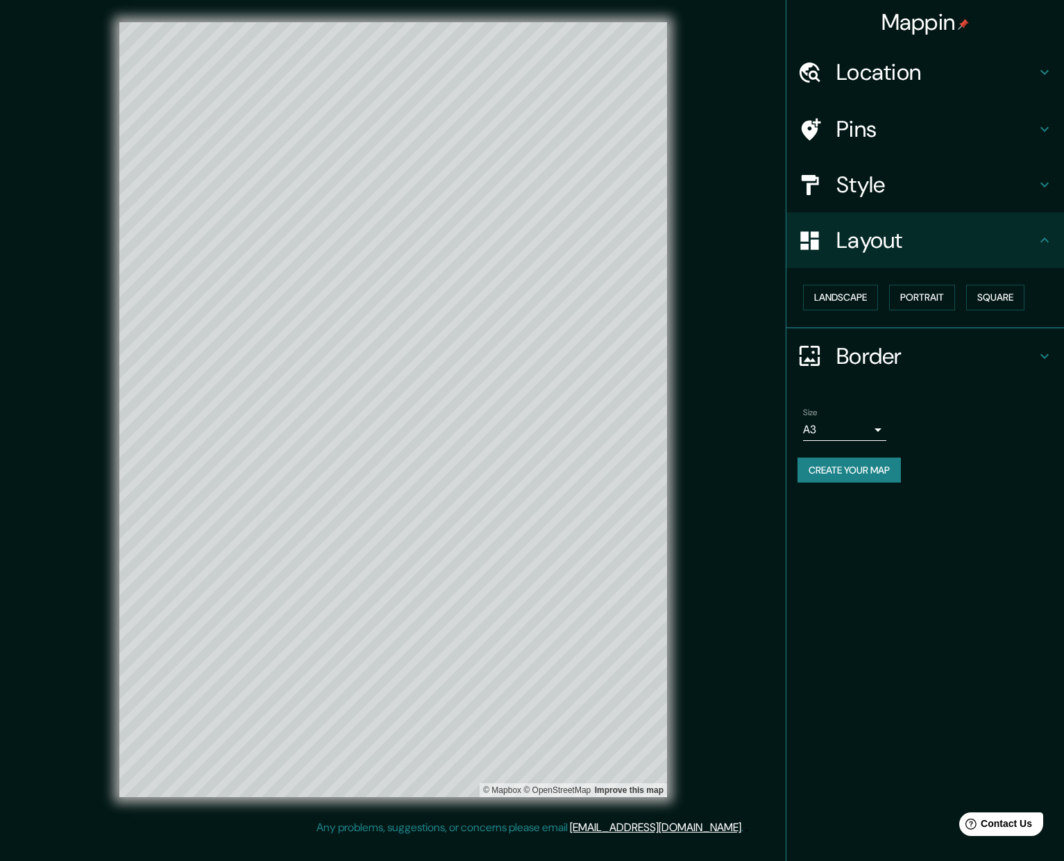
click at [684, 347] on h4 "Border" at bounding box center [936, 356] width 200 height 28
type input "379"
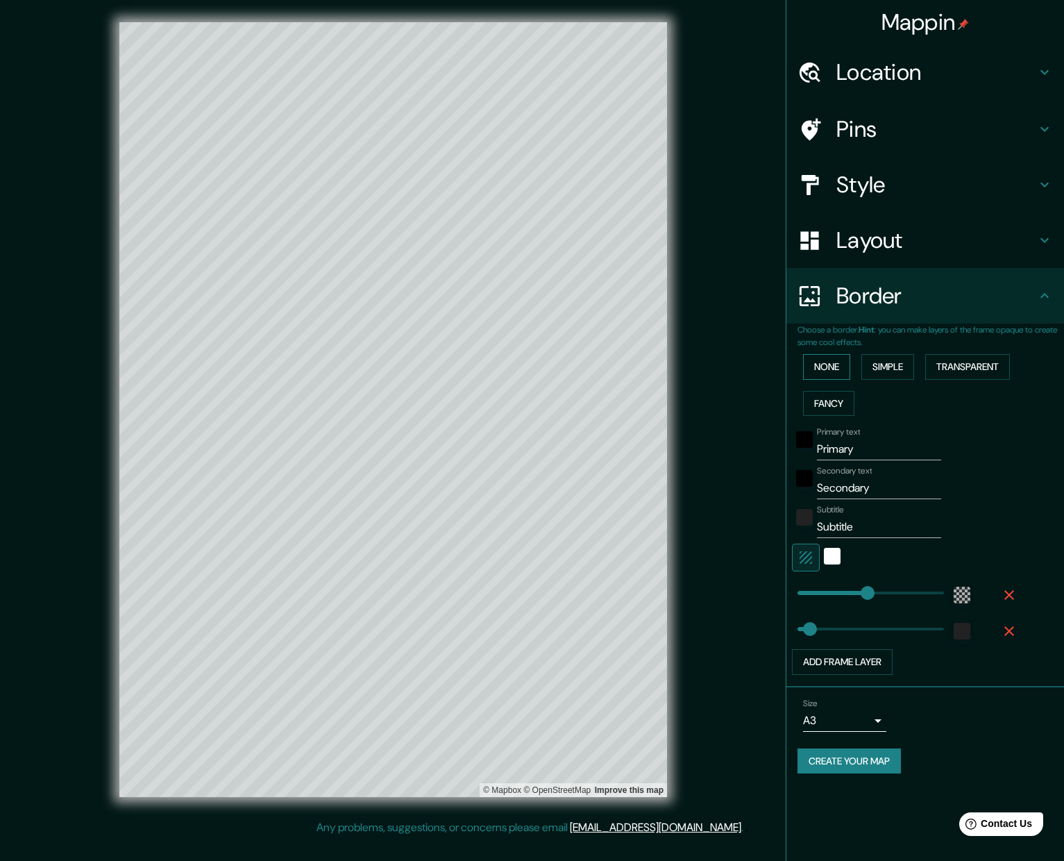
click at [684, 366] on button "None" at bounding box center [826, 367] width 47 height 26
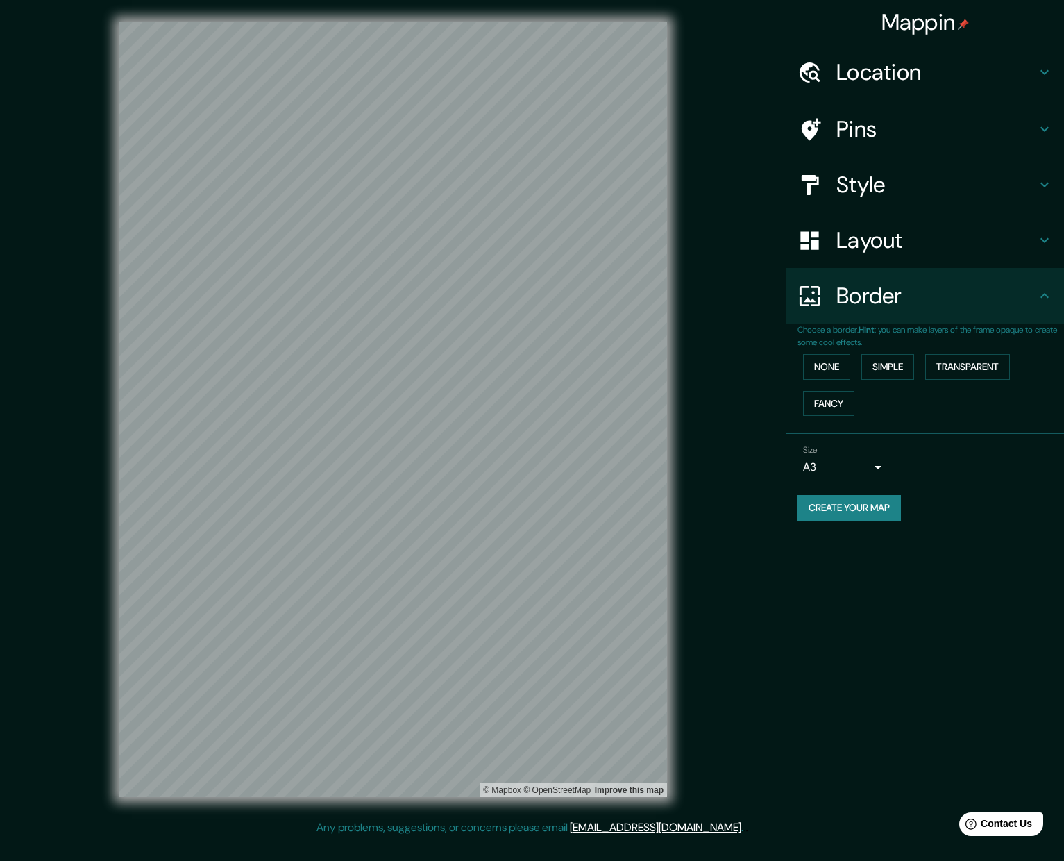
click at [684, 206] on div "Style" at bounding box center [925, 185] width 278 height 56
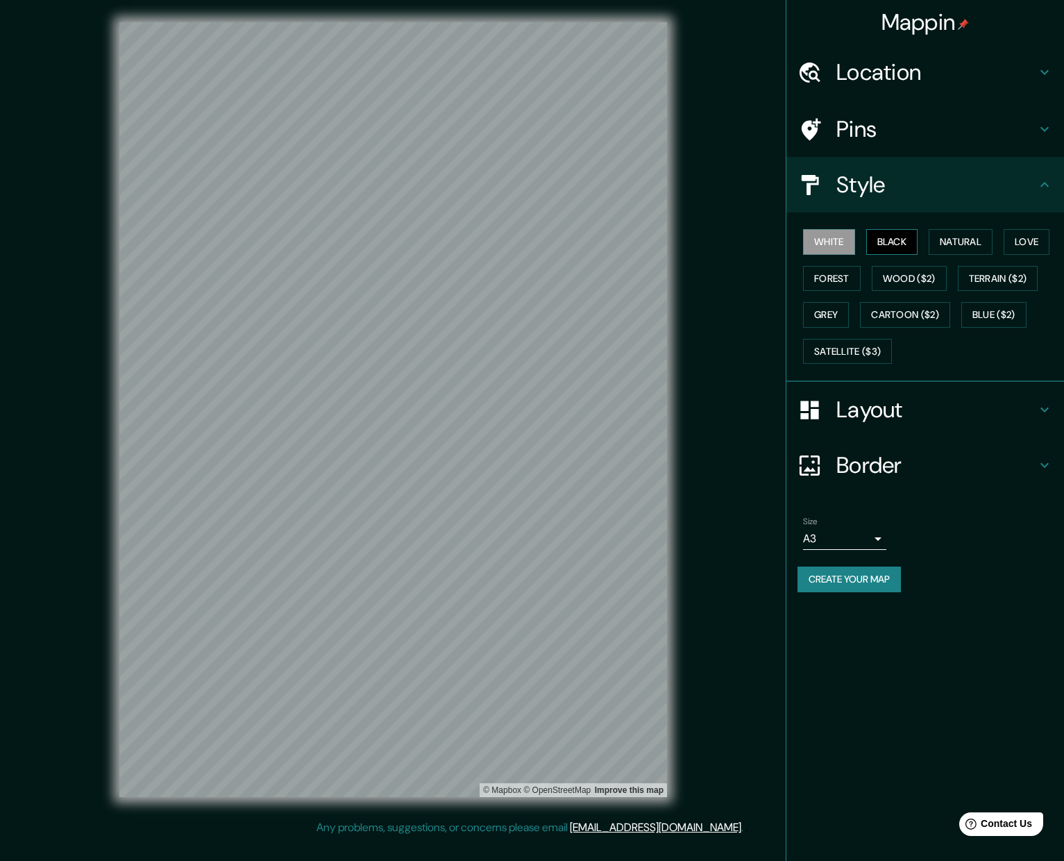
click at [684, 245] on button "Black" at bounding box center [892, 242] width 52 height 26
click at [684, 244] on button "White" at bounding box center [829, 242] width 52 height 26
click at [684, 246] on button "Natural" at bounding box center [961, 242] width 64 height 26
click at [684, 314] on button "Grey" at bounding box center [826, 315] width 46 height 26
click at [684, 235] on button "Natural" at bounding box center [961, 242] width 64 height 26
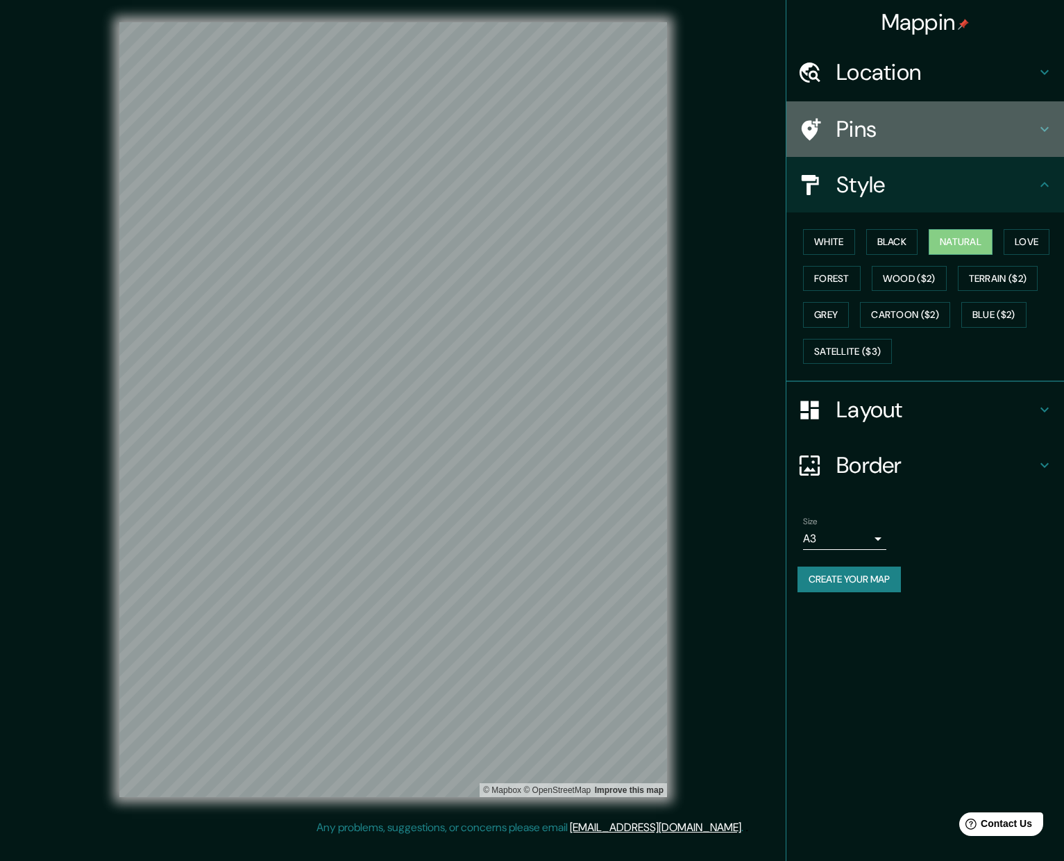
click at [684, 119] on h4 "Pins" at bounding box center [936, 129] width 200 height 28
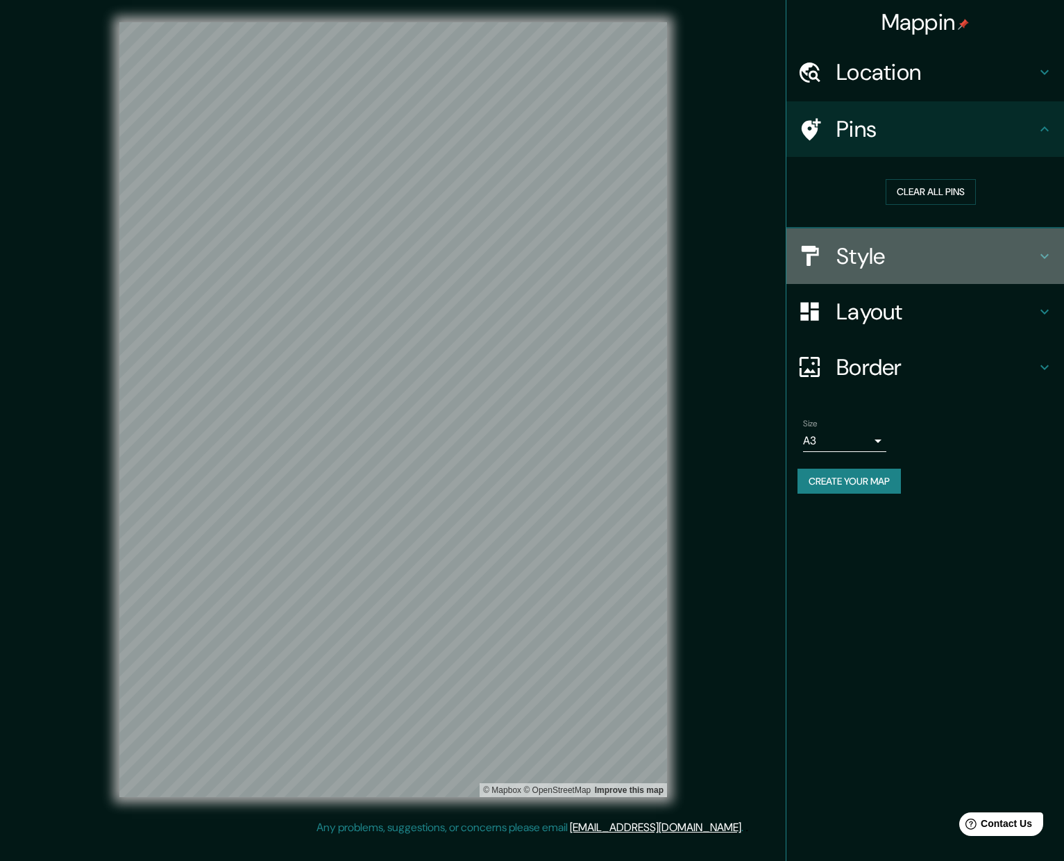
click at [684, 250] on h4 "Style" at bounding box center [936, 256] width 200 height 28
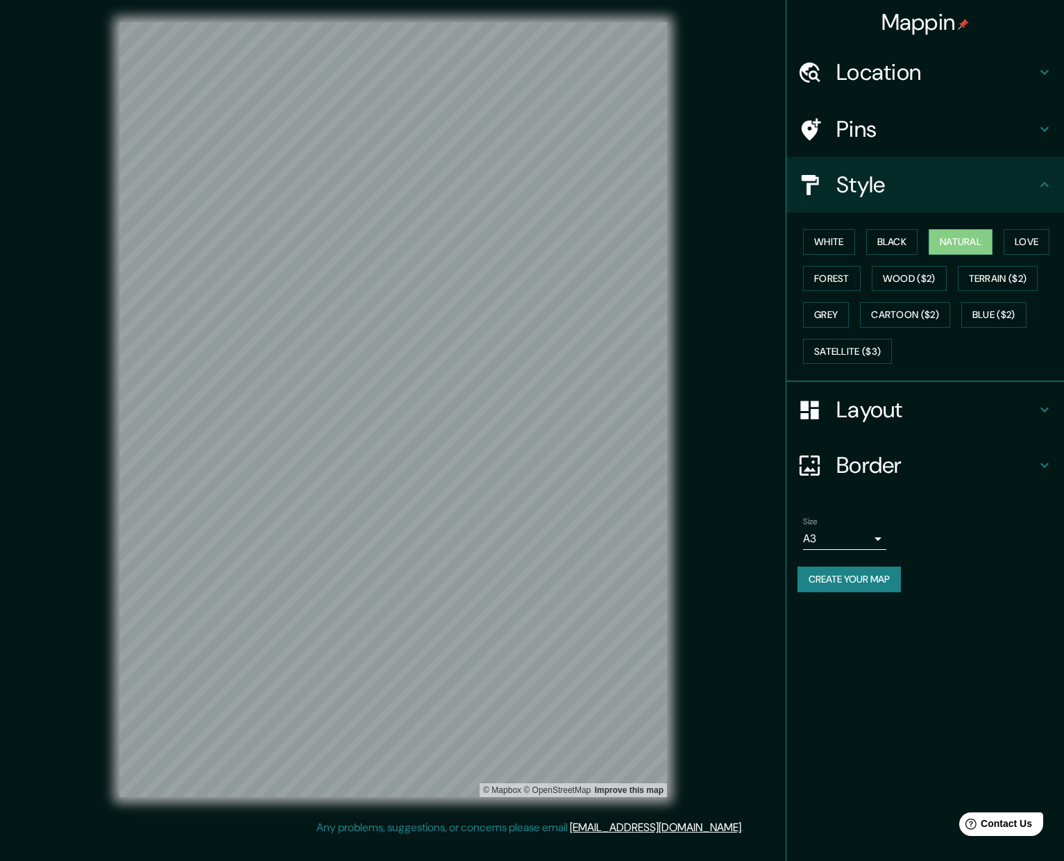
click at [684, 413] on h4 "Layout" at bounding box center [936, 410] width 200 height 28
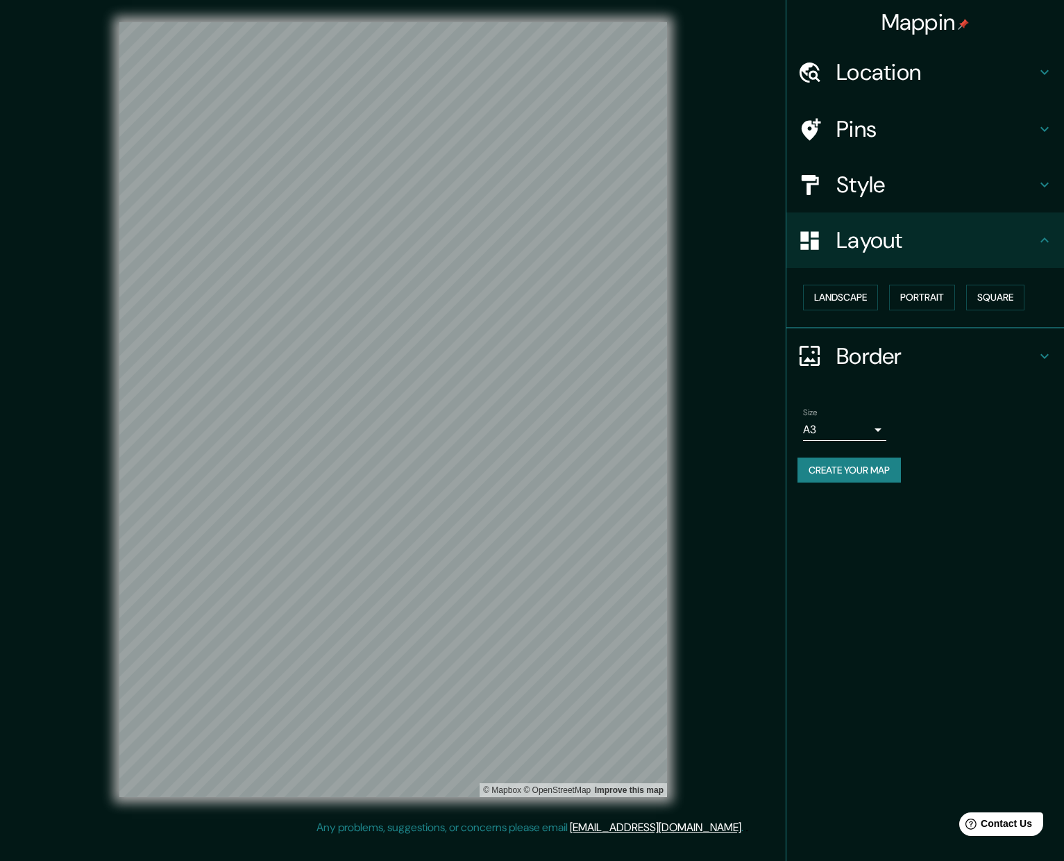
click at [684, 365] on h4 "Border" at bounding box center [936, 356] width 200 height 28
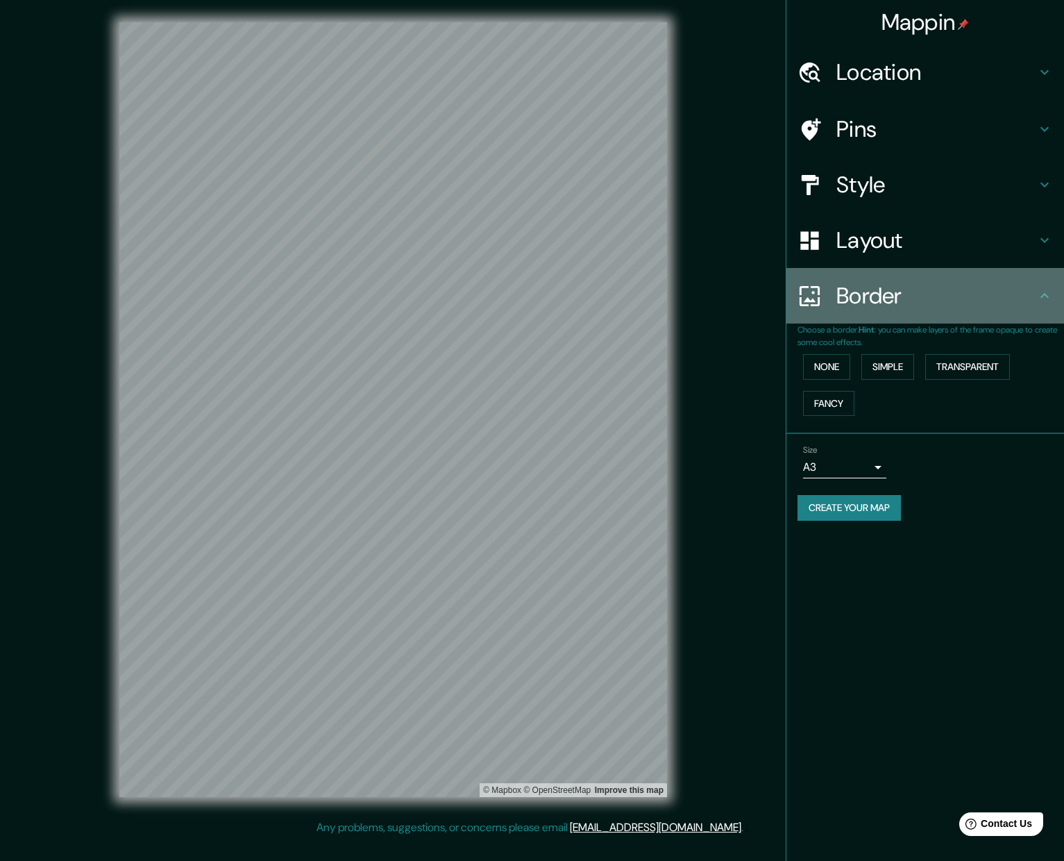
click at [684, 307] on div "Border" at bounding box center [925, 296] width 278 height 56
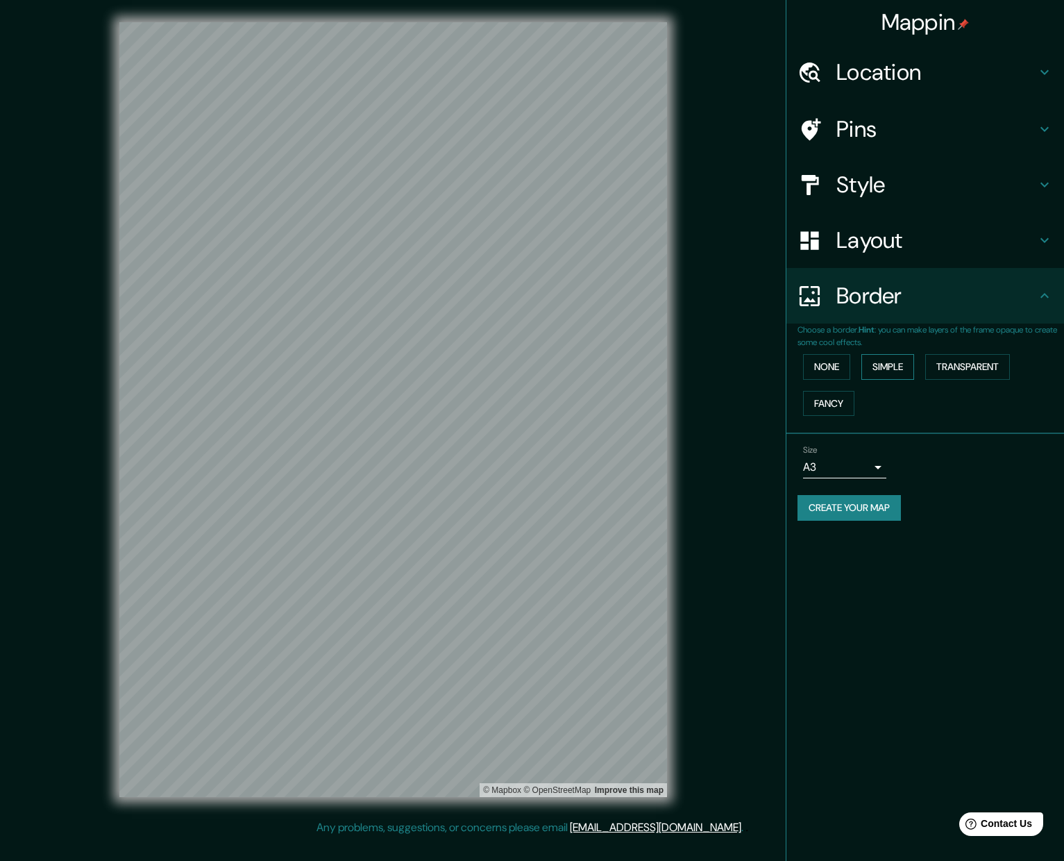
click at [684, 365] on button "Simple" at bounding box center [887, 367] width 53 height 26
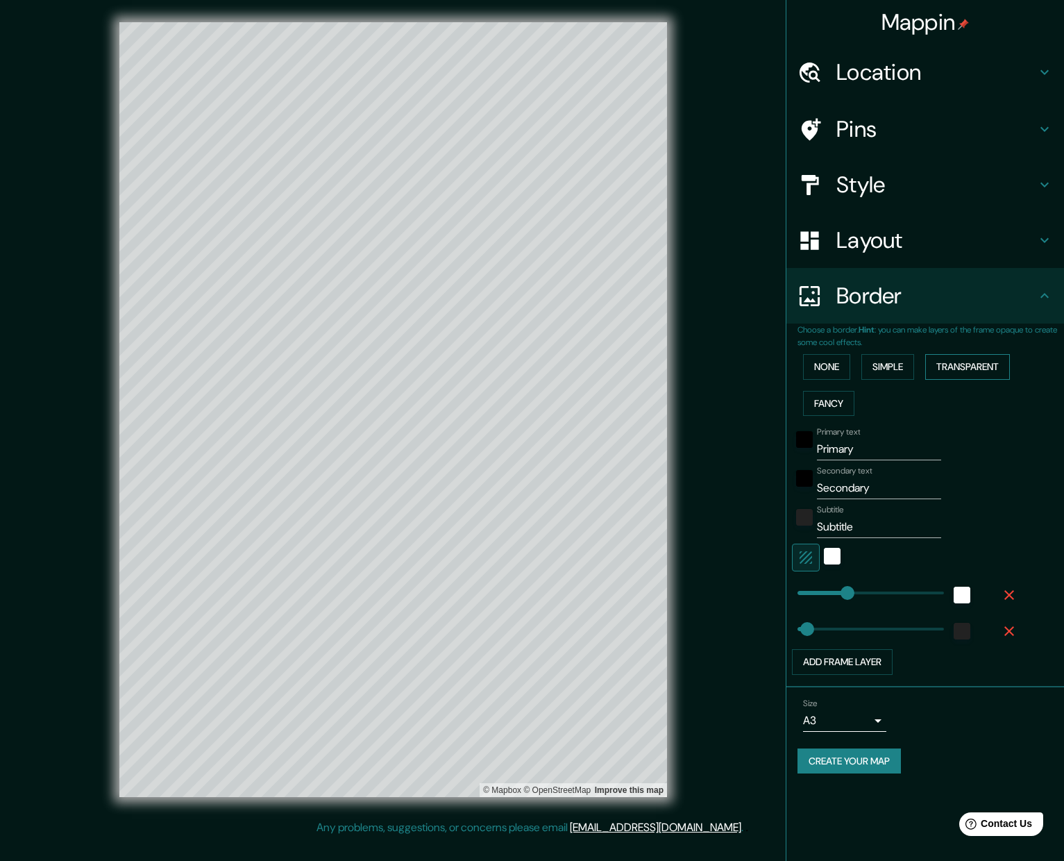
click at [684, 371] on button "Transparent" at bounding box center [967, 367] width 85 height 26
click at [684, 397] on button "Fancy" at bounding box center [828, 404] width 51 height 26
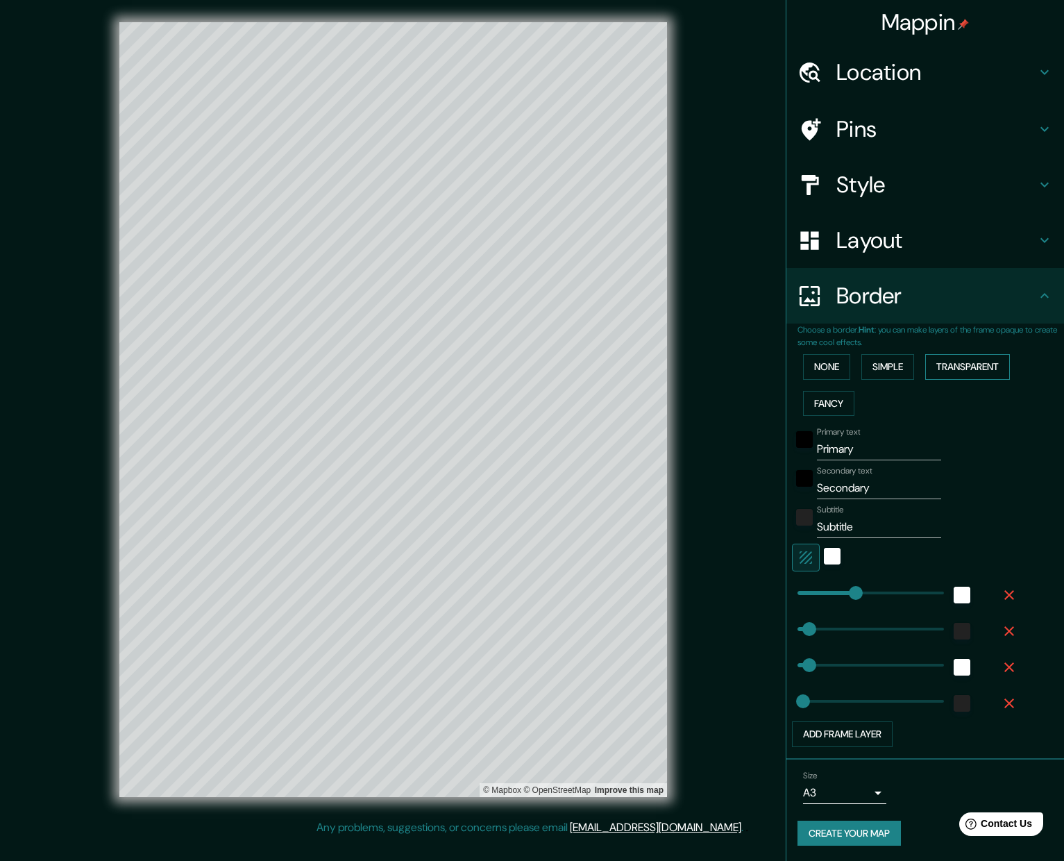
click at [684, 354] on button "Transparent" at bounding box center [967, 367] width 85 height 26
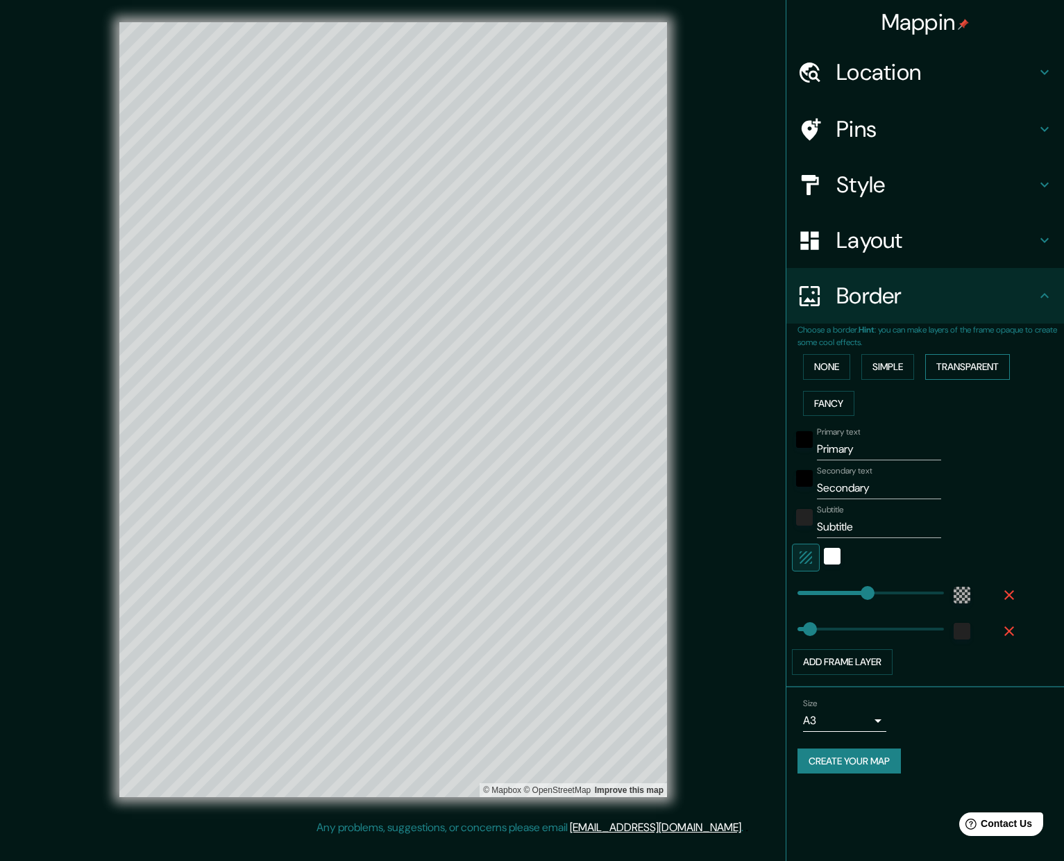
click at [684, 362] on button "Transparent" at bounding box center [967, 367] width 85 height 26
type input "379"
click at [684, 357] on button "None" at bounding box center [826, 367] width 47 height 26
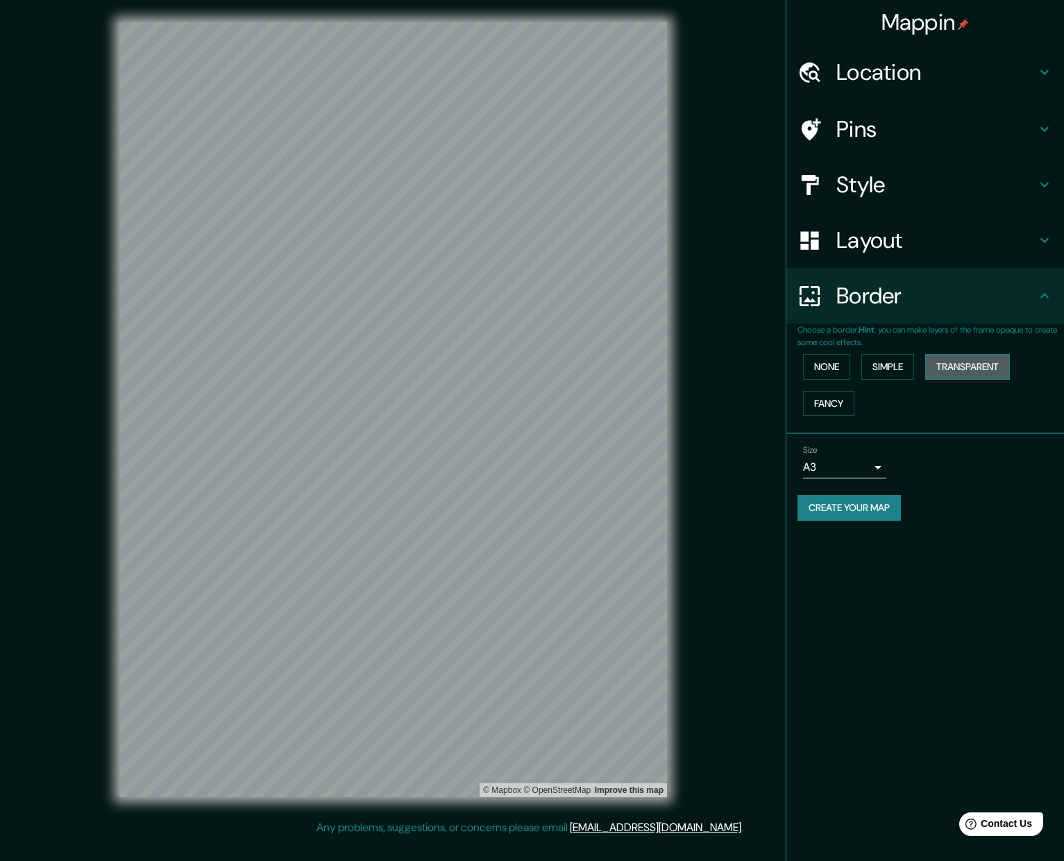
click at [684, 364] on button "Transparent" at bounding box center [967, 367] width 85 height 26
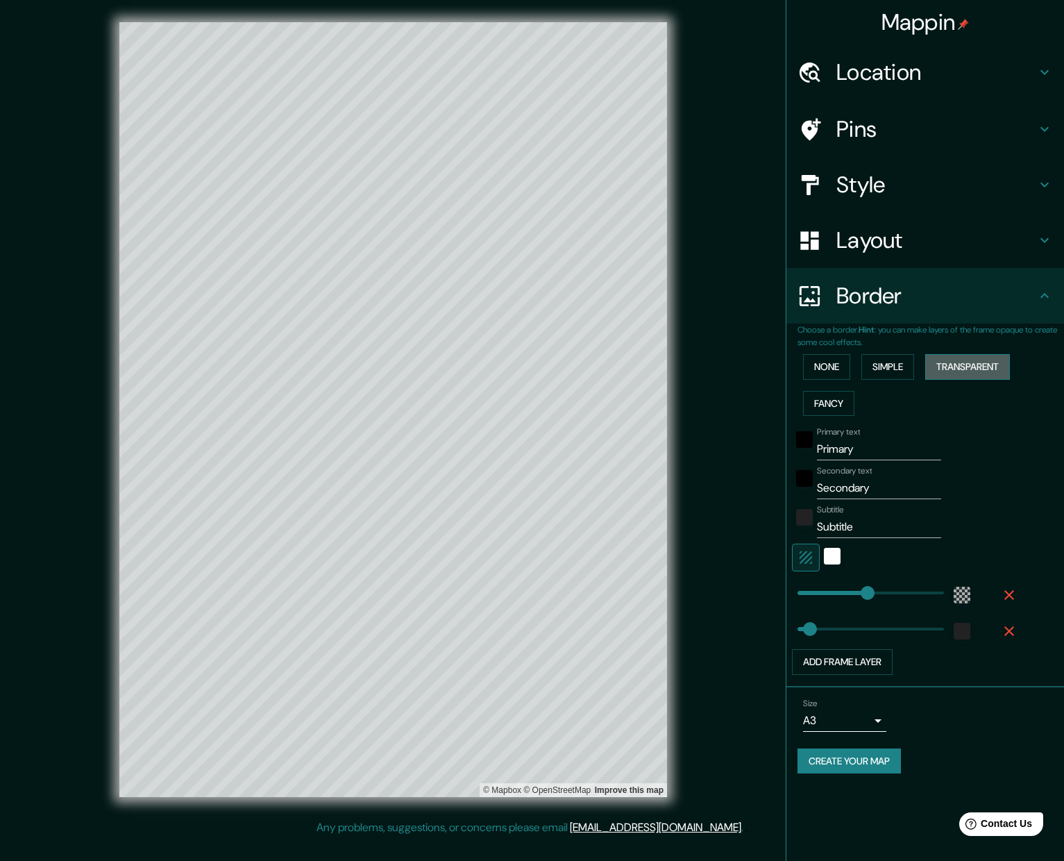
click at [684, 364] on button "Transparent" at bounding box center [967, 367] width 85 height 26
type input "379"
click at [684, 364] on button "None" at bounding box center [826, 367] width 47 height 26
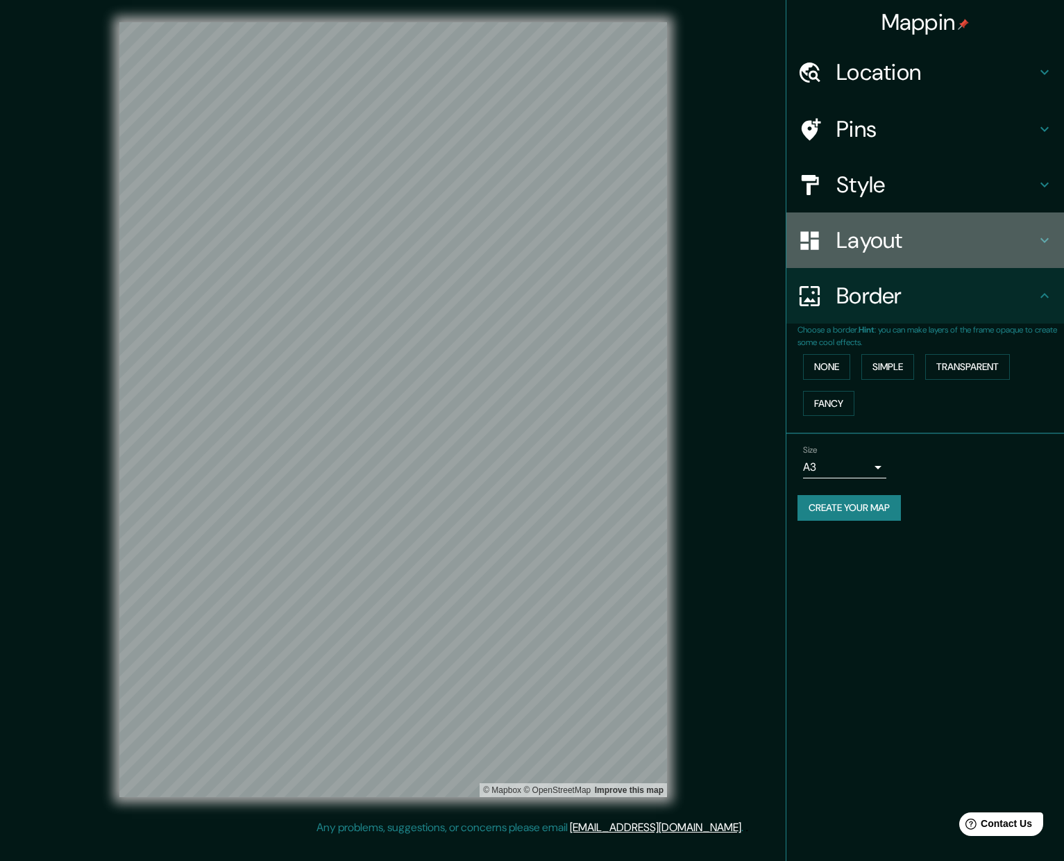
click at [684, 245] on h4 "Layout" at bounding box center [936, 240] width 200 height 28
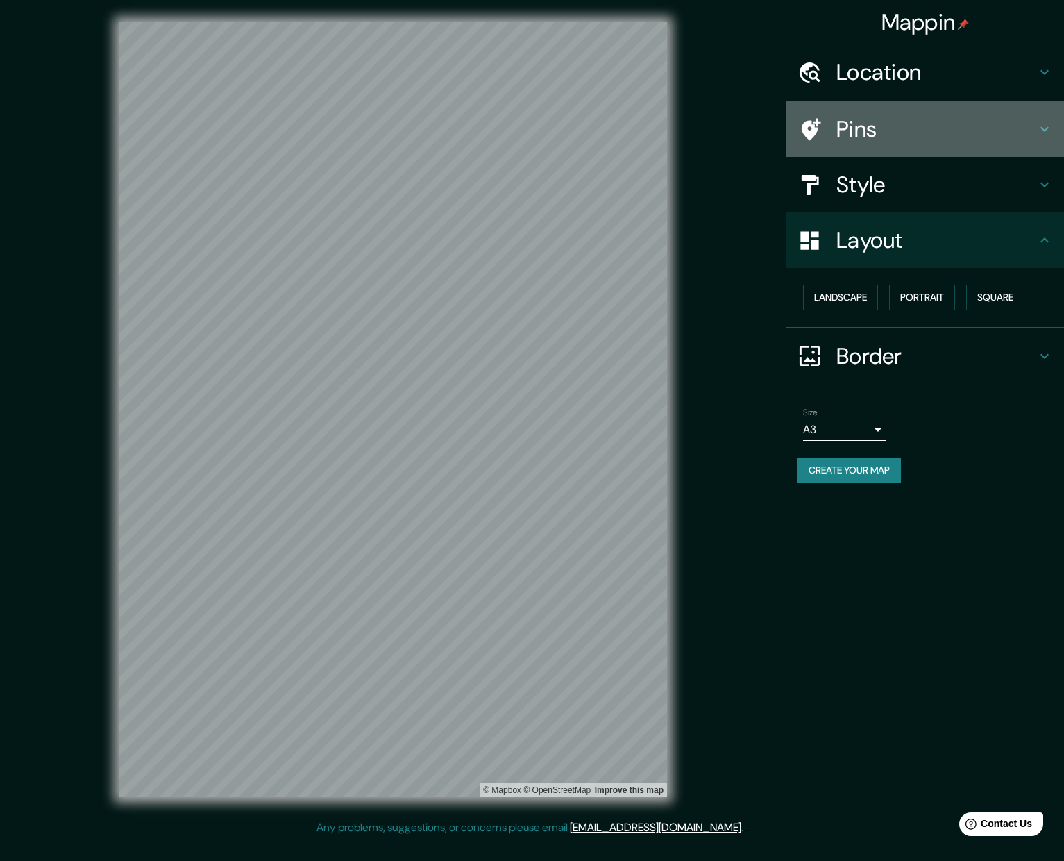
click at [684, 145] on div "Pins" at bounding box center [925, 129] width 278 height 56
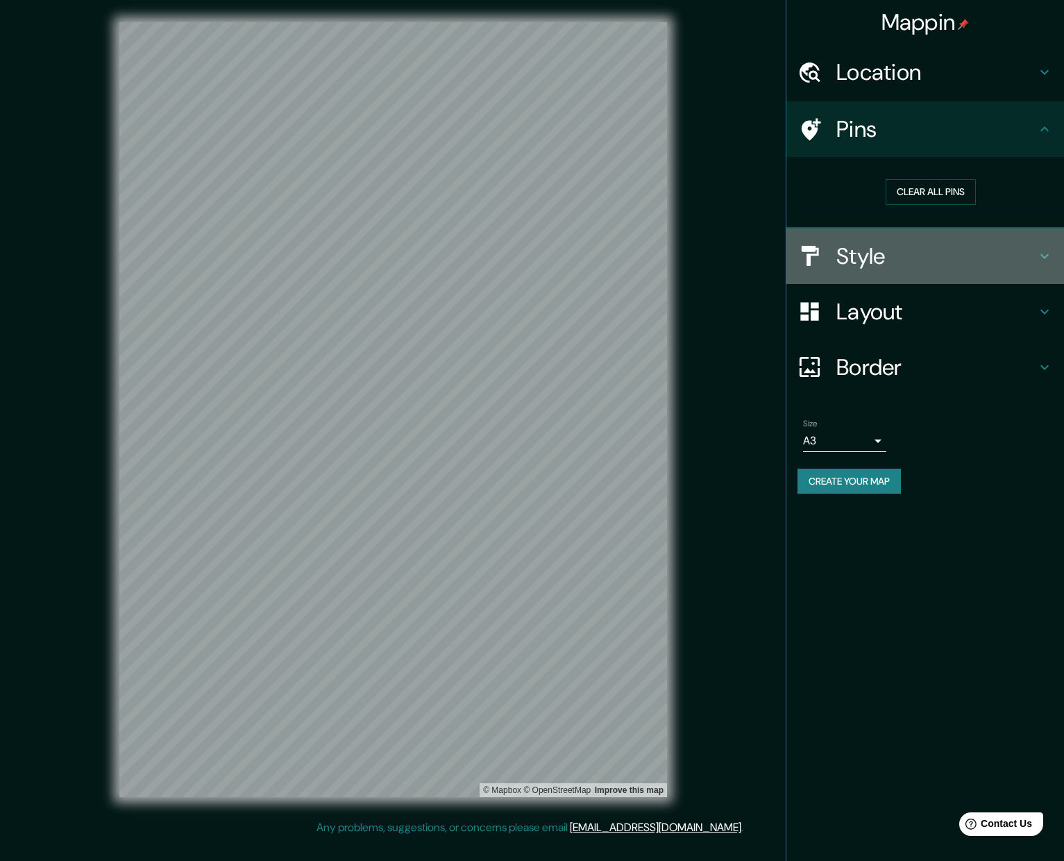
click at [684, 252] on h4 "Style" at bounding box center [936, 256] width 200 height 28
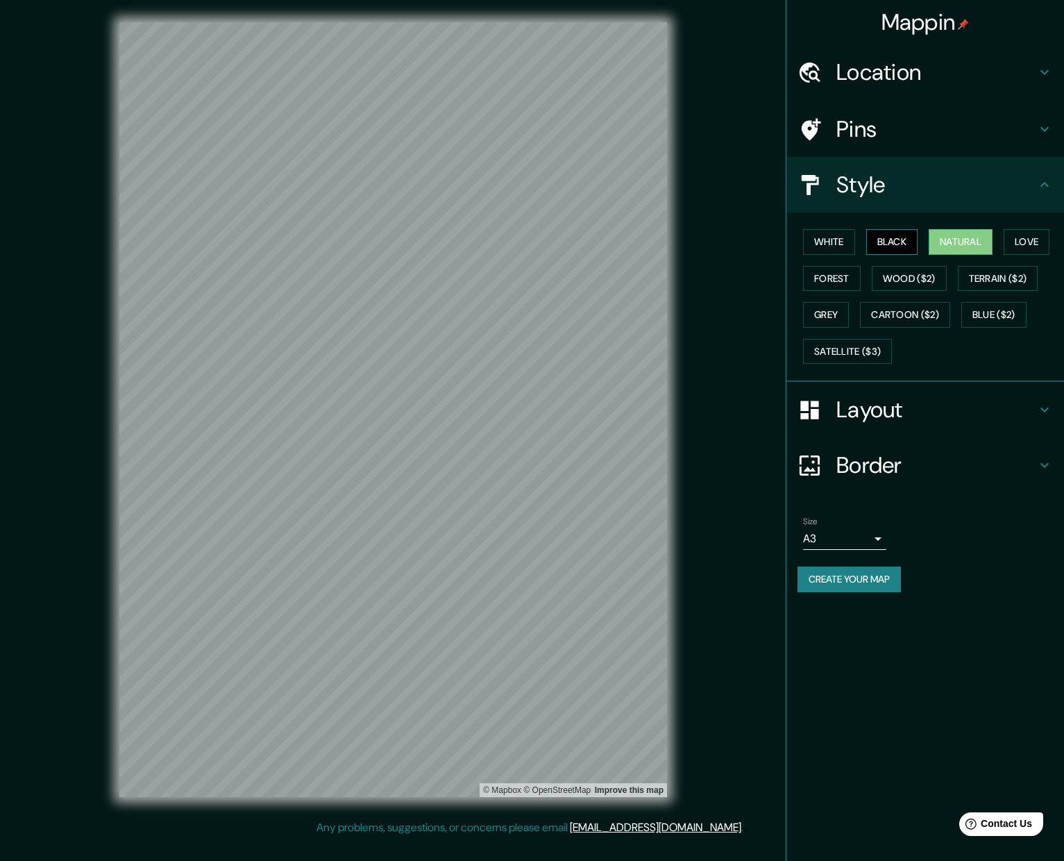
click at [684, 244] on button "Black" at bounding box center [892, 242] width 52 height 26
click at [684, 236] on button "White" at bounding box center [829, 242] width 52 height 26
